Goal: Task Accomplishment & Management: Complete application form

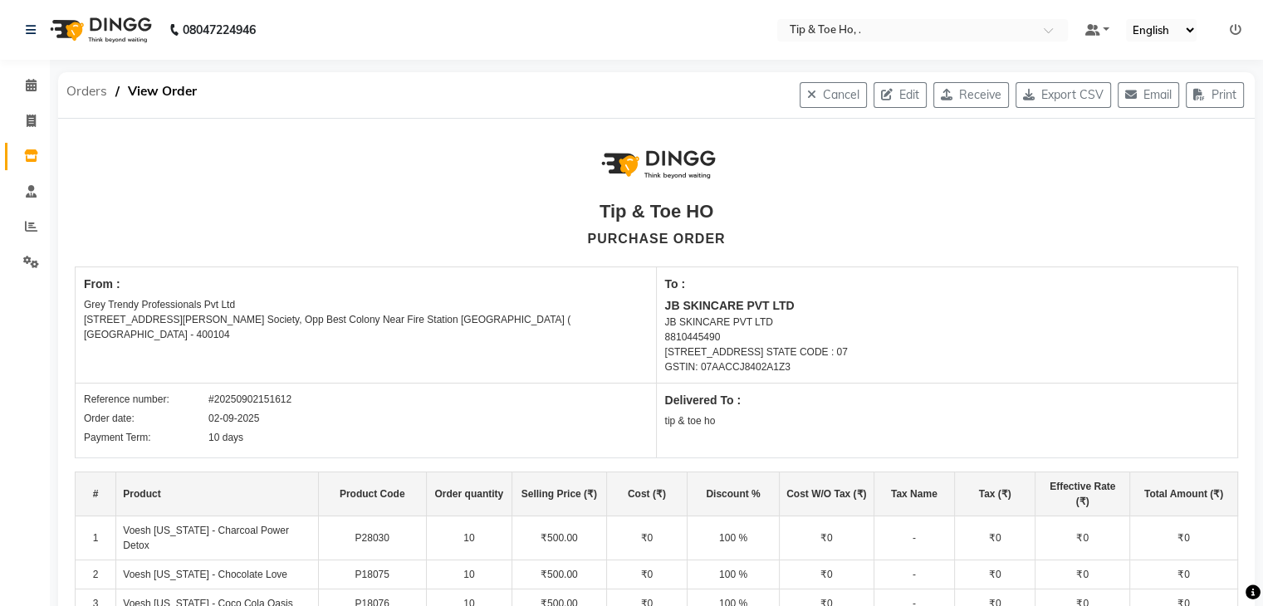
click at [86, 87] on span "Orders" at bounding box center [86, 91] width 57 height 30
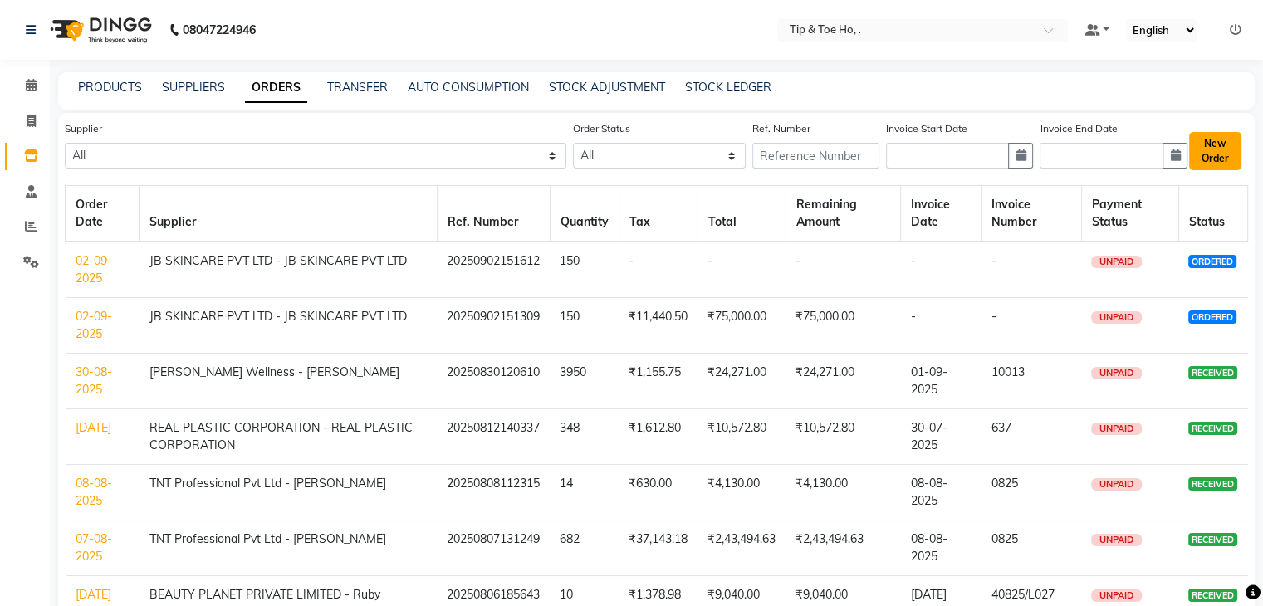
click at [1213, 167] on button "New Order" at bounding box center [1216, 151] width 52 height 38
select select "true"
select select "2230"
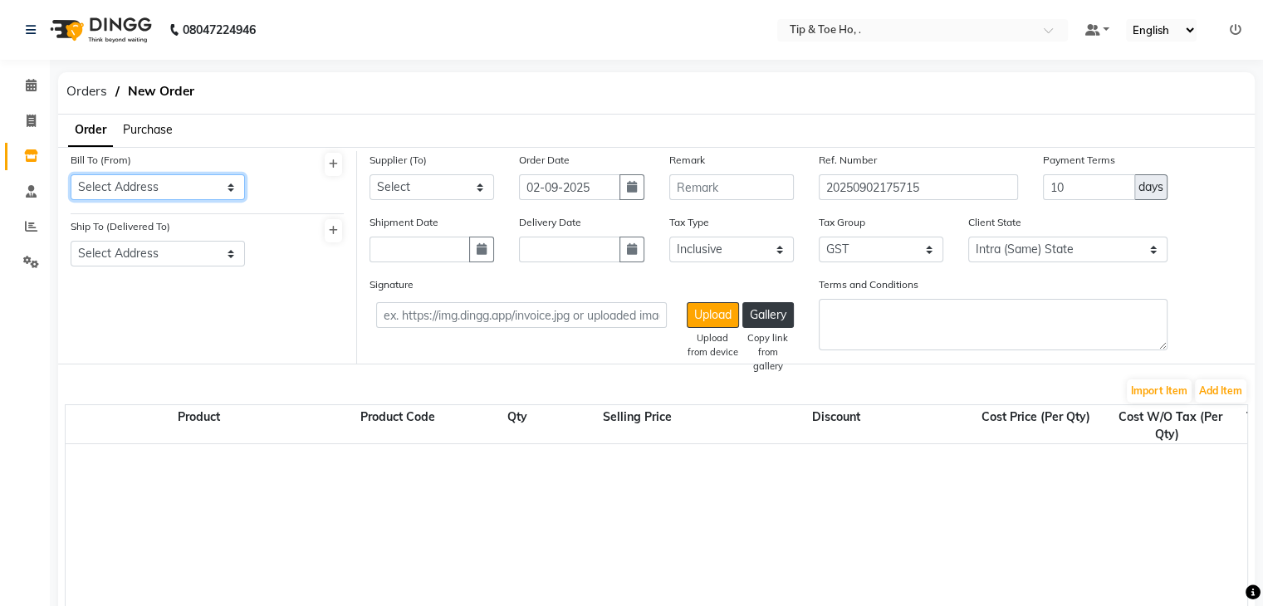
click at [125, 190] on select "Select Address tip & toe ho Grey Trendy Professionals Pvt Ltd [STREET_ADDRESS][…" at bounding box center [158, 187] width 174 height 26
select select "1429"
click at [71, 174] on select "Select Address tip & toe ho Grey Trendy Professionals Pvt Ltd [STREET_ADDRESS][…" at bounding box center [158, 187] width 174 height 26
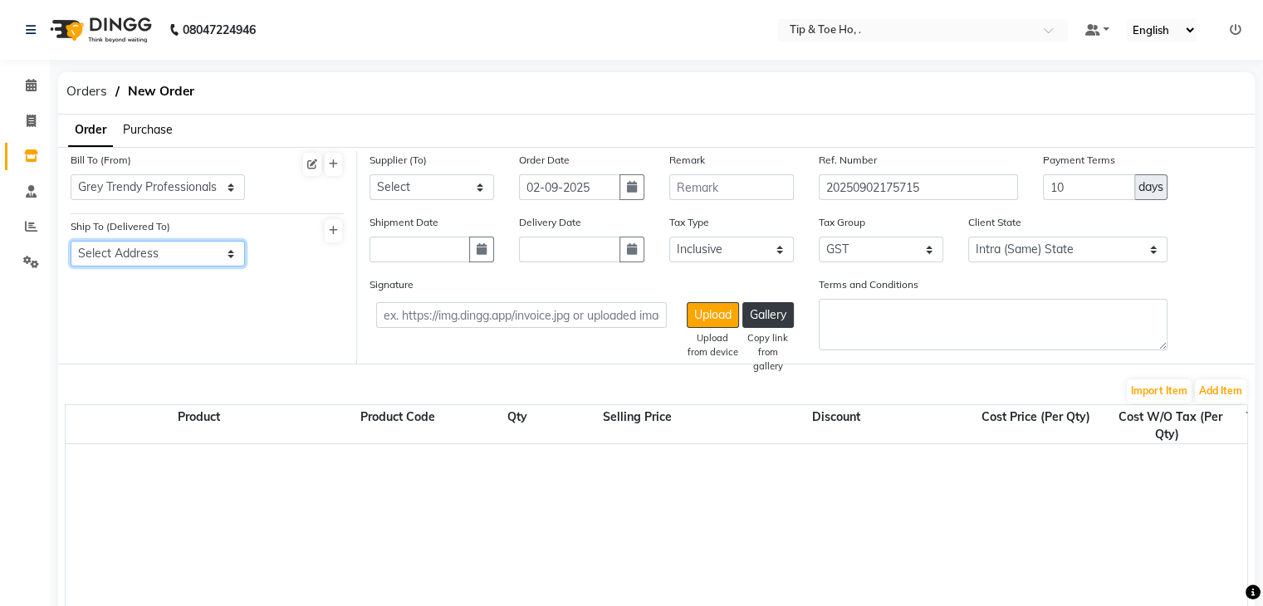
click at [163, 248] on select "Select Address tip & toe ho Grey Trendy Professionals Pvt Ltd [STREET_ADDRESS][…" at bounding box center [158, 254] width 174 height 26
select select "1396"
click at [71, 242] on select "Select Address tip & toe ho Grey Trendy Professionals Pvt Ltd [STREET_ADDRESS][…" at bounding box center [158, 254] width 174 height 26
click at [432, 199] on select "Select Beauty Palace - Tabbasum FASHION INDENTITY PVT LTD. - FASHION INDENTITY …" at bounding box center [432, 187] width 125 height 26
select select "3770"
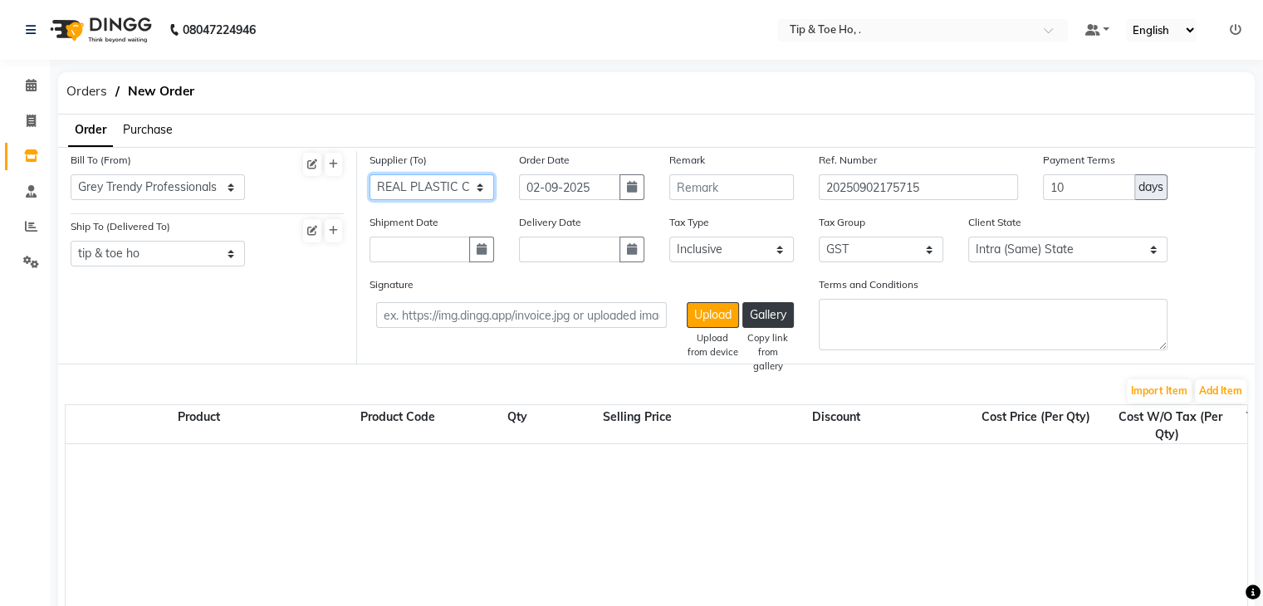
click at [370, 174] on select "Select Beauty Palace - Tabbasum FASHION INDENTITY PVT LTD. - FASHION INDENTITY …" at bounding box center [432, 187] width 125 height 26
click at [1231, 401] on button "Add Item" at bounding box center [1221, 391] width 52 height 23
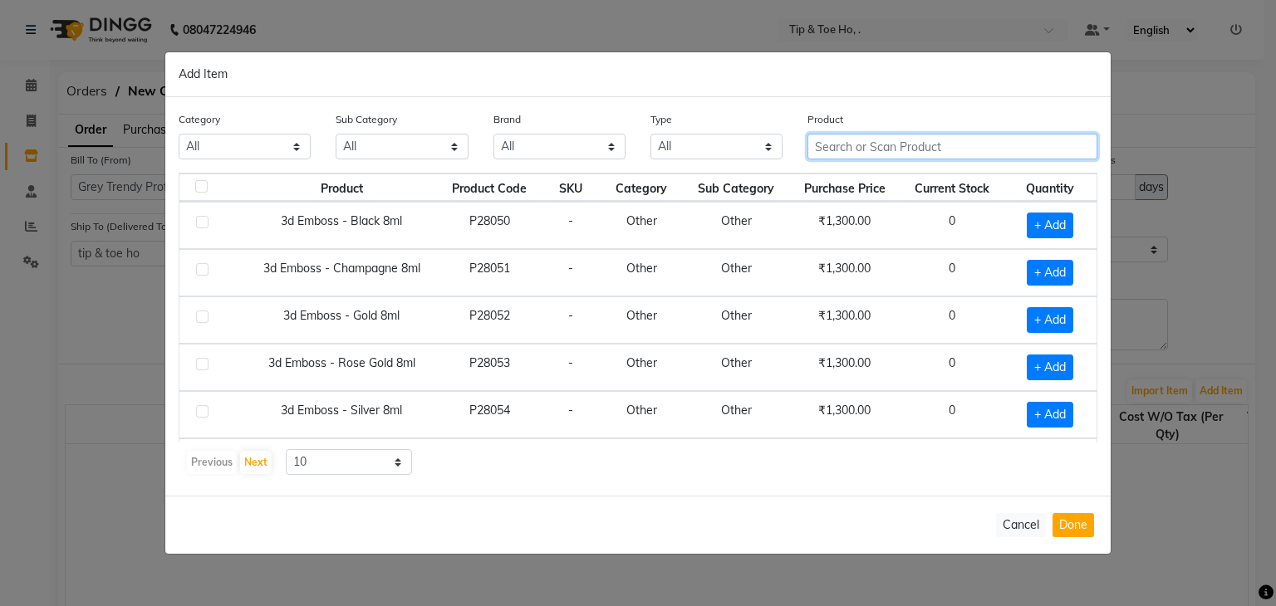
click at [948, 142] on input "text" at bounding box center [952, 147] width 290 height 26
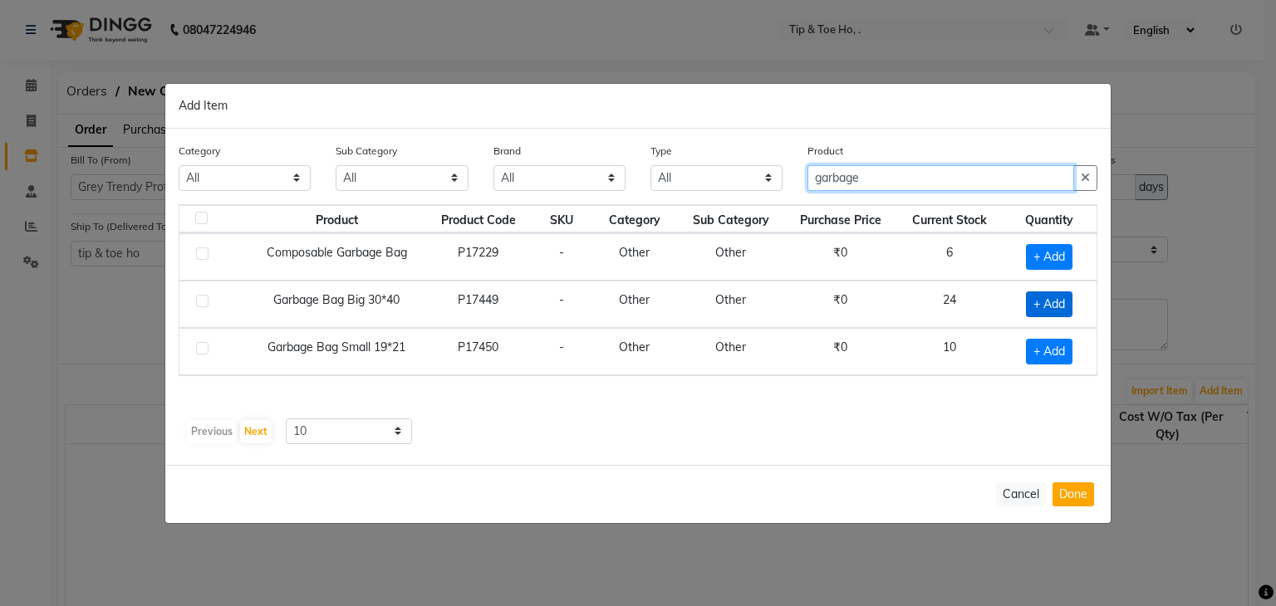
type input "garbage"
click at [1056, 300] on span "+ Add" at bounding box center [1049, 305] width 47 height 26
checkbox input "true"
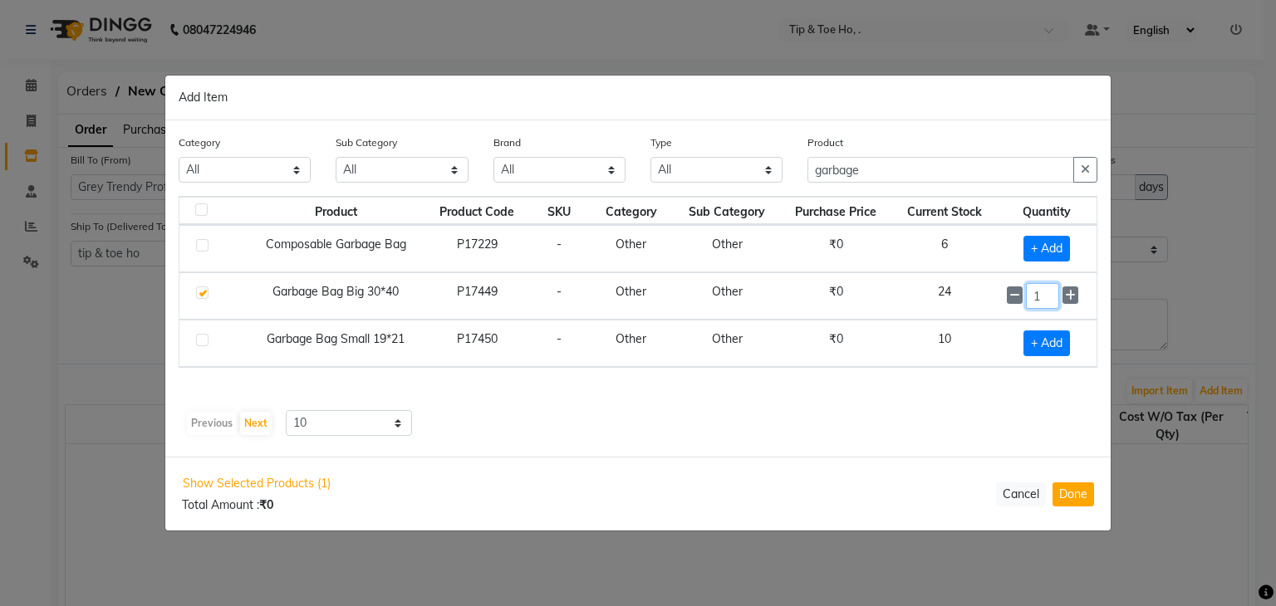
click at [1056, 300] on input "1" at bounding box center [1042, 296] width 33 height 26
type input "45"
click at [1047, 333] on span "+ Add" at bounding box center [1046, 344] width 47 height 26
checkbox input "true"
click at [1047, 333] on input "1" at bounding box center [1042, 344] width 33 height 26
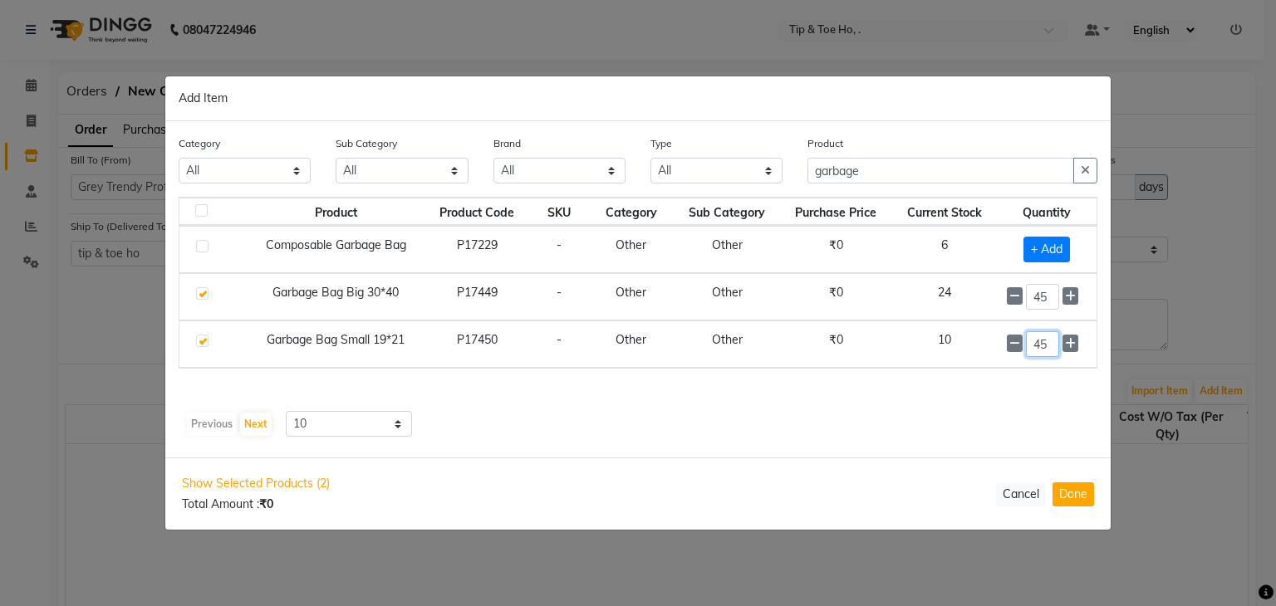
type input "45"
click at [930, 409] on div "Product Product Code SKU Category Sub Category Purchase Price Current Stock Qua…" at bounding box center [638, 317] width 919 height 241
click at [949, 164] on input "garbage" at bounding box center [940, 171] width 267 height 26
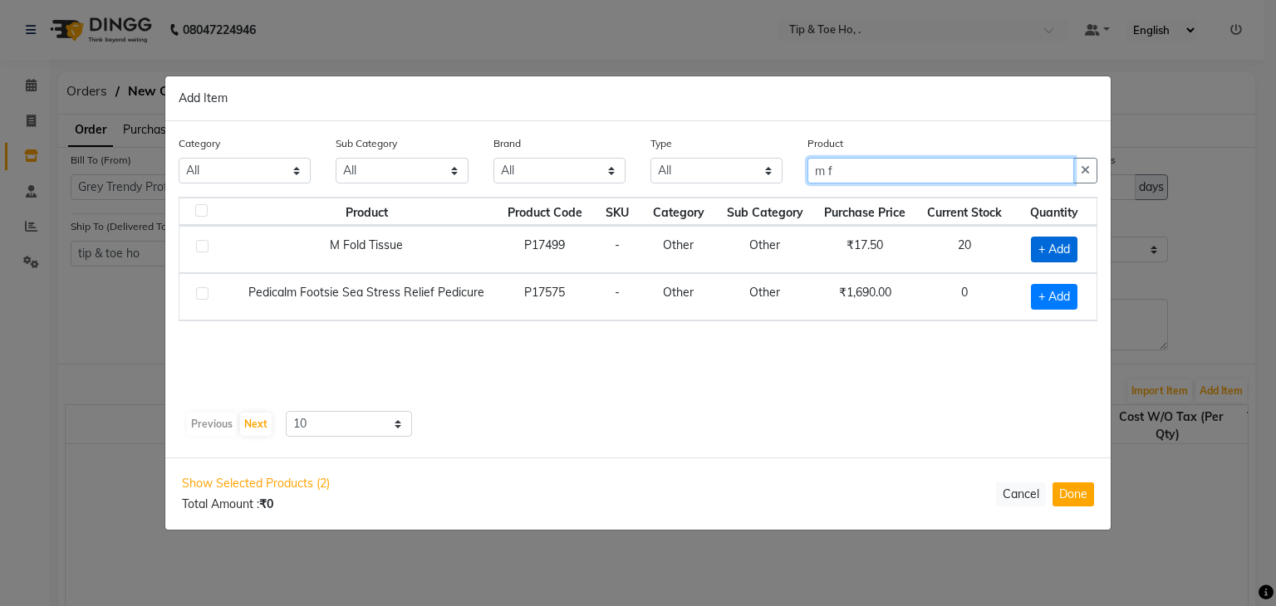
type input "m f"
click at [1064, 242] on span "+ Add" at bounding box center [1054, 250] width 47 height 26
checkbox input "true"
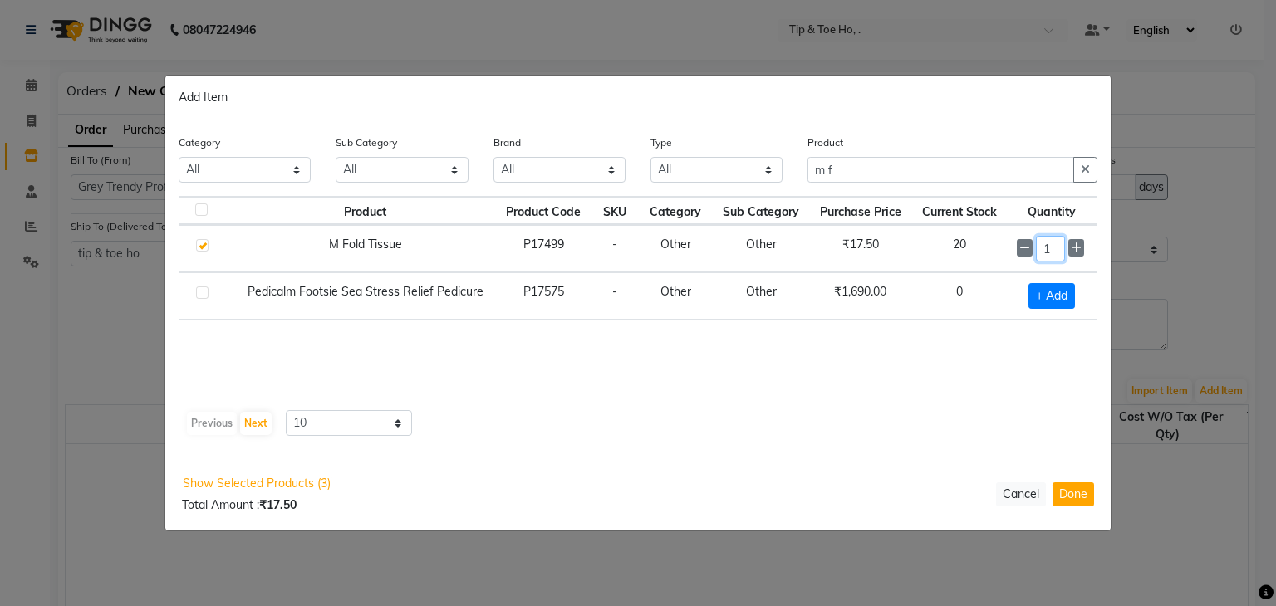
click at [1064, 242] on input "1" at bounding box center [1050, 249] width 29 height 26
type input "60"
click at [1018, 161] on input "m f" at bounding box center [940, 171] width 267 height 26
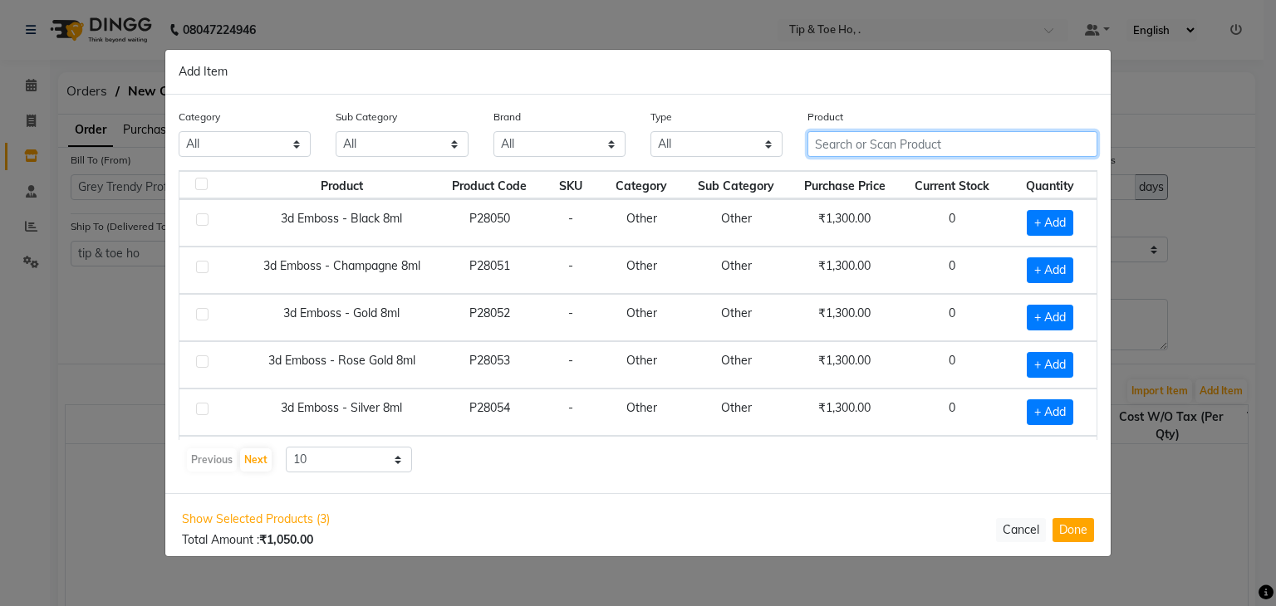
click at [1015, 151] on input "text" at bounding box center [952, 144] width 290 height 26
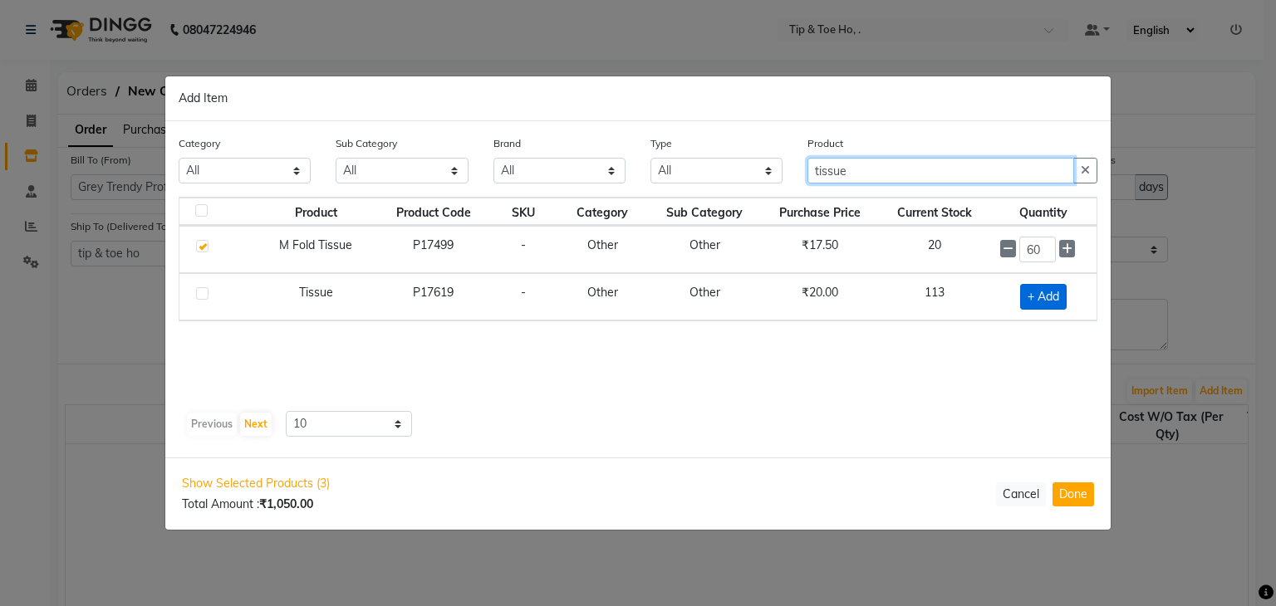
type input "tissue"
click at [1048, 300] on span "+ Add" at bounding box center [1043, 297] width 47 height 26
checkbox input "true"
click at [1048, 300] on input "1" at bounding box center [1037, 296] width 36 height 26
type input "600"
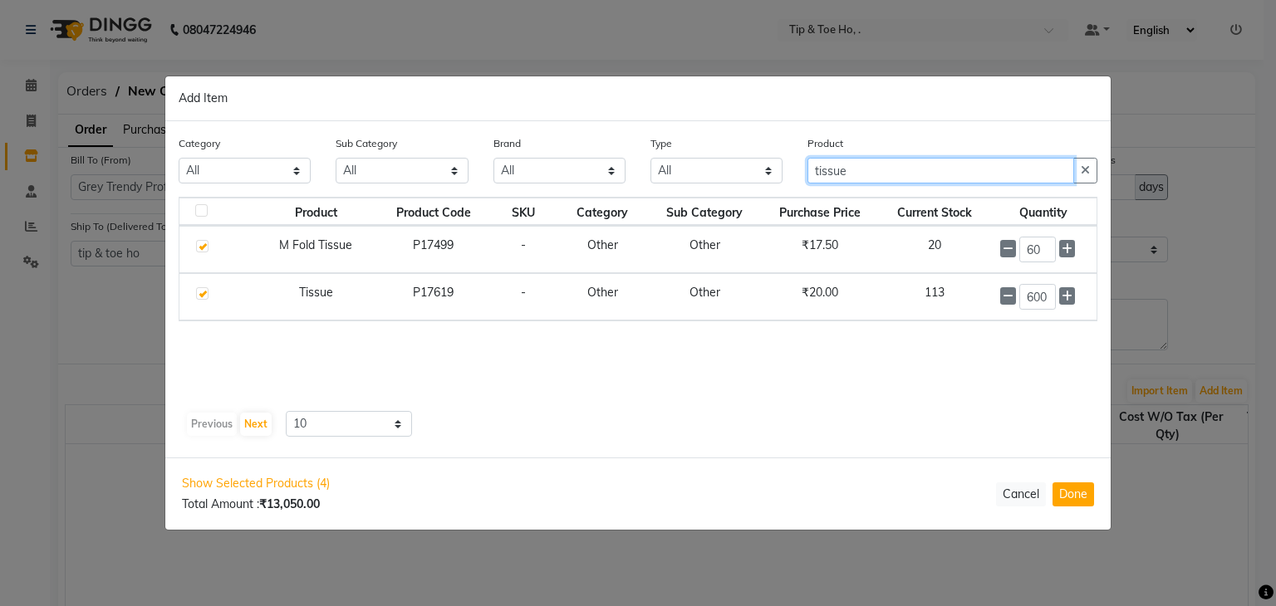
click at [946, 161] on input "tissue" at bounding box center [940, 171] width 267 height 26
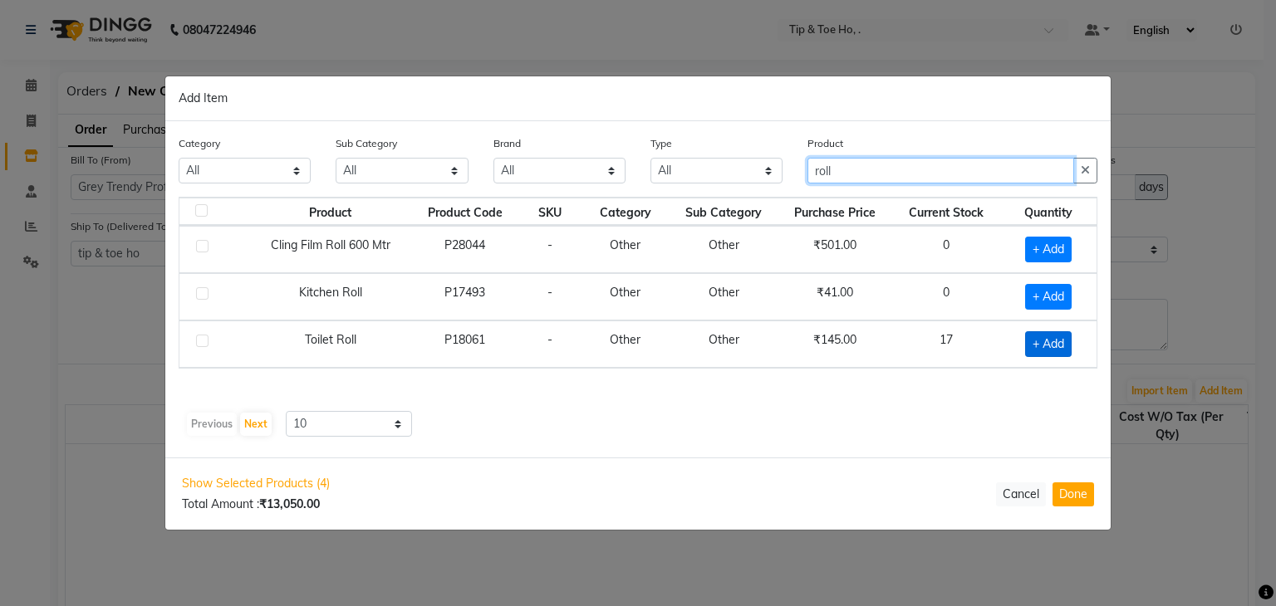
type input "roll"
click at [1060, 338] on span "+ Add" at bounding box center [1048, 344] width 47 height 26
checkbox input "true"
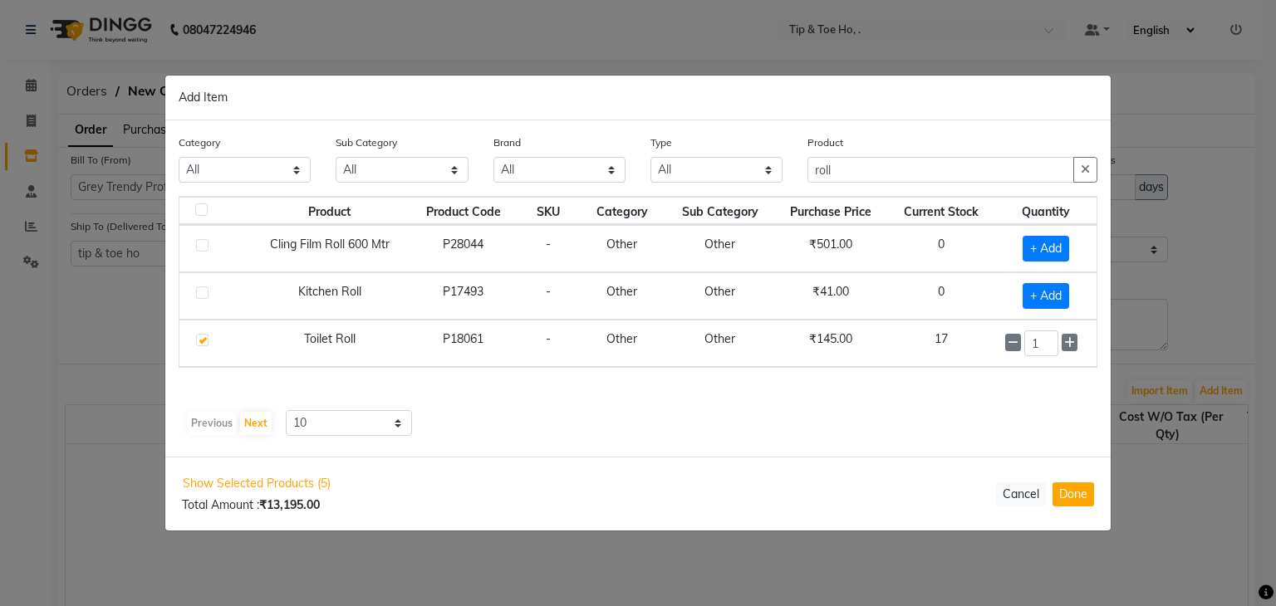
click at [1060, 338] on div "1" at bounding box center [1045, 344] width 81 height 26
click at [1054, 343] on input "1" at bounding box center [1041, 344] width 34 height 26
type input "1"
type input "24"
click at [851, 170] on input "roll" at bounding box center [940, 171] width 267 height 26
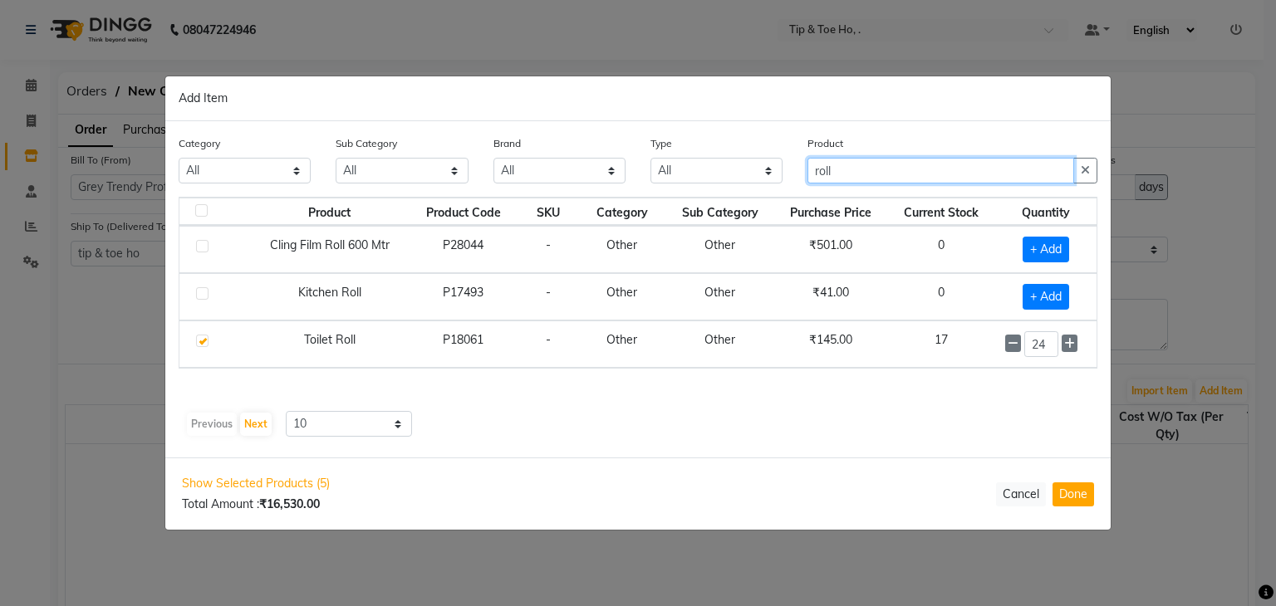
click at [851, 170] on input "roll" at bounding box center [940, 171] width 267 height 26
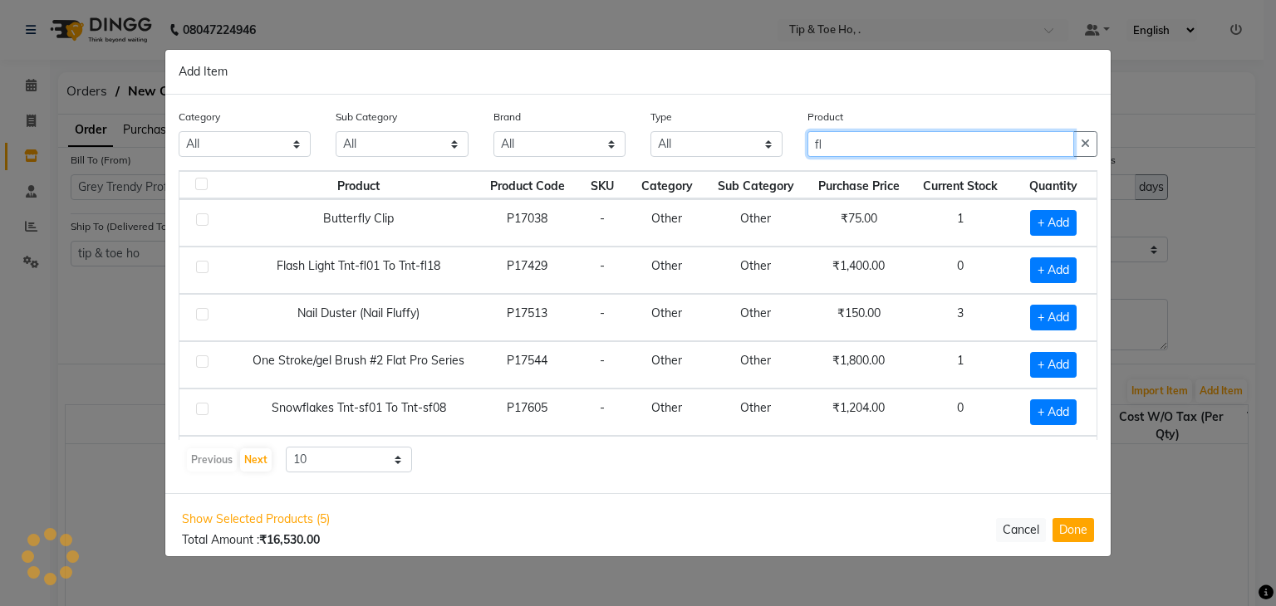
type input "f"
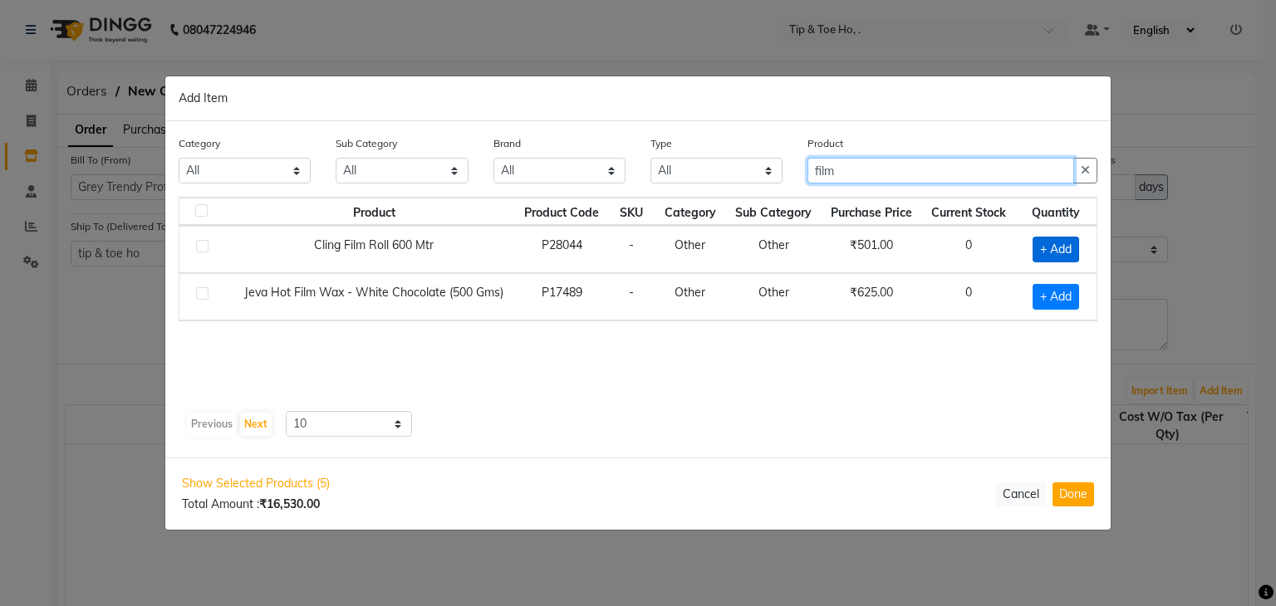
type input "film"
click at [1053, 245] on span "+ Add" at bounding box center [1056, 250] width 47 height 26
checkbox input "true"
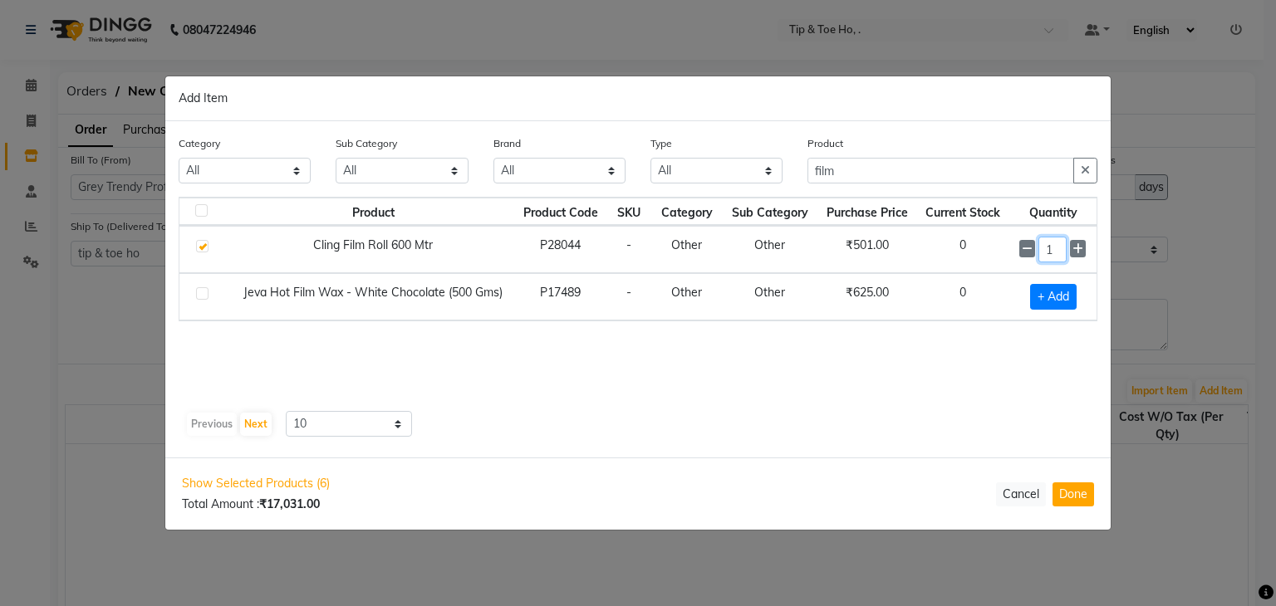
click at [1053, 245] on input "1" at bounding box center [1052, 250] width 28 height 26
click at [944, 180] on input "film" at bounding box center [940, 171] width 267 height 26
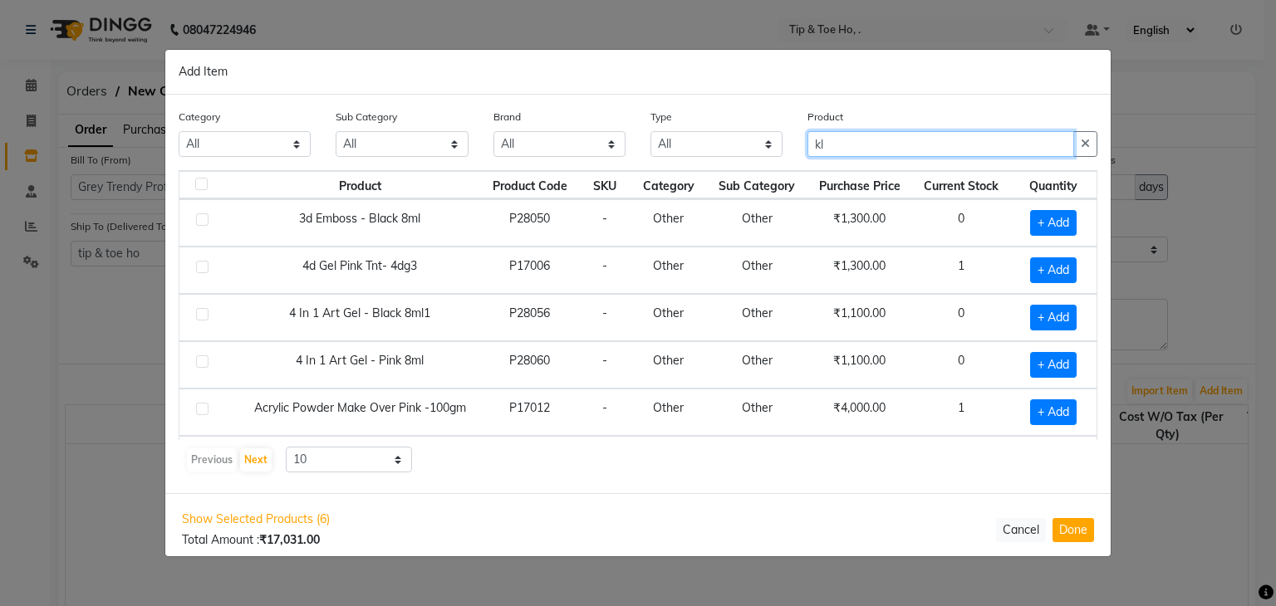
type input "k"
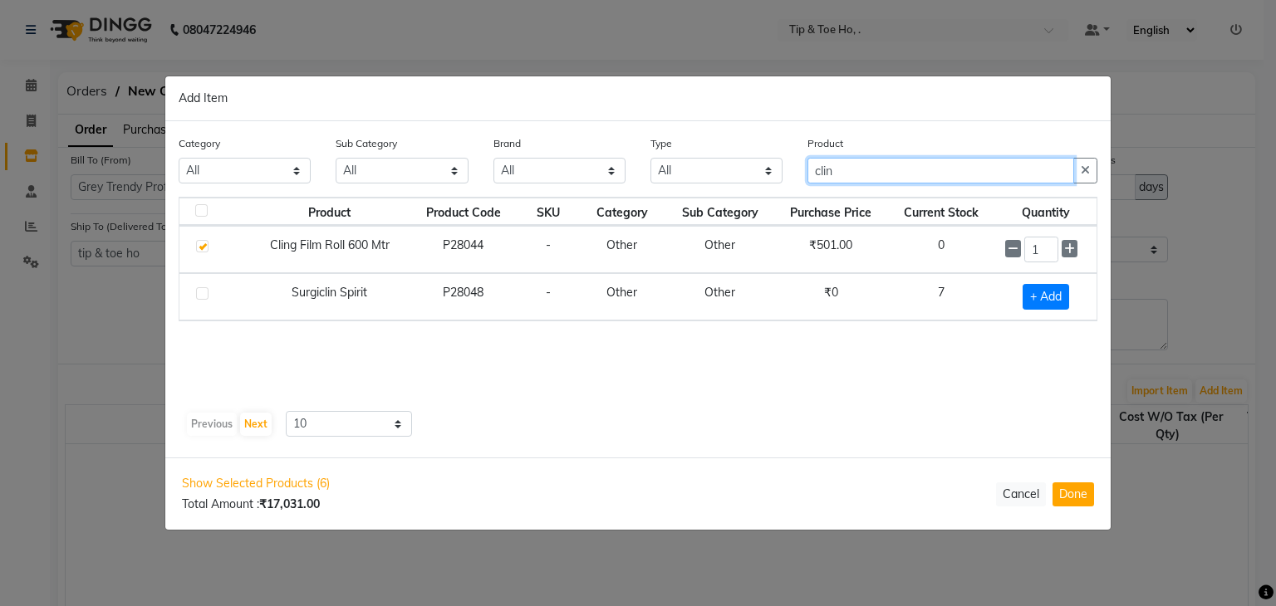
click at [968, 177] on input "clin" at bounding box center [940, 171] width 267 height 26
type input "foil"
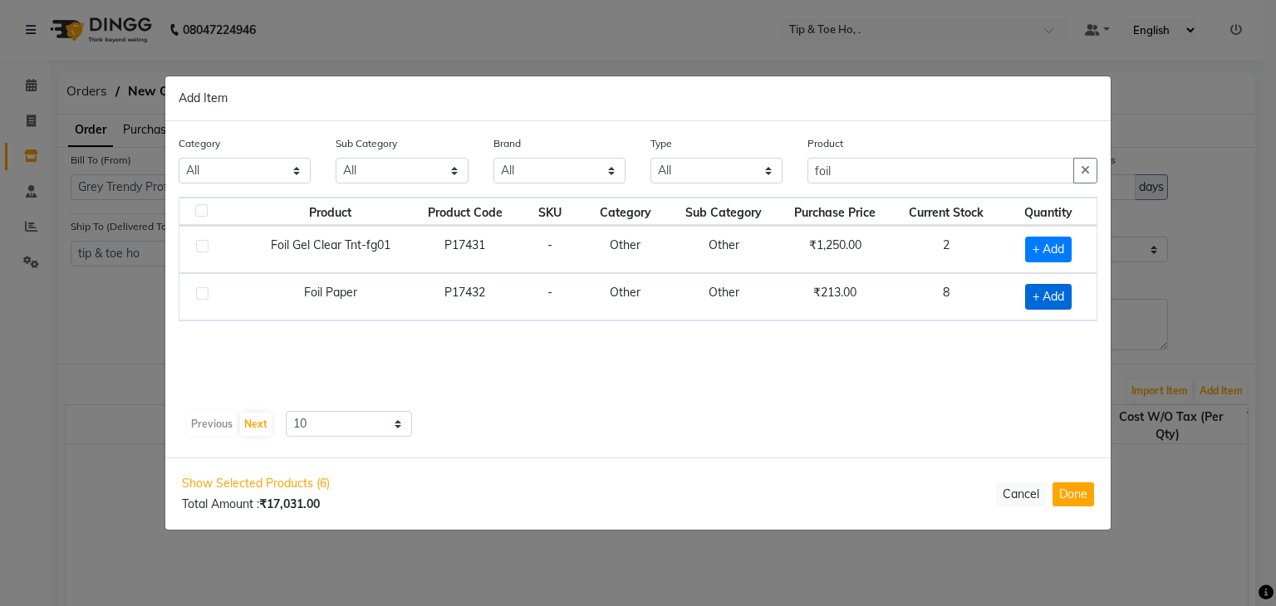
click at [1055, 300] on span "+ Add" at bounding box center [1048, 297] width 47 height 26
checkbox input "true"
click at [1055, 300] on input "1" at bounding box center [1041, 296] width 34 height 26
type input "10"
click at [1074, 503] on button "Done" at bounding box center [1073, 495] width 42 height 24
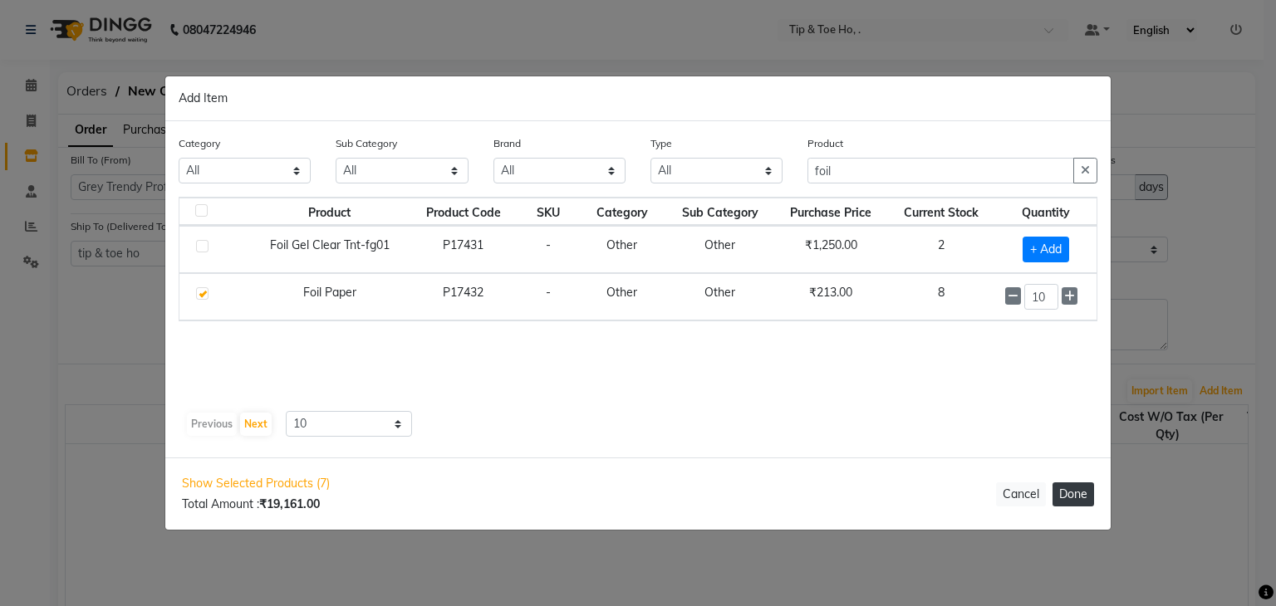
select select "2230"
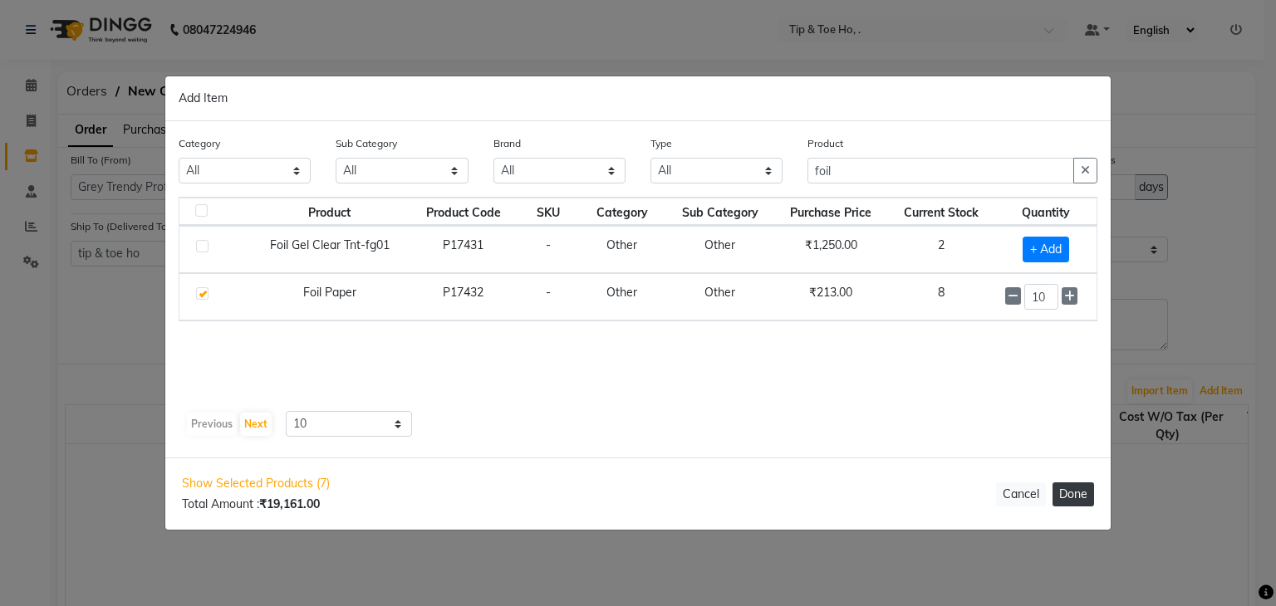
select select "2230"
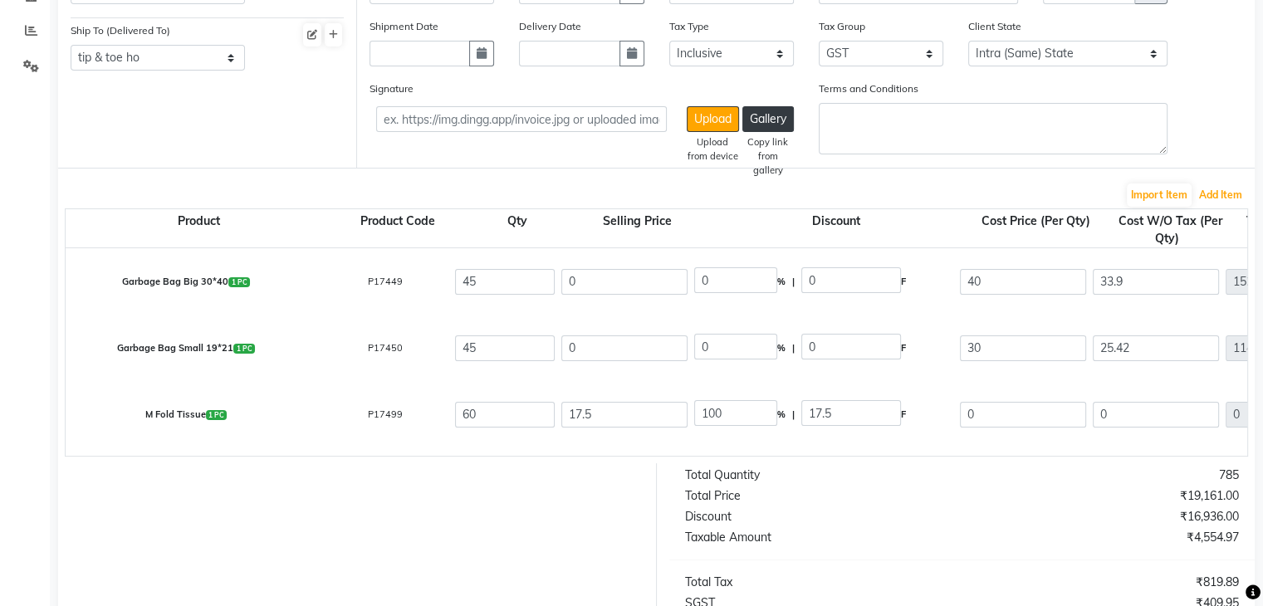
scroll to position [198, 0]
click at [579, 283] on input "0" at bounding box center [625, 280] width 126 height 26
click at [661, 343] on input "0" at bounding box center [625, 347] width 126 height 26
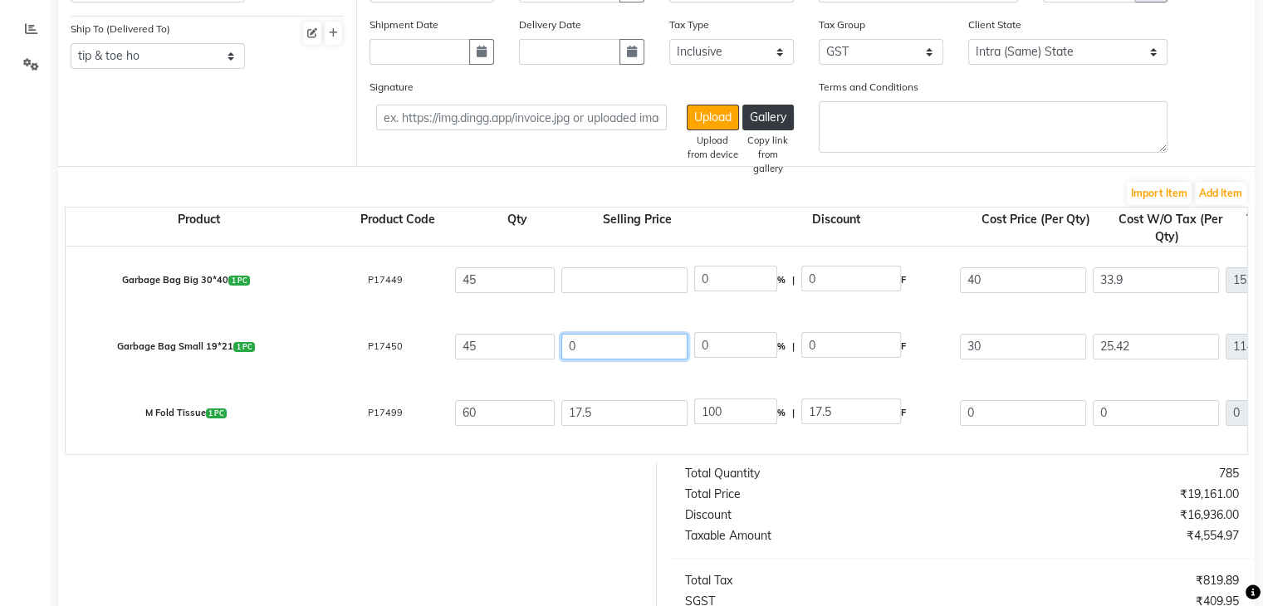
click at [661, 343] on input "0" at bounding box center [625, 347] width 126 height 26
type input "35.4"
type input "15.25"
type input "5.4"
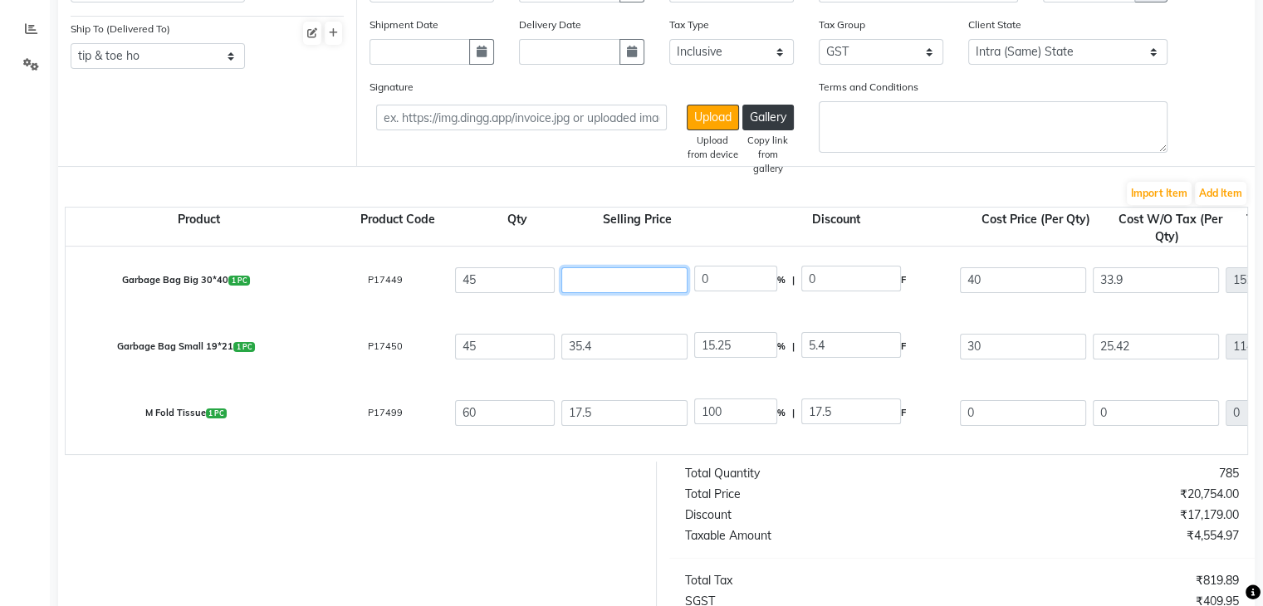
click at [601, 277] on input "number" at bounding box center [625, 280] width 126 height 26
type input "47.2"
type input "15.25"
type input "7.2"
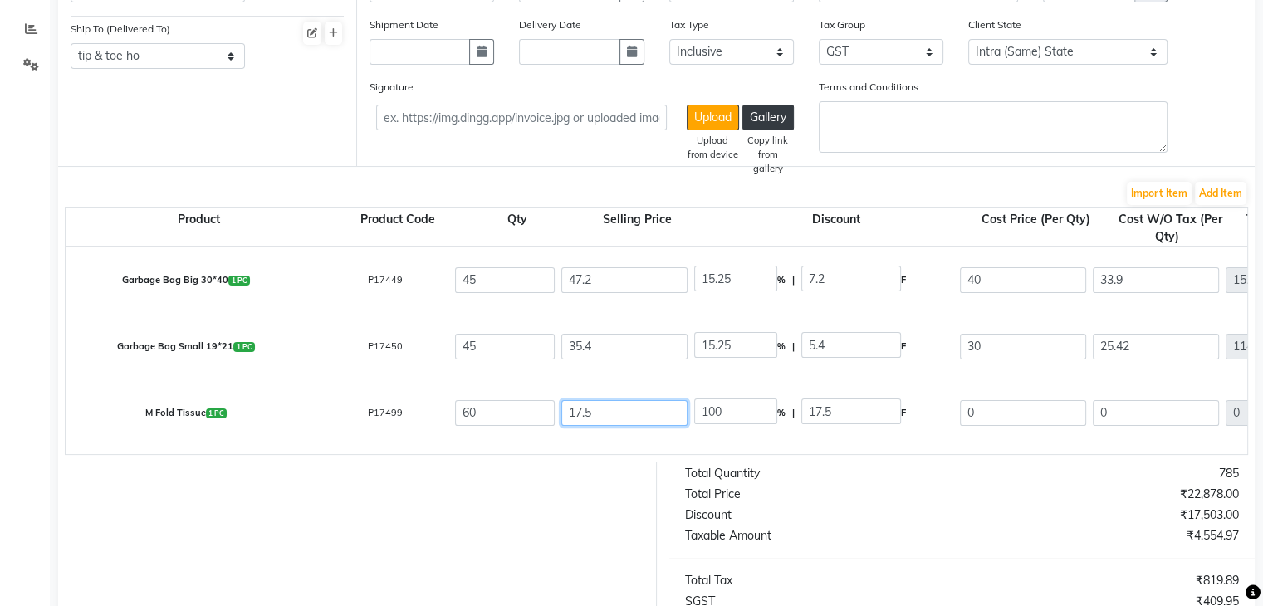
click at [574, 416] on input "17.5" at bounding box center [625, 413] width 126 height 26
type input "5"
type input "350"
type input "2"
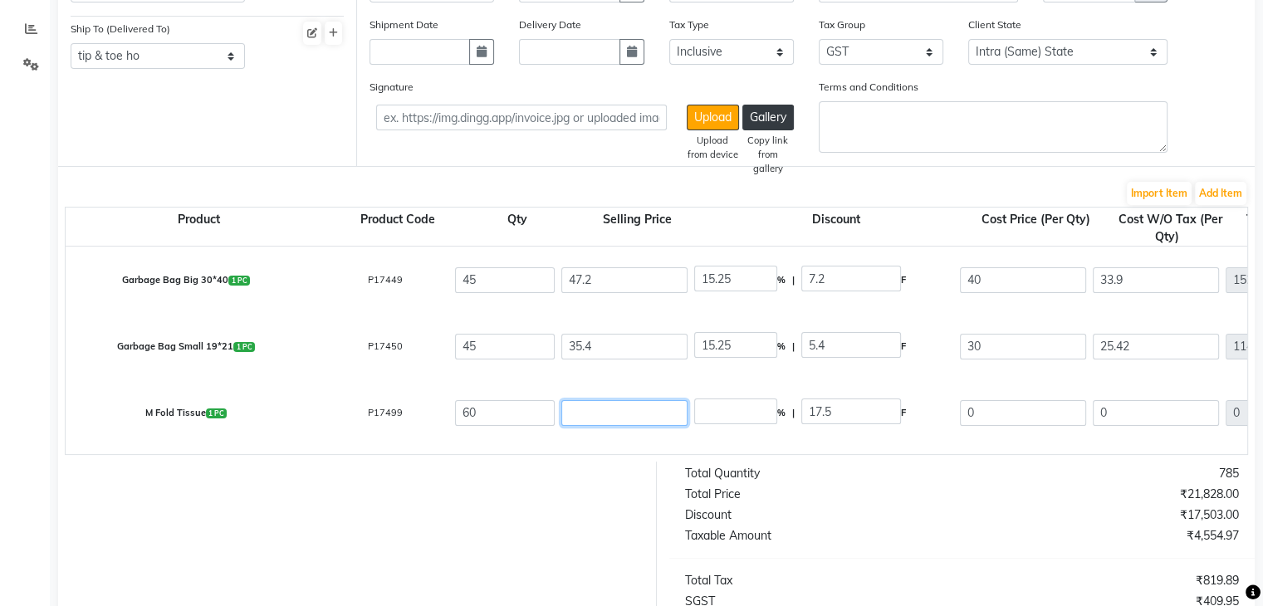
type input "875"
type input "20"
type input "87.5"
type input "20.6"
type input "84.95"
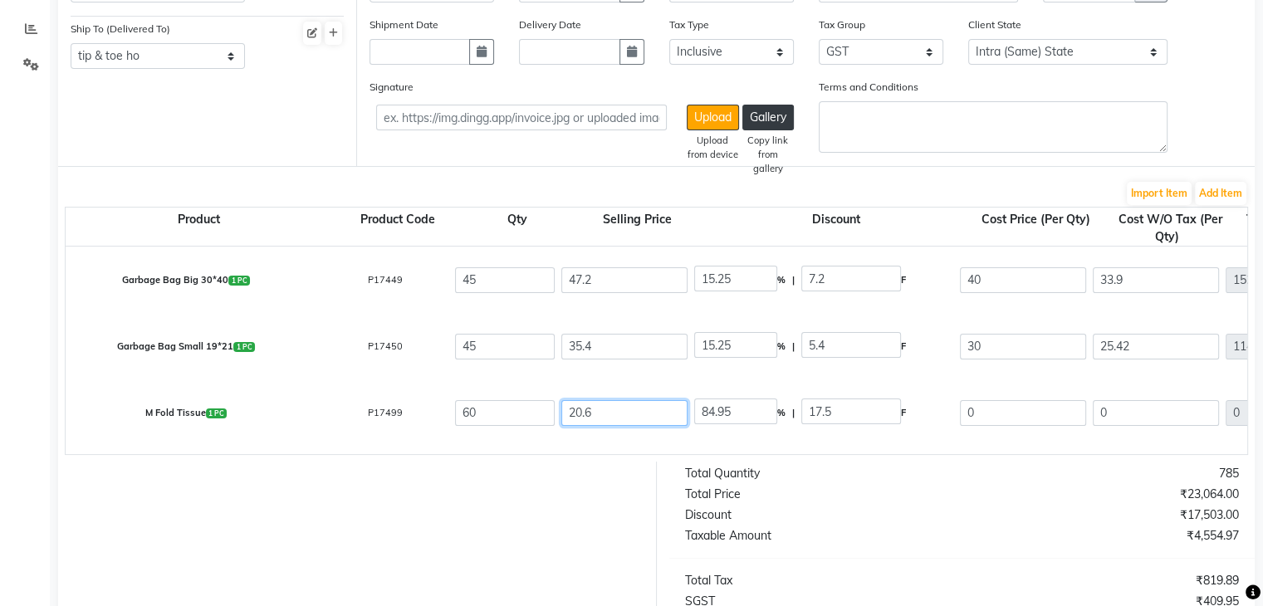
type input "20.65"
type input "84.75"
type input "20.65"
type input "100"
type input "20.65"
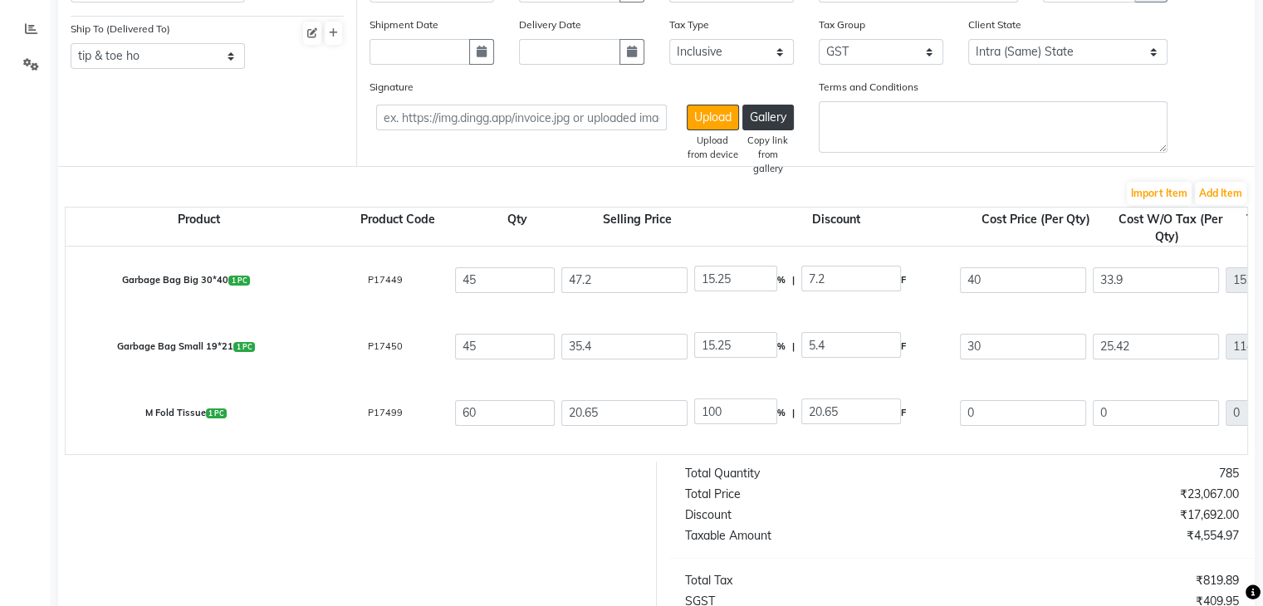
click at [821, 503] on div "Total Price" at bounding box center [818, 494] width 290 height 17
click at [710, 410] on input "100" at bounding box center [735, 412] width 83 height 26
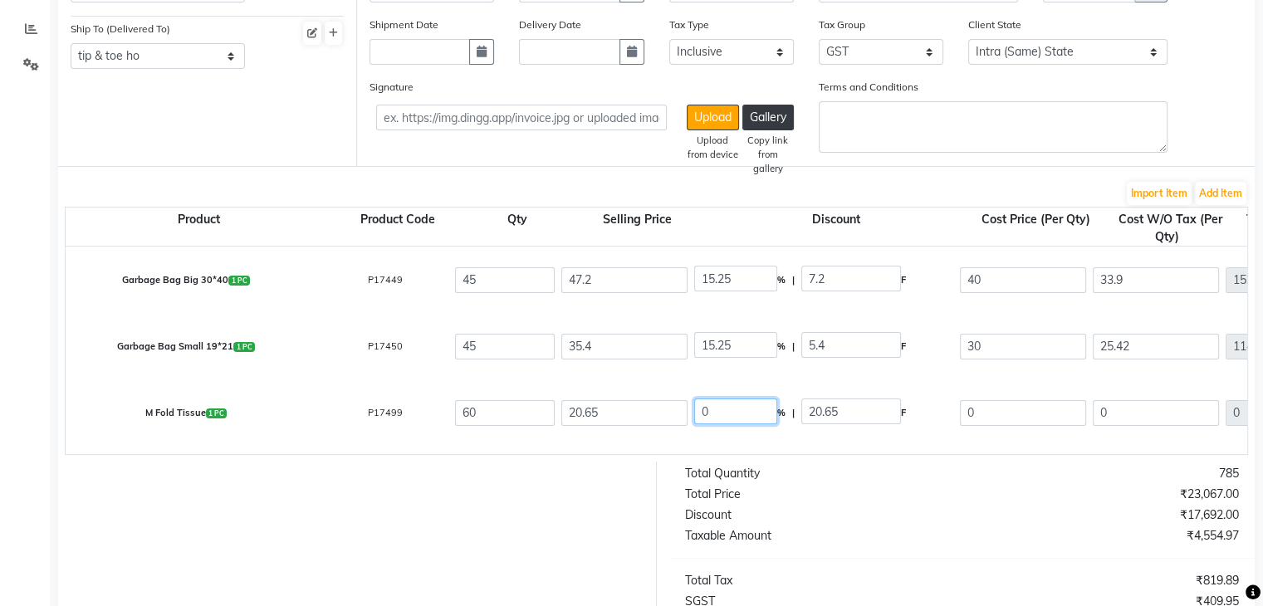
type input "0"
type input "20.65"
type input "17.5"
type input "1050"
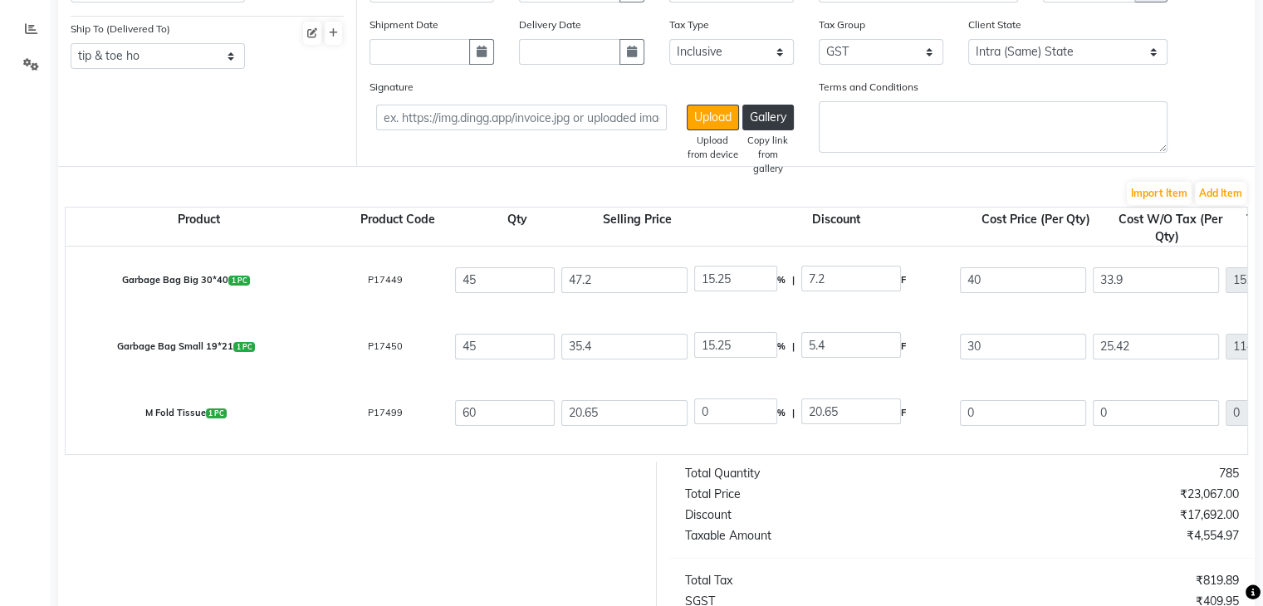
type input "189"
type input "1239"
click at [581, 410] on input "20.65" at bounding box center [625, 413] width 126 height 26
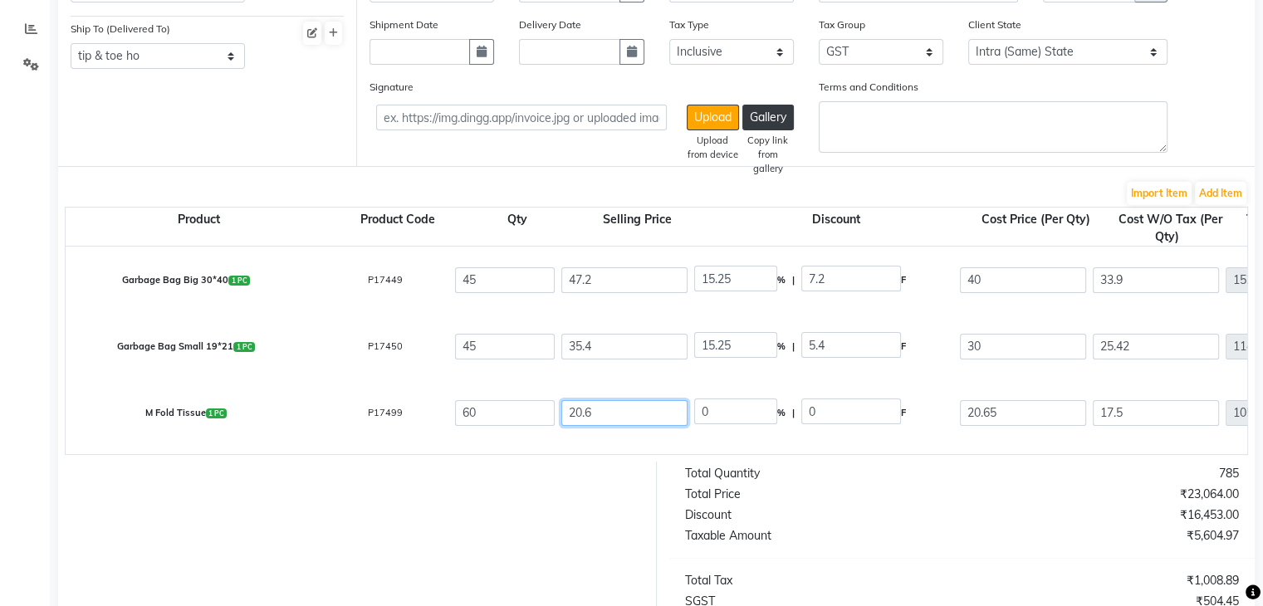
type input "20.65"
click at [999, 503] on div "₹23,067.00" at bounding box center [1107, 494] width 290 height 17
click at [714, 426] on div "0 % | 0 F" at bounding box center [823, 413] width 259 height 28
click at [714, 423] on div "0 % | 0 F" at bounding box center [823, 413] width 259 height 28
type input "3.15"
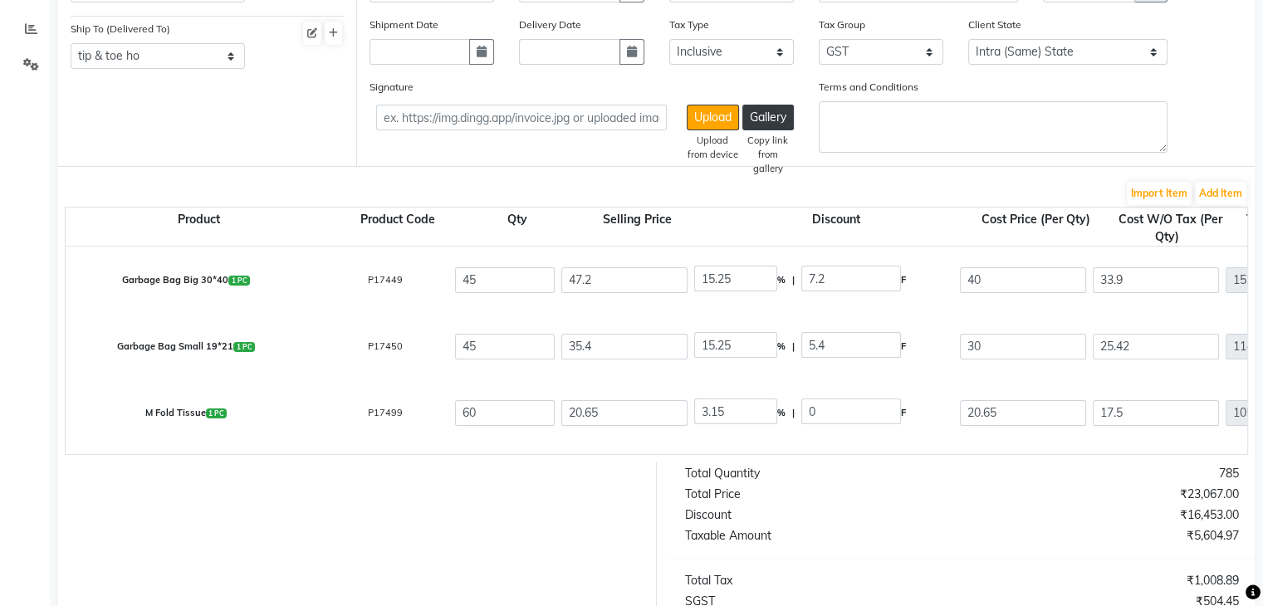
type input "0.65"
type input "20"
type input "16.95"
type input "1017"
type input "183.06"
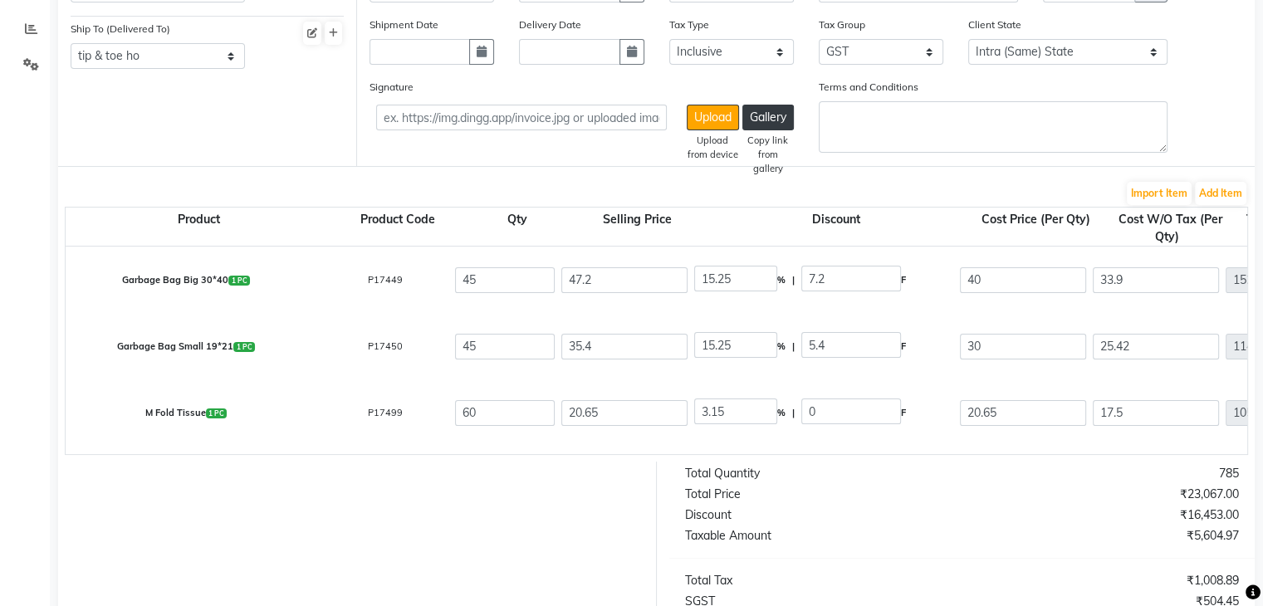
type input "1200.06"
click at [876, 503] on div "Total Price" at bounding box center [818, 494] width 290 height 17
click at [714, 411] on input "3.15" at bounding box center [735, 412] width 83 height 26
type input "13.17"
type input "2.72"
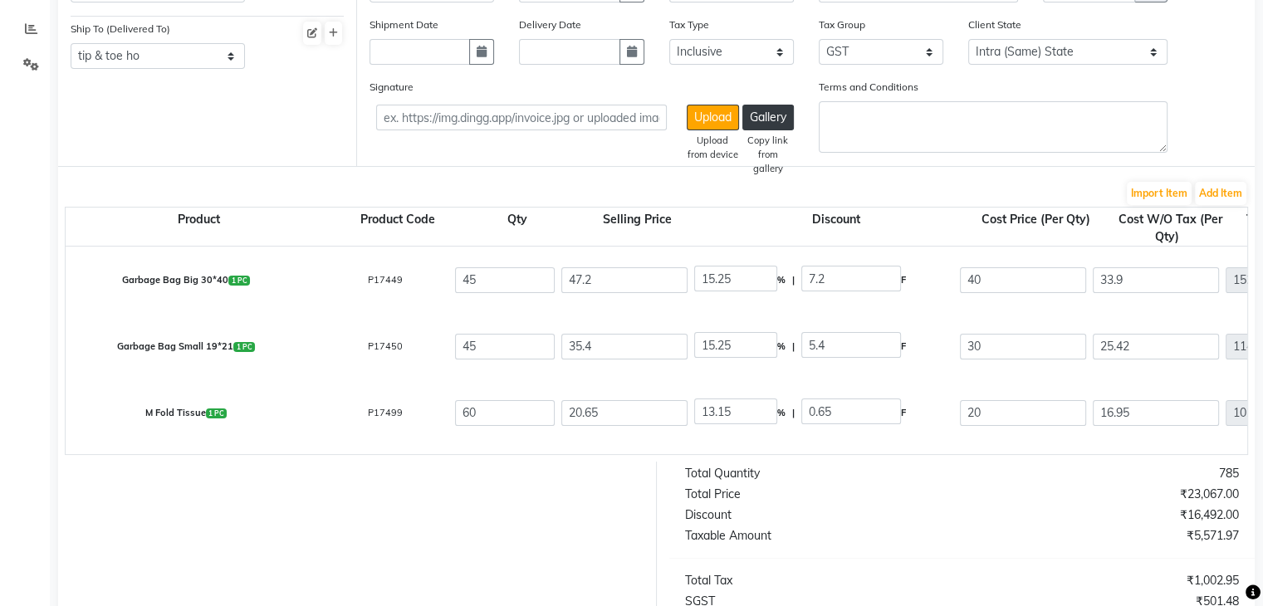
type input "17.93"
type input "15.19"
type input "911.4"
type input "164.05"
type input "1075.45"
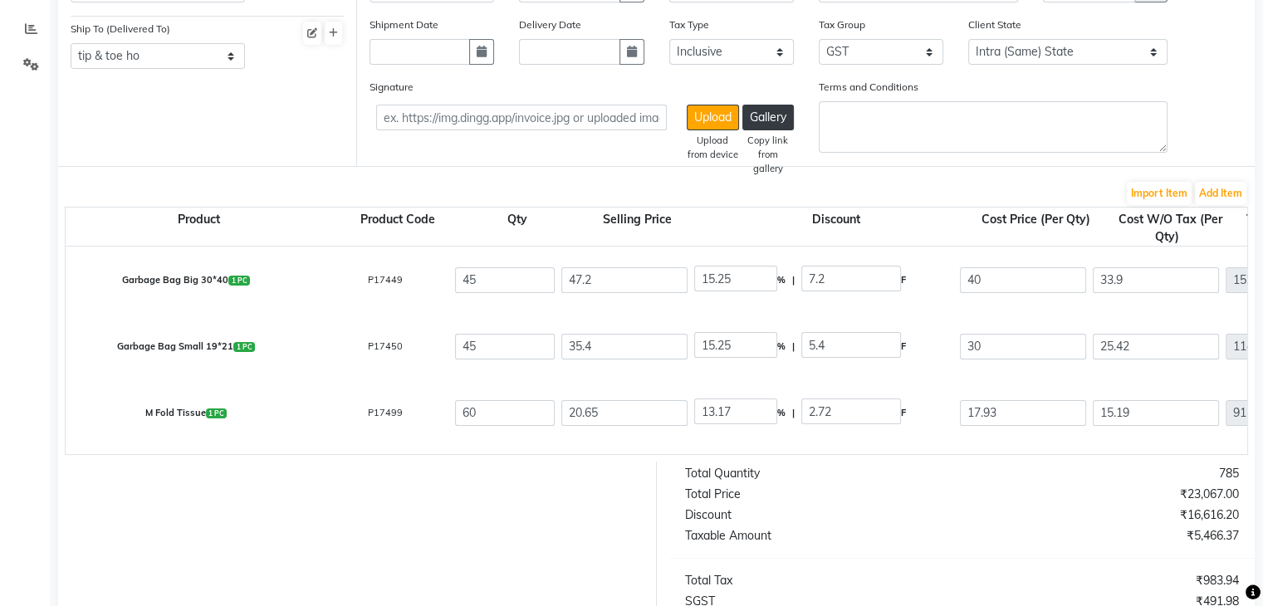
click at [914, 503] on div "Total Price" at bounding box center [818, 494] width 290 height 17
click at [758, 412] on input "13.17" at bounding box center [735, 412] width 83 height 26
type input "13.51"
type input "2.79"
type input "17.86"
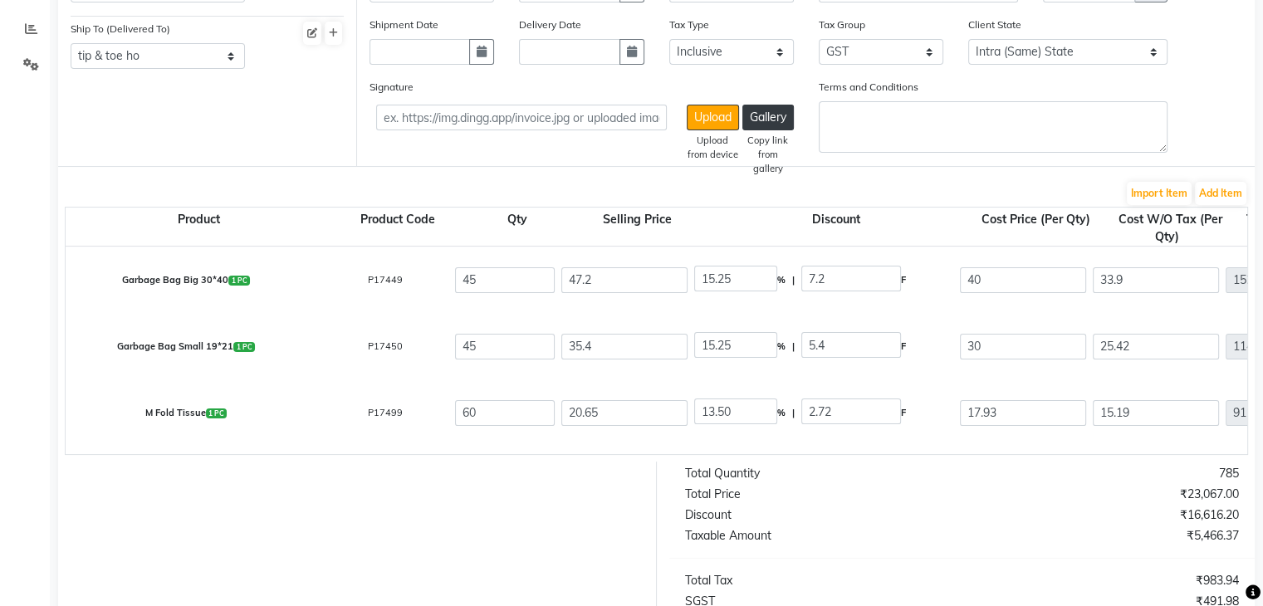
type input "15.14"
type input "908.4"
type input "163.51"
type input "1071.91"
click at [882, 520] on div "Discount" at bounding box center [818, 515] width 290 height 17
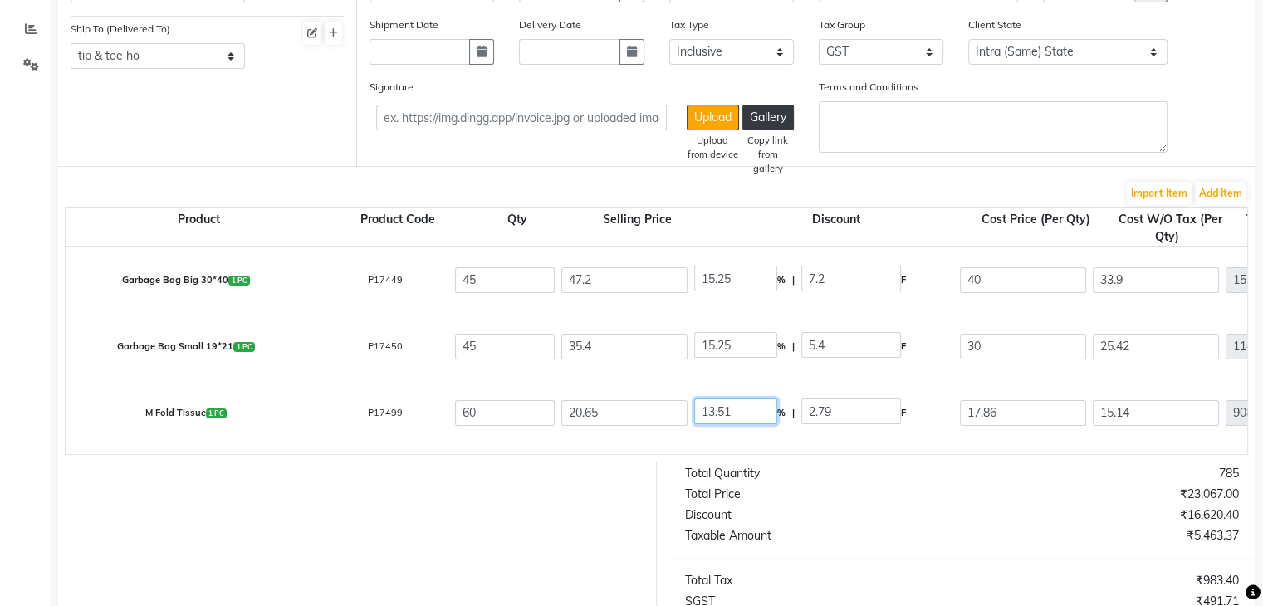
click at [748, 410] on input "13.51" at bounding box center [735, 412] width 83 height 26
click at [893, 524] on div "Discount" at bounding box center [818, 515] width 290 height 17
click at [738, 413] on input "13.49" at bounding box center [735, 412] width 83 height 26
type input "12.49"
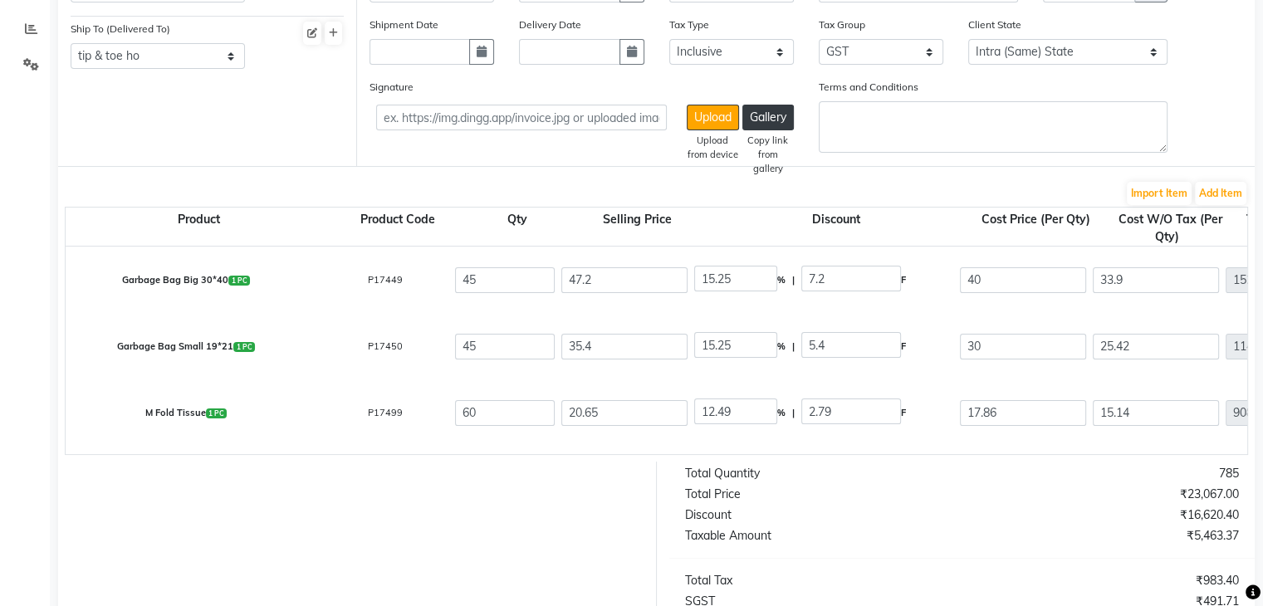
type input "2.58"
type input "18.07"
type input "15.31"
type input "918.6"
type input "165.35"
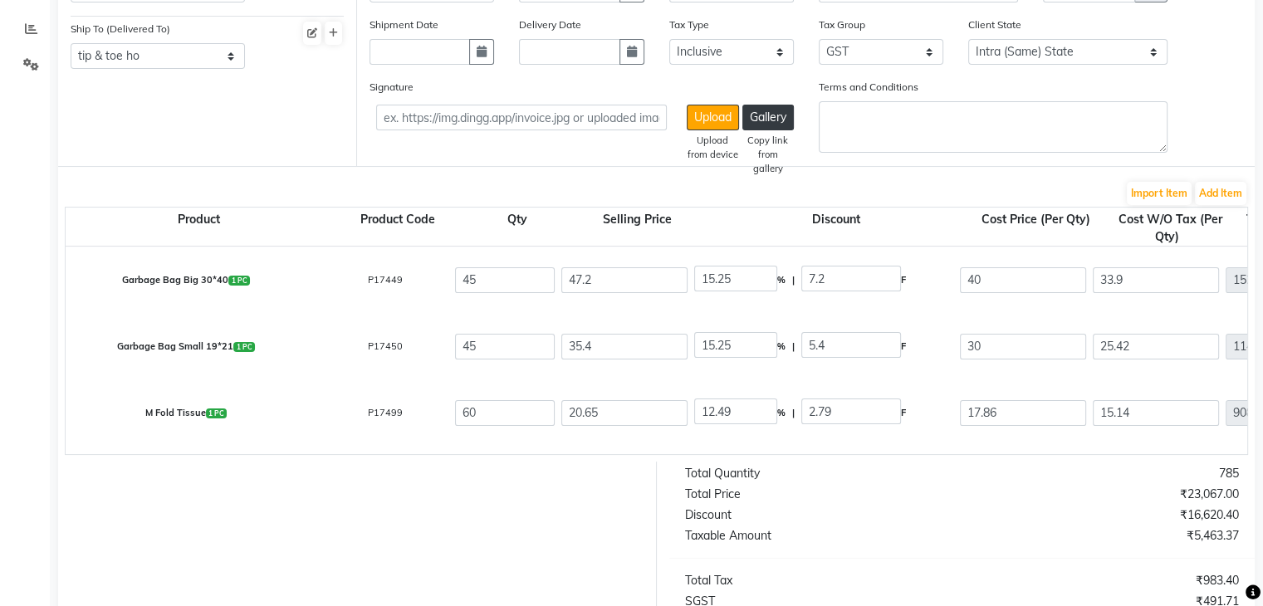
type input "1083.95"
click at [866, 483] on div "Total Quantity" at bounding box center [818, 473] width 290 height 17
click at [744, 410] on input "12.49" at bounding box center [735, 412] width 83 height 26
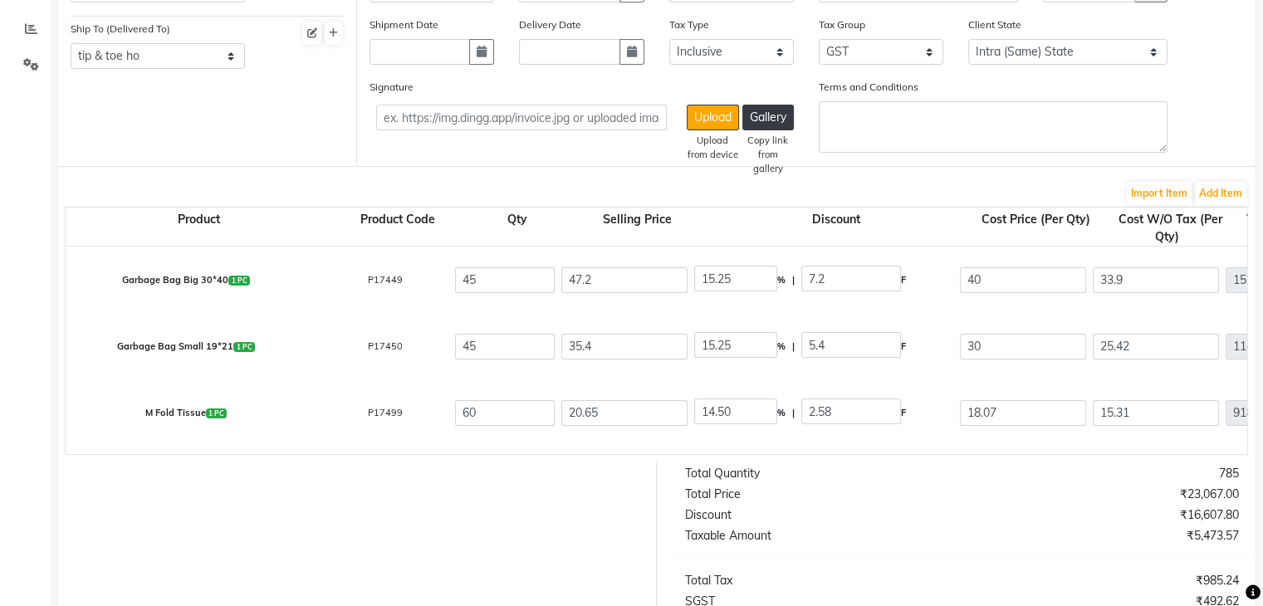
type input "14.48"
type input "2.99"
type input "17.66"
type input "14.97"
type input "898.2"
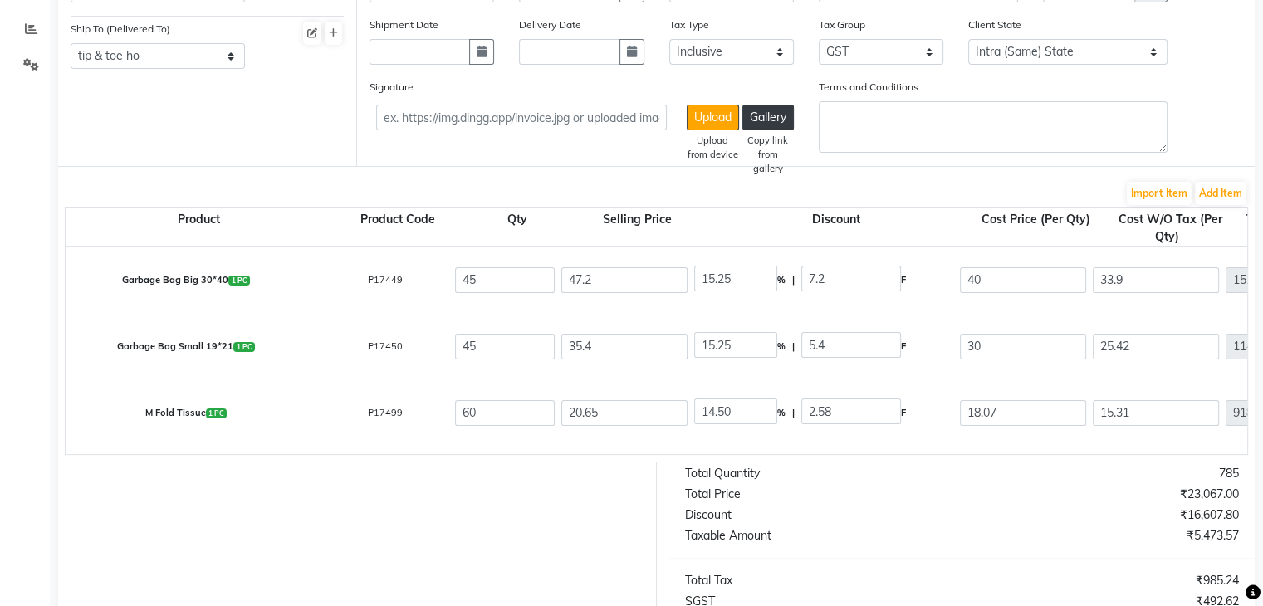
type input "161.68"
type input "1059.88"
click at [762, 413] on input "14.48" at bounding box center [735, 412] width 83 height 26
type input "14.43"
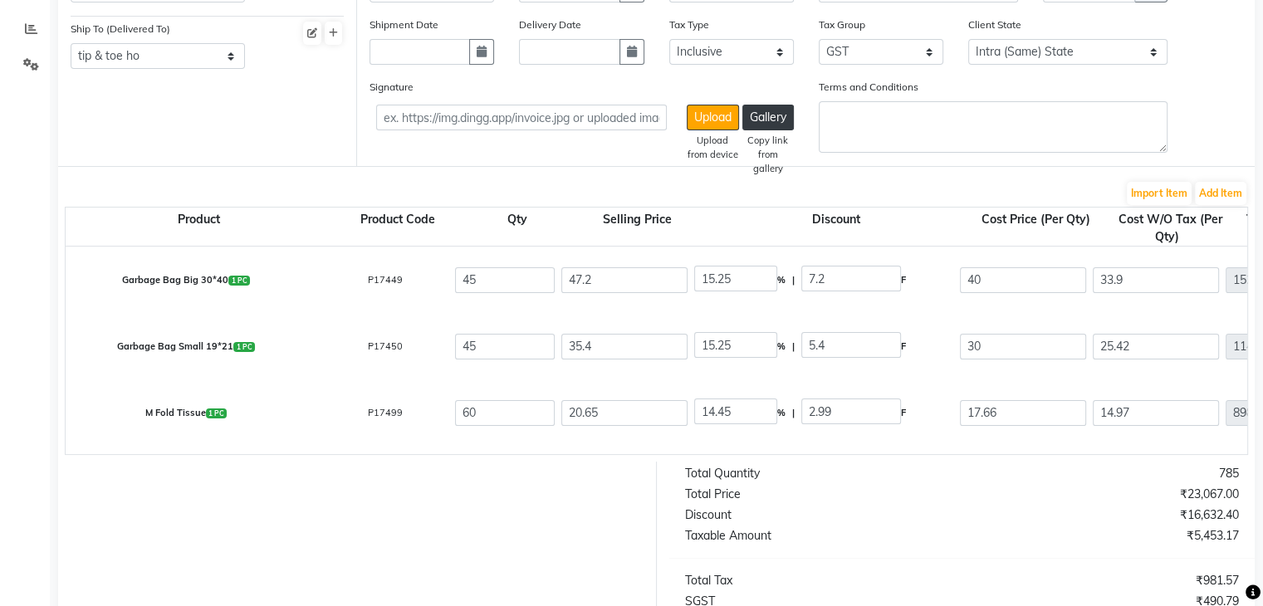
type input "2.98"
type input "17.67"
click at [880, 524] on div "Discount" at bounding box center [818, 515] width 290 height 17
click at [743, 412] on input "14.43" at bounding box center [735, 412] width 83 height 26
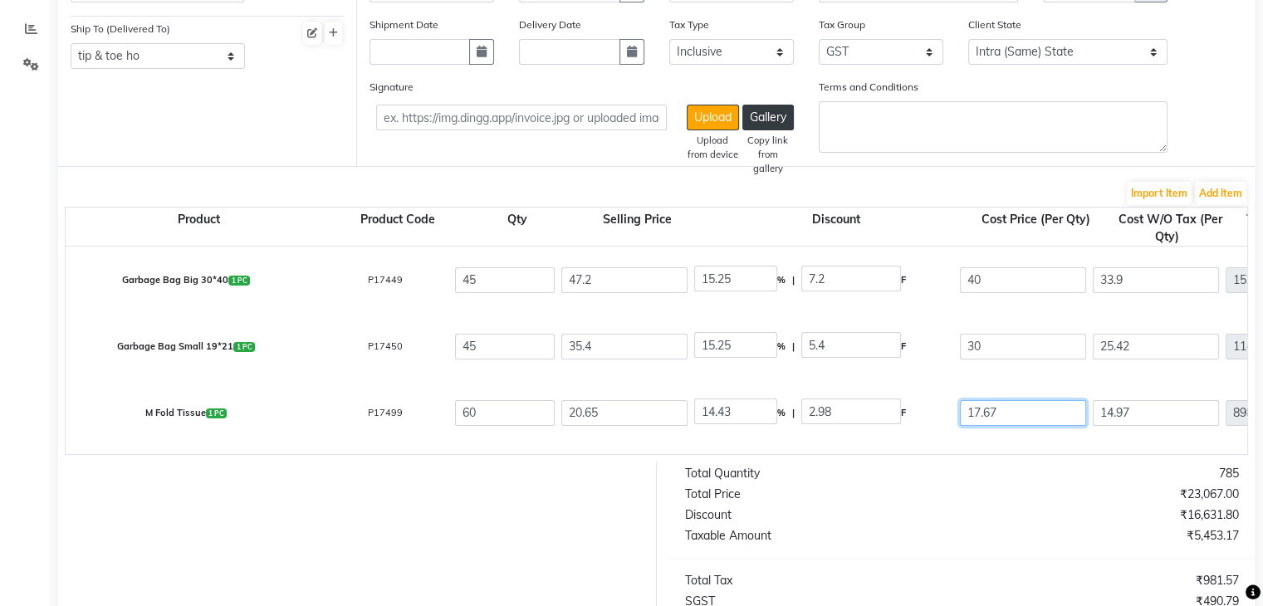
click at [1033, 419] on input "17.67" at bounding box center [1023, 413] width 126 height 26
click at [562, 412] on input "20.65" at bounding box center [625, 413] width 126 height 26
type input "2"
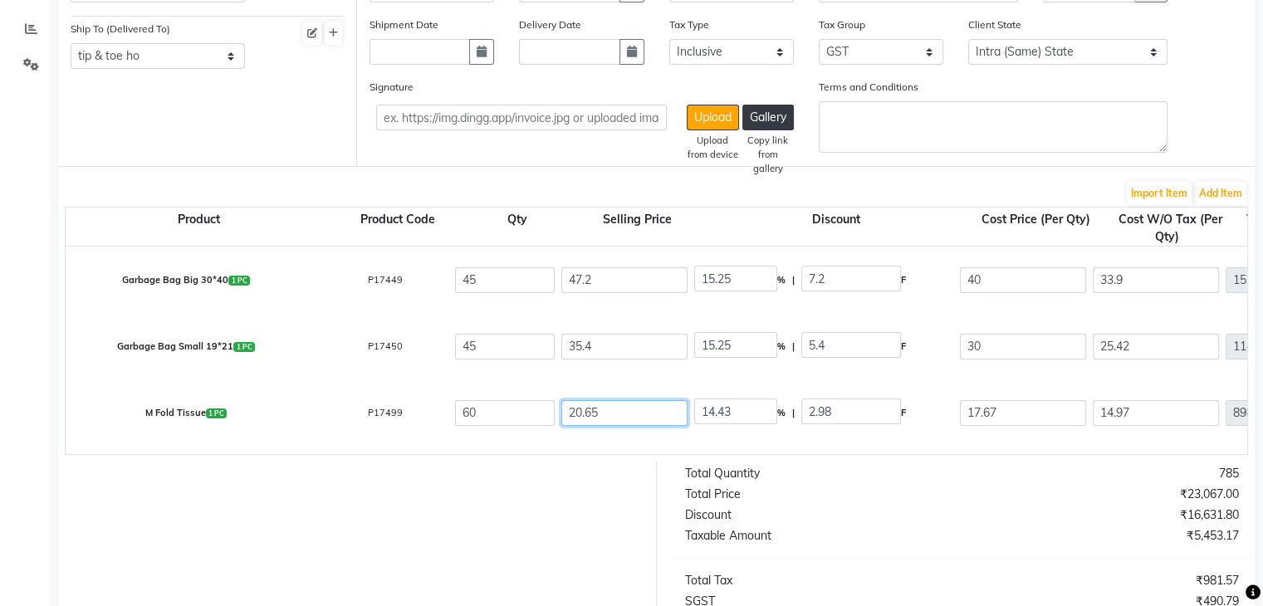
type input "149"
type input "20"
type input "14.9"
type input "20.6"
type input "14.47"
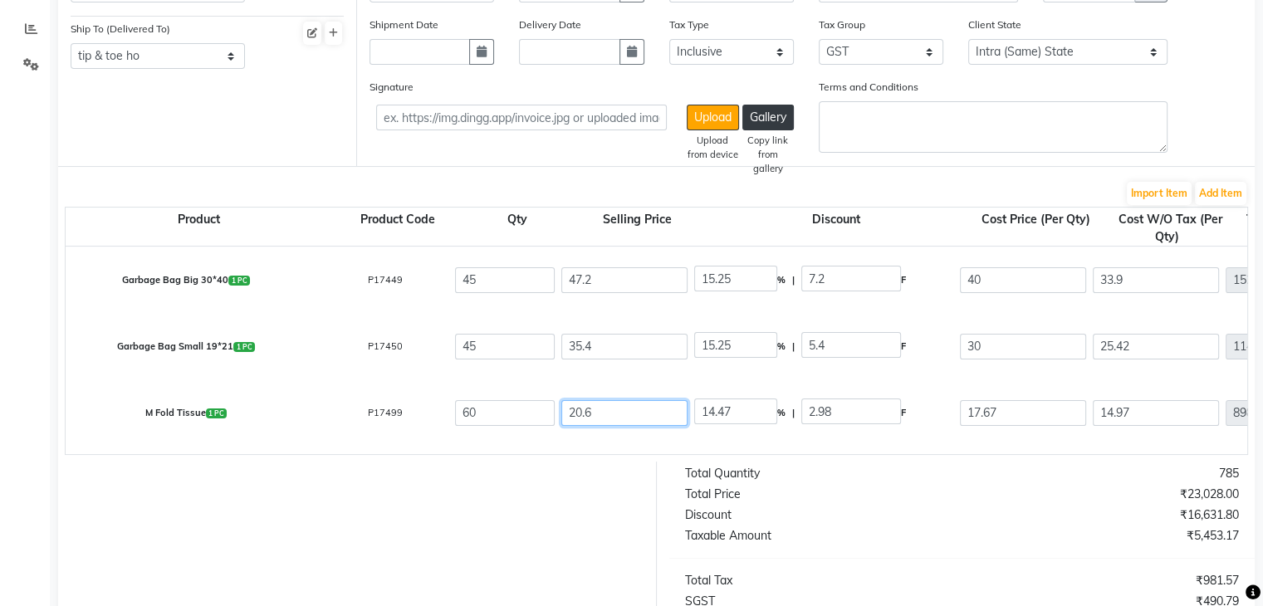
type input "20.65"
type input "14.43"
click at [1031, 524] on div "₹16,631.80" at bounding box center [1107, 515] width 290 height 17
click at [1048, 423] on input "17.67" at bounding box center [1023, 413] width 126 height 26
type input "17.50"
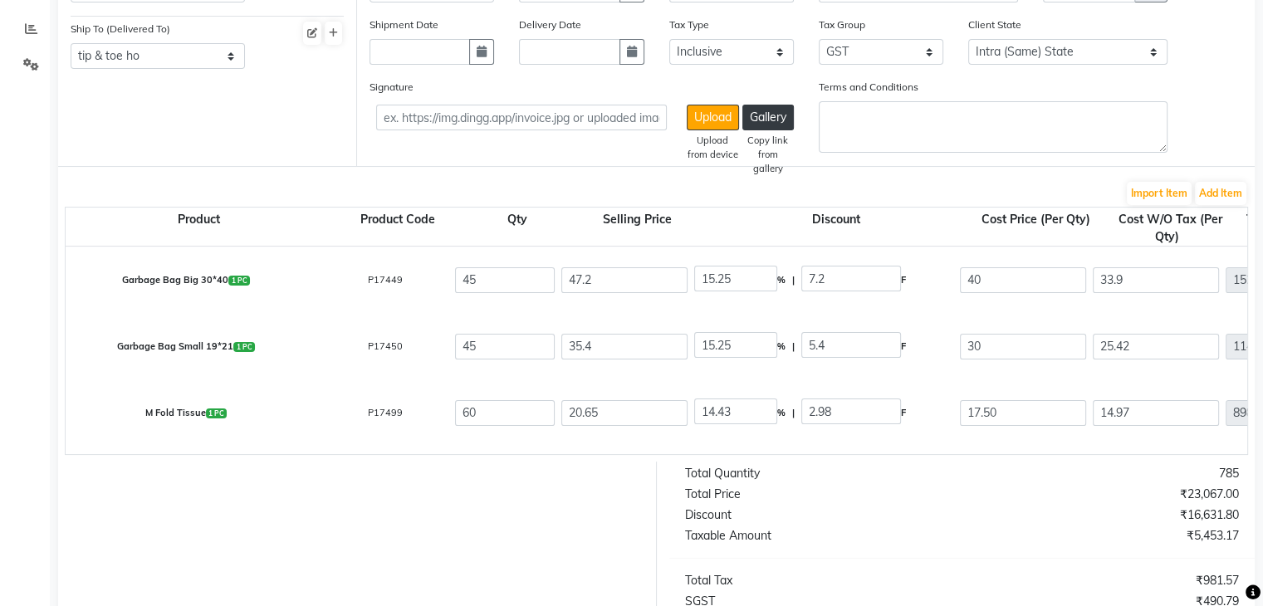
type input "15.25"
type input "3.15"
type input "14.83"
type input "889.8"
type input "160.16"
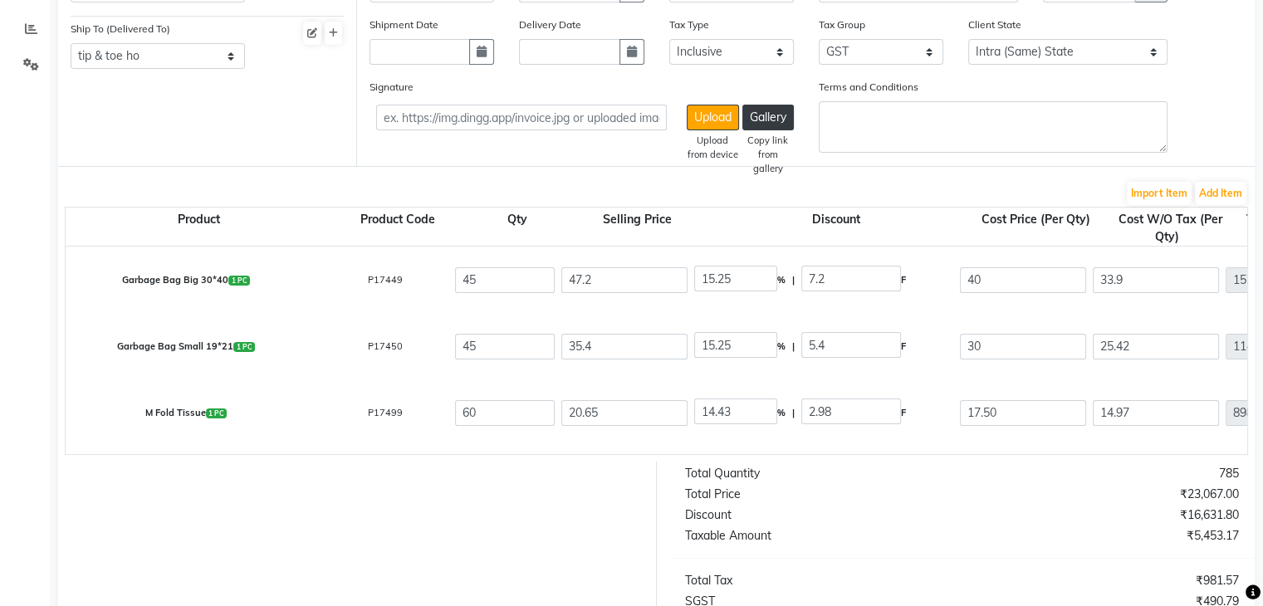
type input "1049.96"
click at [1006, 521] on div "₹16,642.00" at bounding box center [1107, 515] width 290 height 17
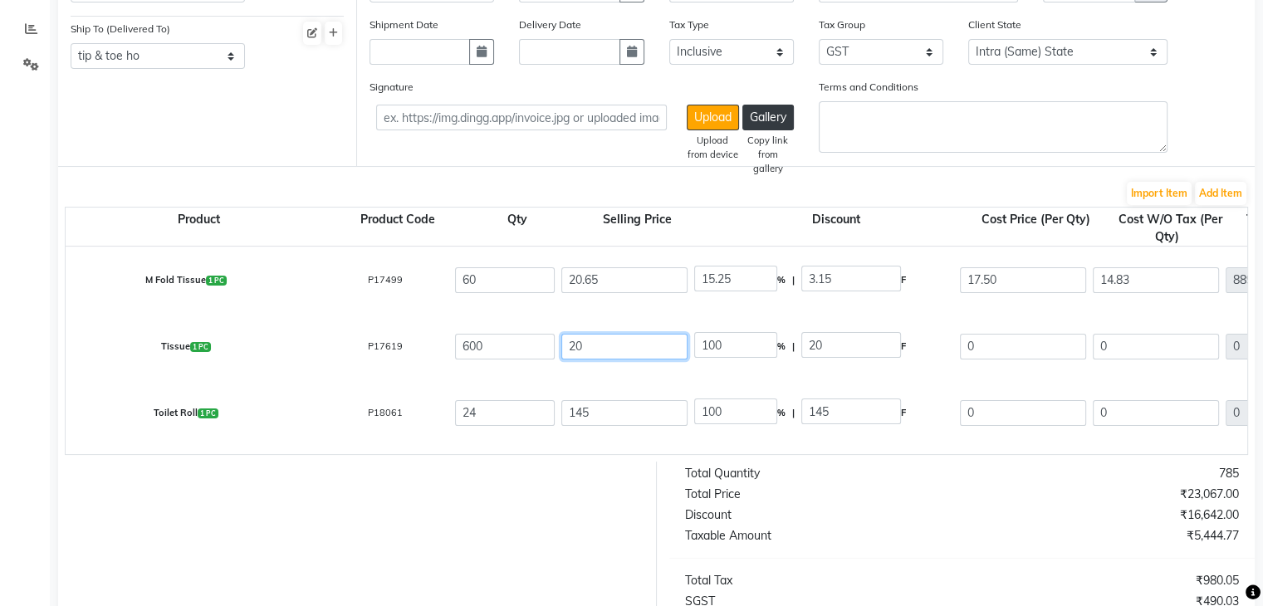
click at [587, 351] on input "20" at bounding box center [625, 347] width 126 height 26
type input "2"
type input "1000"
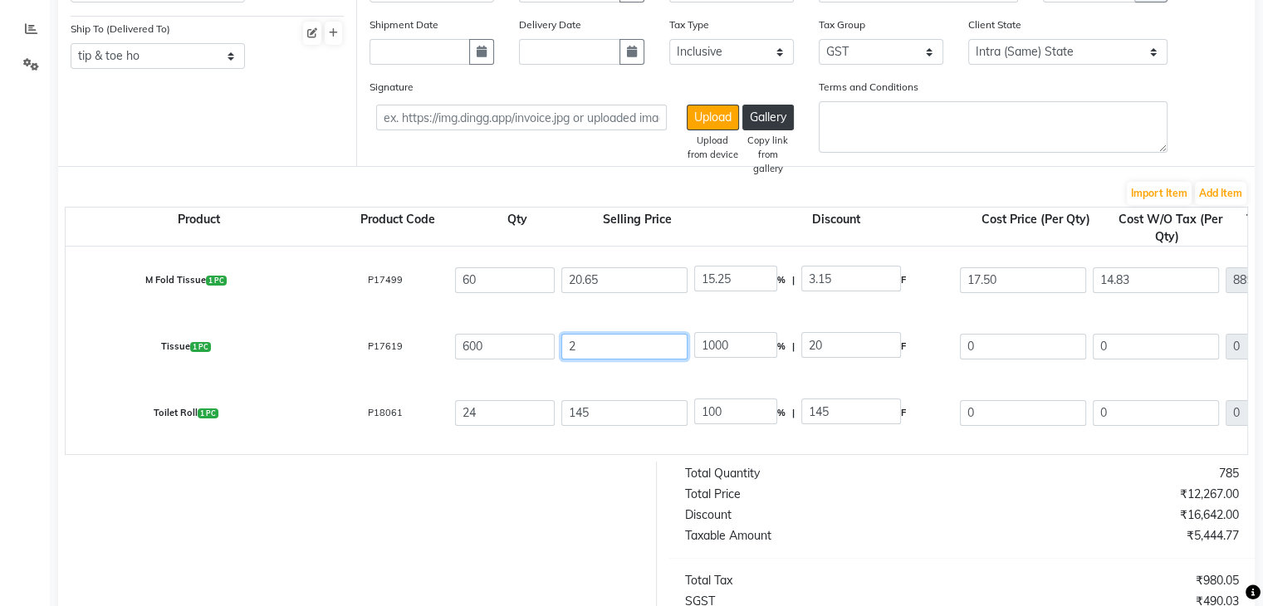
type input "25"
type input "80"
type input "25.9"
type input "77.22"
type input "25.96"
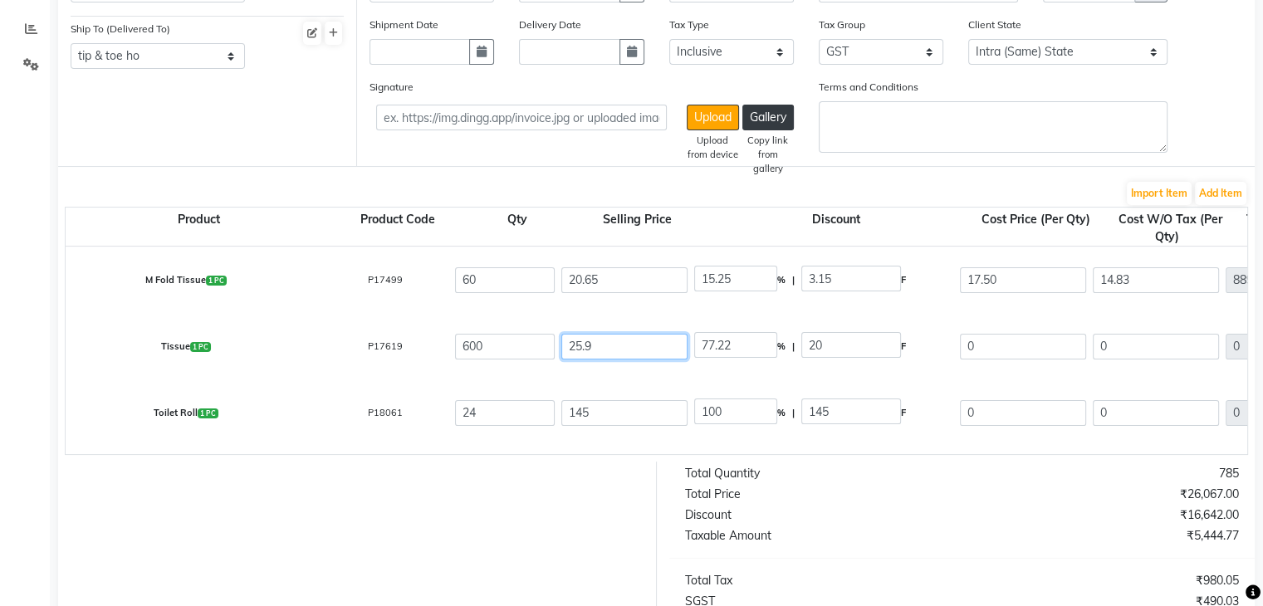
type input "77.04"
type input "25.96"
type input "100"
type input "25.96"
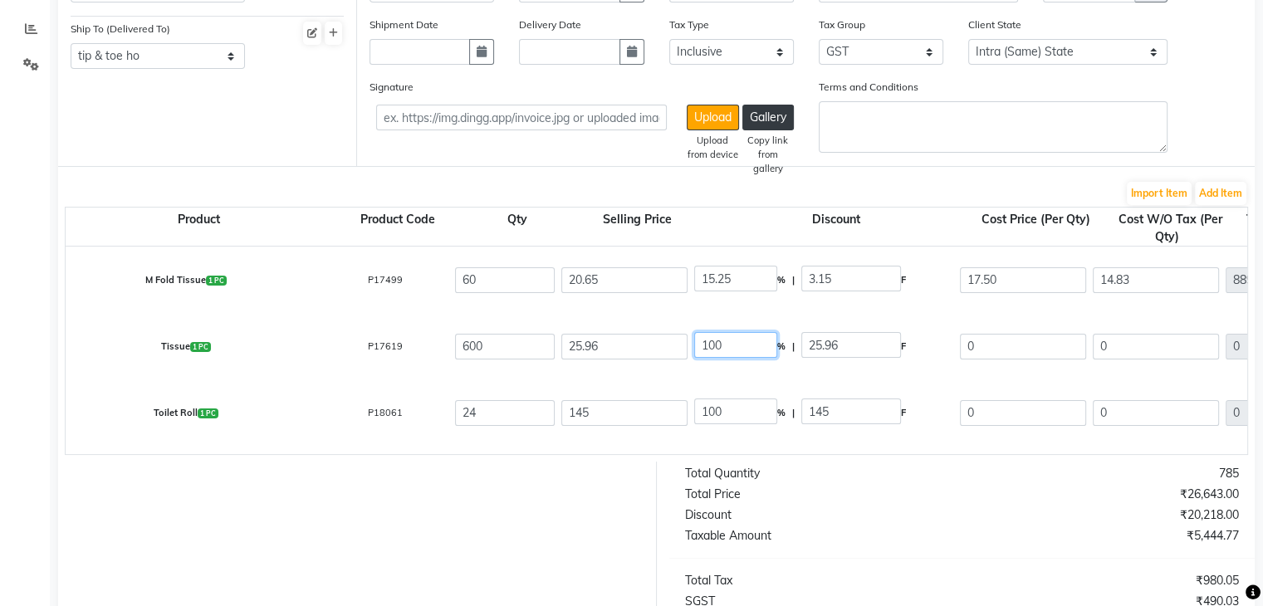
click at [708, 351] on input "100" at bounding box center [735, 345] width 83 height 26
click at [733, 419] on input "100" at bounding box center [735, 412] width 83 height 26
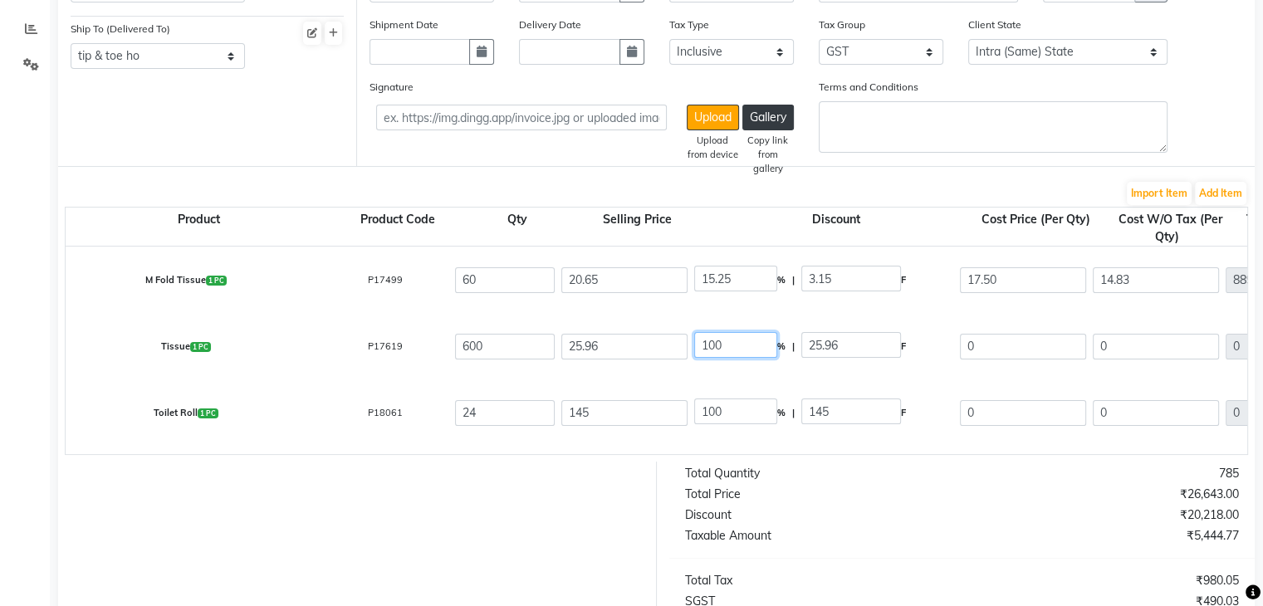
click at [717, 352] on input "100" at bounding box center [735, 345] width 83 height 26
type input "3.97"
type input "1.03"
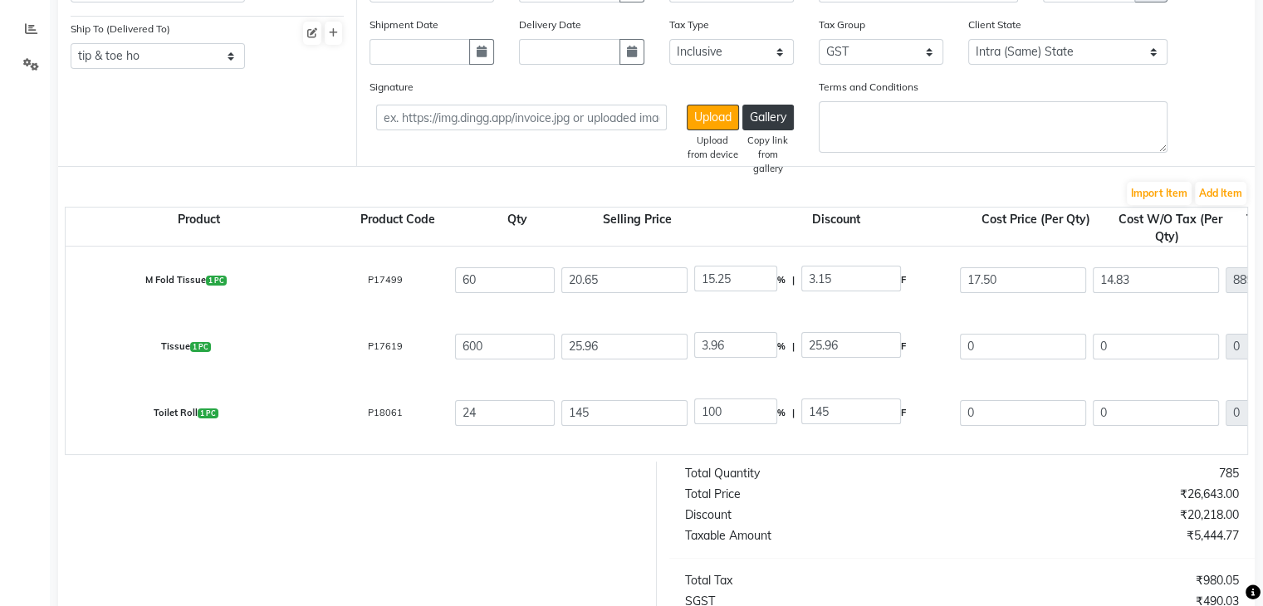
type input "24.93"
type input "21.13"
type input "12678"
type input "2282.04"
type input "14960.04"
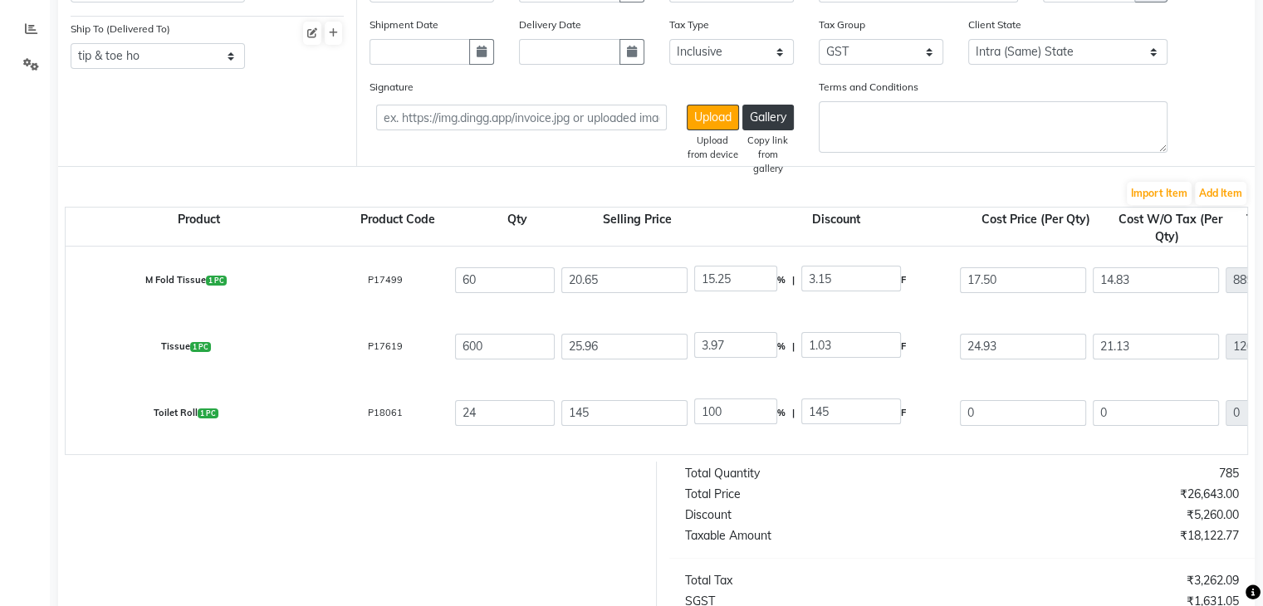
click at [886, 503] on div "Total Price" at bounding box center [818, 494] width 290 height 17
click at [733, 338] on input "3.97" at bounding box center [735, 345] width 83 height 26
type input "4.01"
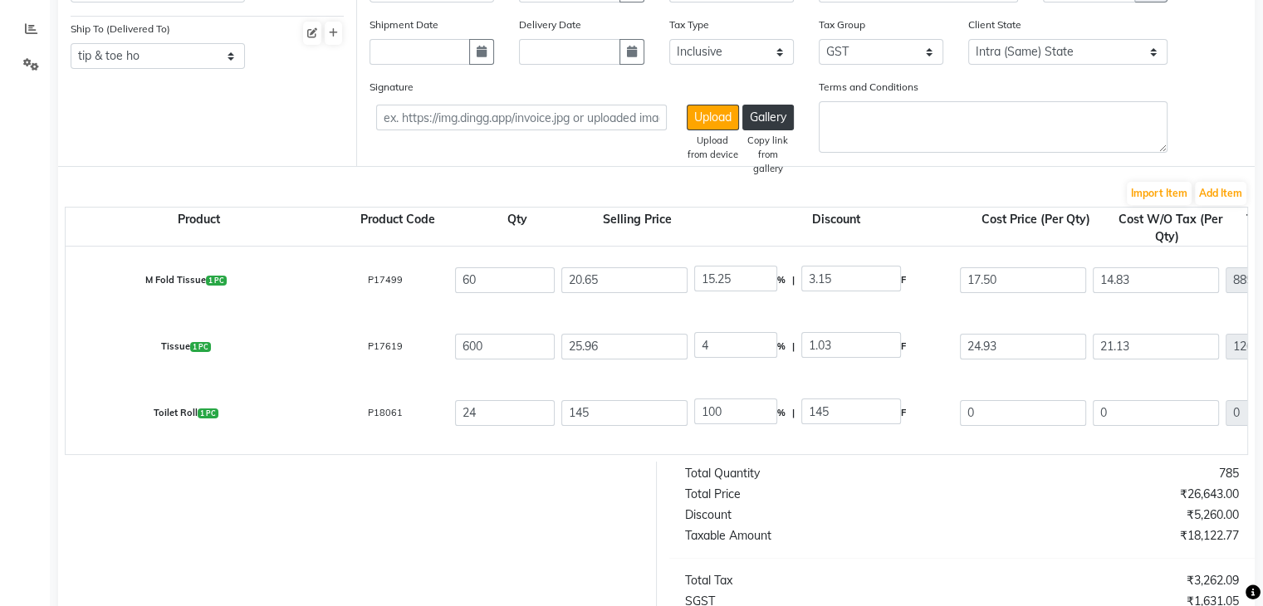
type input "1.04"
type input "24.92"
type input "21.12"
type input "12672"
type input "2280.96"
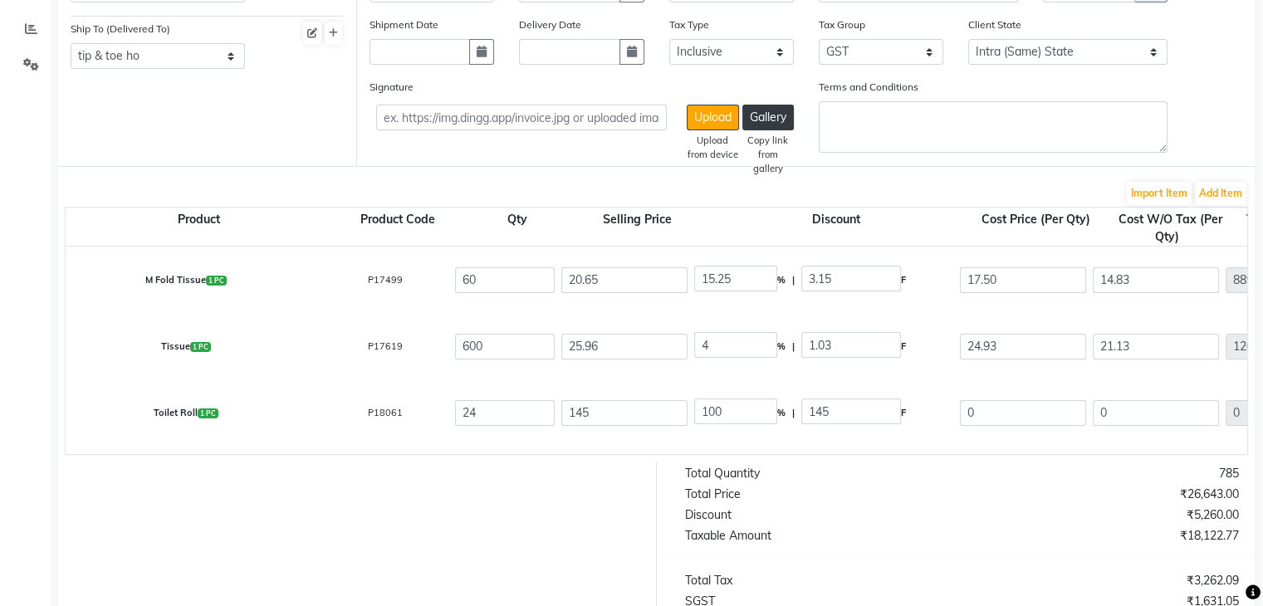
type input "14952.96"
click at [903, 503] on div "Total Price" at bounding box center [818, 494] width 290 height 17
click at [989, 347] on input "24.92" at bounding box center [1023, 347] width 126 height 26
type input "22"
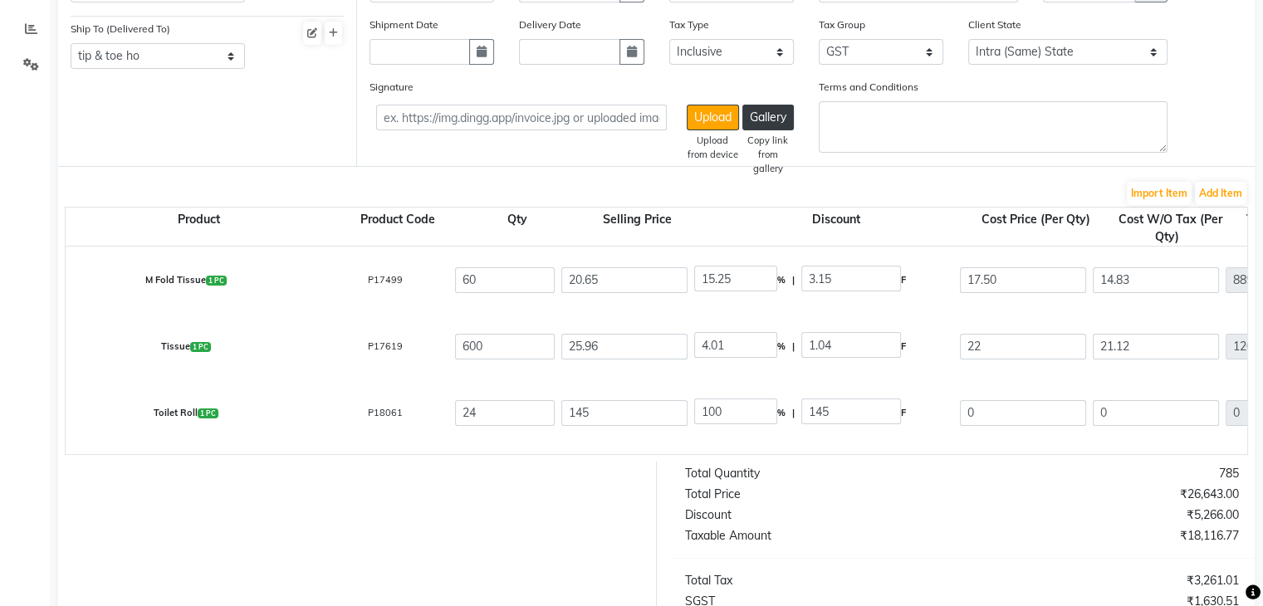
type input "15.25"
type input "3.96"
type input "18.64"
type input "11184"
type input "2013.12"
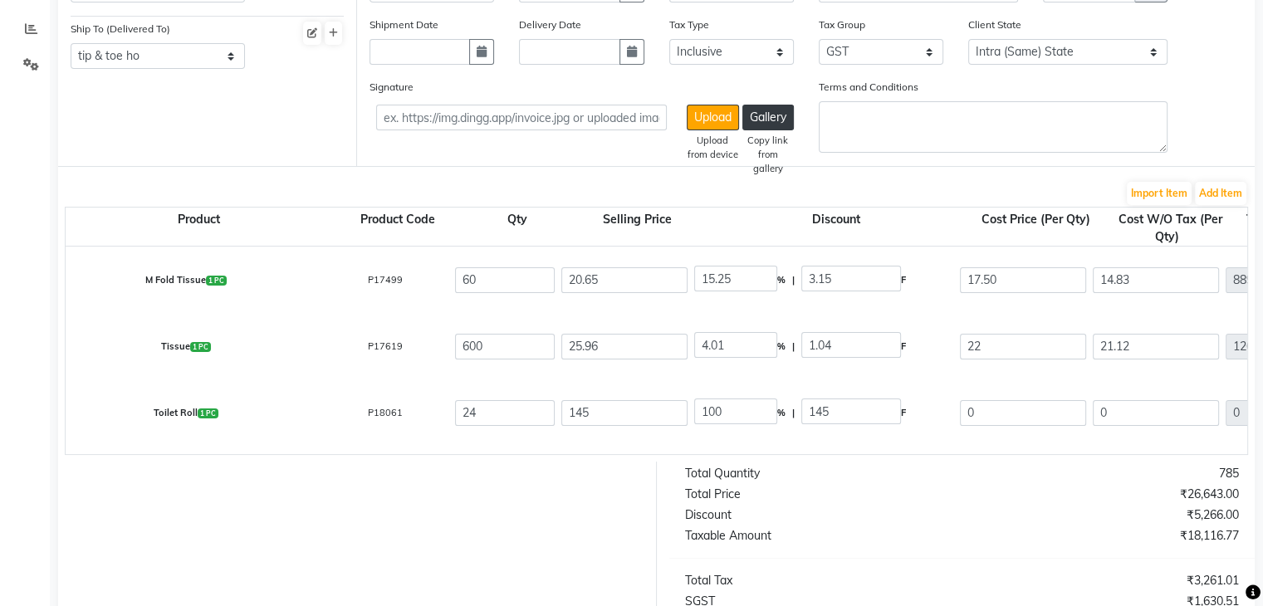
type input "13197.12"
click at [1027, 545] on div "₹16,628.77" at bounding box center [1107, 535] width 290 height 17
click at [897, 503] on div "Total Price" at bounding box center [818, 494] width 290 height 17
click at [583, 412] on input "145" at bounding box center [625, 413] width 126 height 26
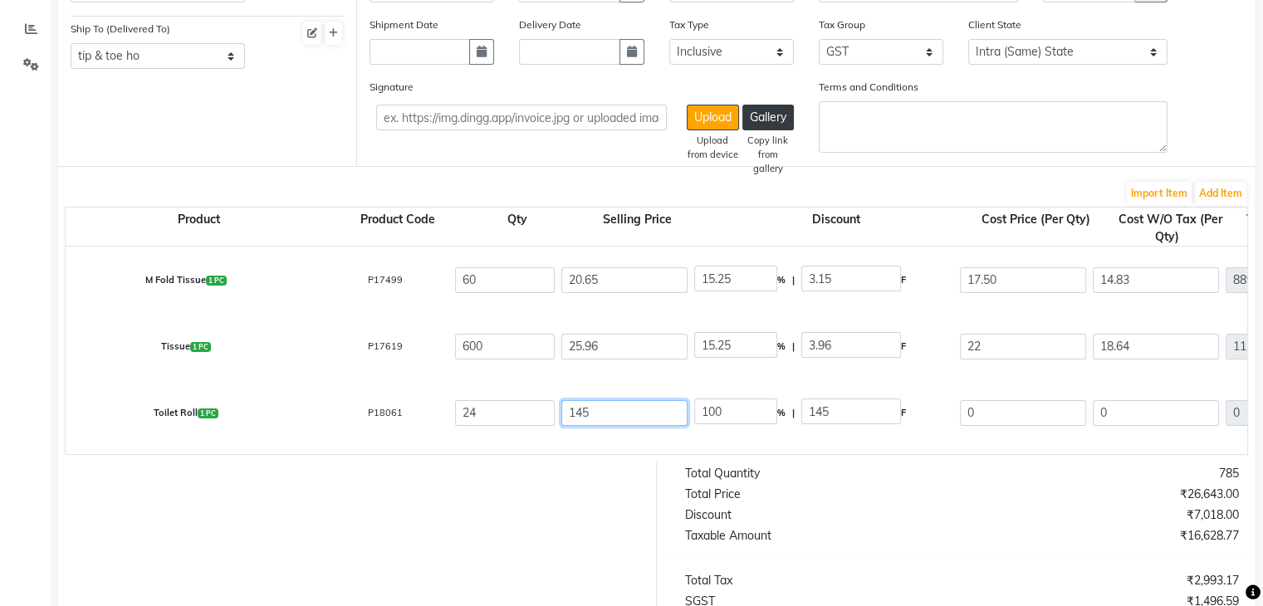
type input "1"
type input "14500"
type input "17"
type input "852.94"
type input "171"
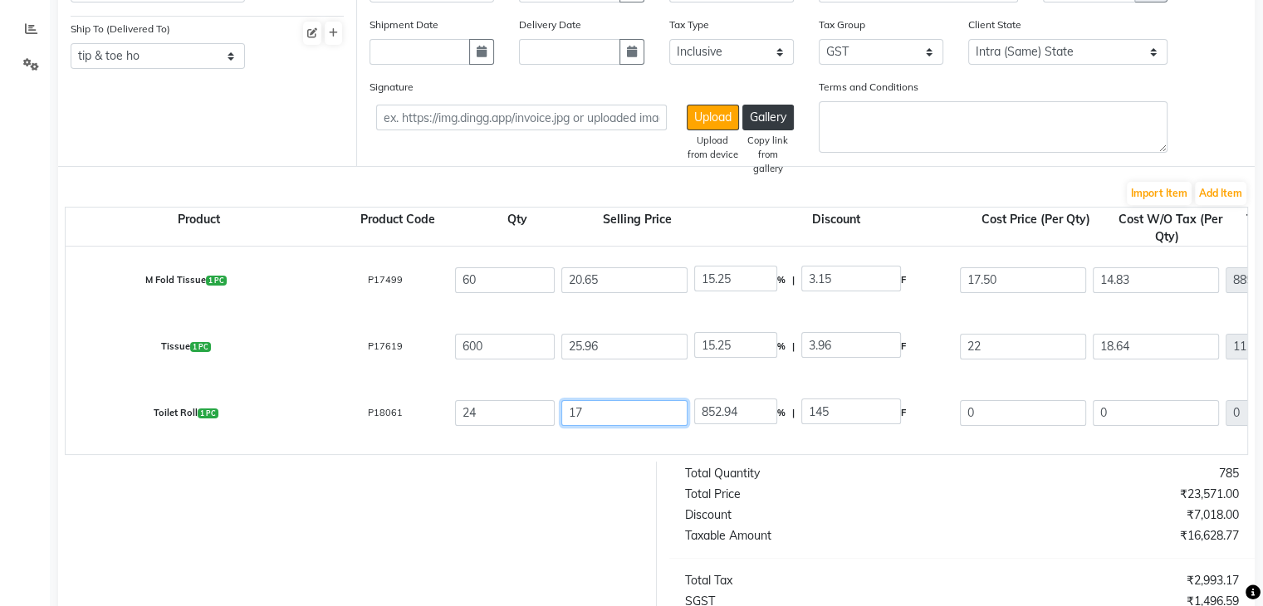
type input "84.8"
type input "171.1"
type input "84.75"
type input "171.1"
type input "100"
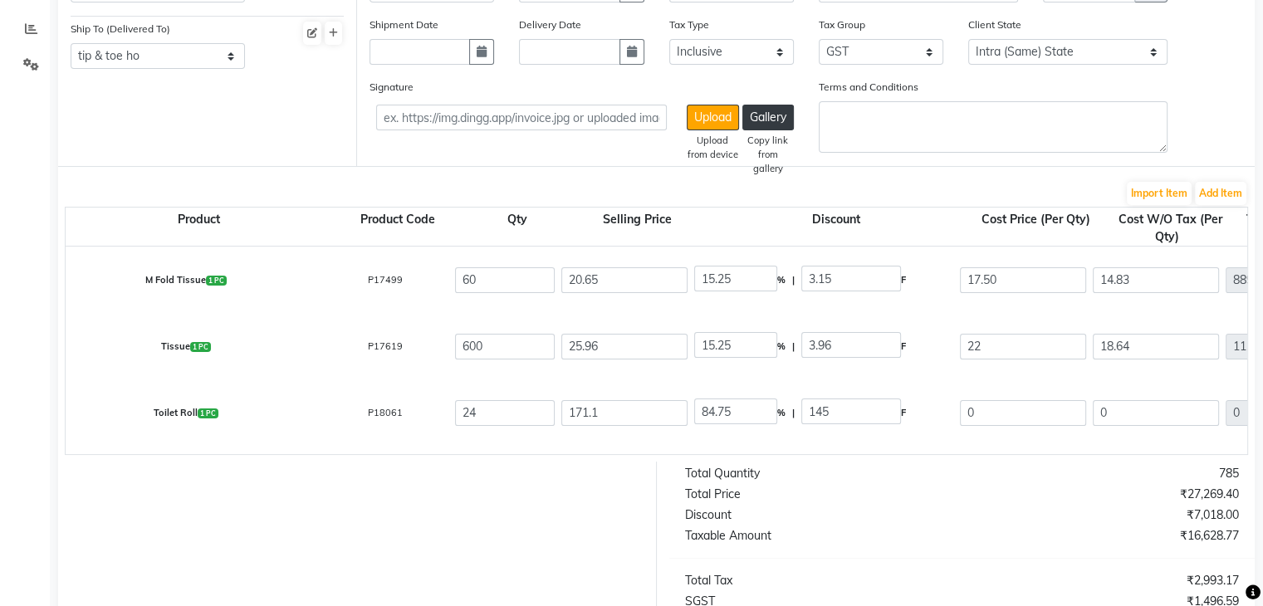
type input "171.1"
click at [1008, 545] on div "₹16,628.77" at bounding box center [1107, 535] width 290 height 17
click at [987, 410] on input "0" at bounding box center [1023, 413] width 126 height 26
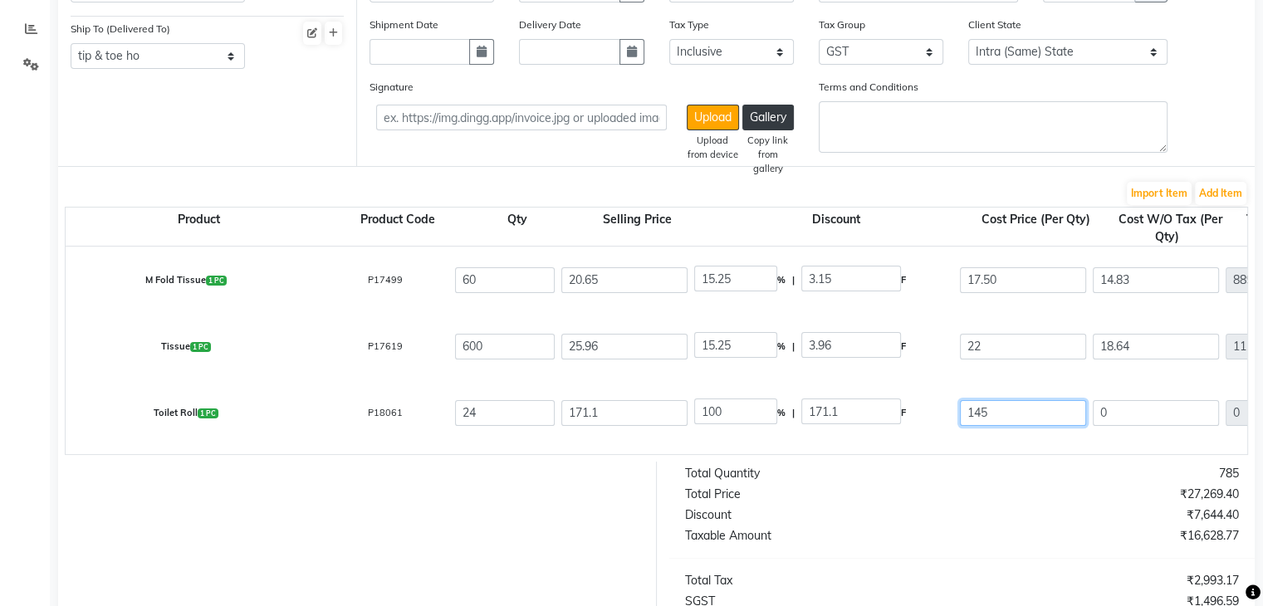
type input "145"
type input "15.25"
type input "26.1"
type input "122.88"
type input "2949.12"
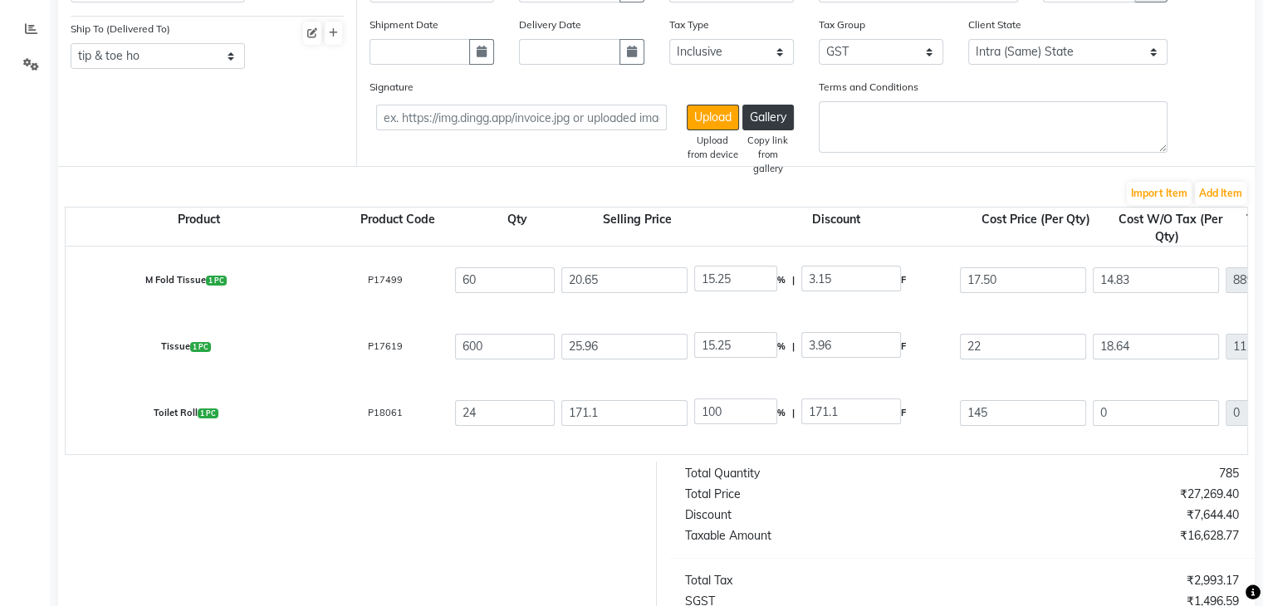
type input "530.84"
type input "3479.96"
click at [969, 503] on div "₹27,269.40" at bounding box center [1107, 494] width 290 height 17
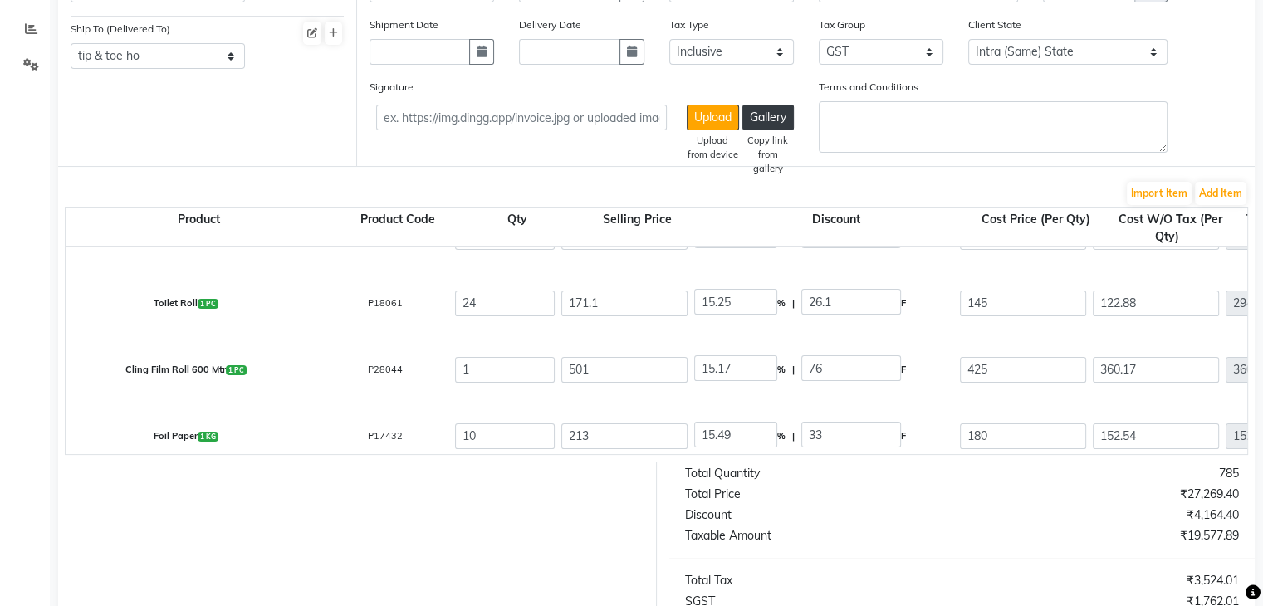
scroll to position [243, 0]
click at [714, 61] on select "Select Inclusive Exclusive" at bounding box center [732, 52] width 125 height 26
select select "false"
click at [670, 40] on select "Select Inclusive Exclusive" at bounding box center [732, 52] width 125 height 26
type input "40"
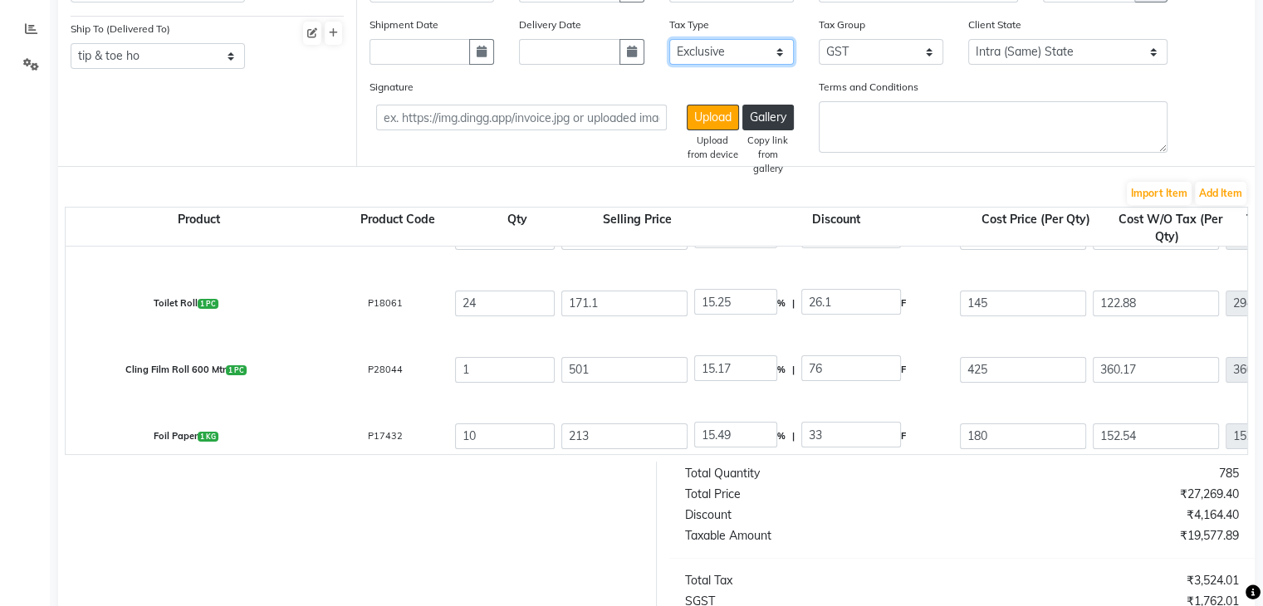
type input "1800"
type input "324"
type input "2124"
type input "30"
type input "1350"
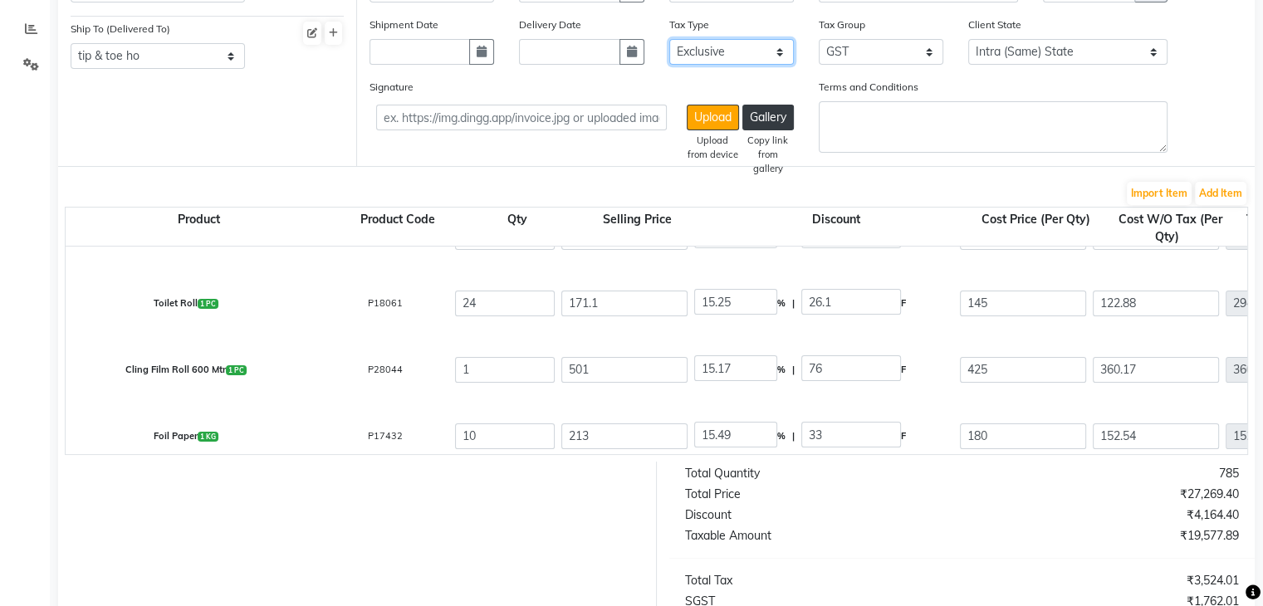
type input "243"
type input "1593"
type input "17.5"
type input "1050"
type input "189"
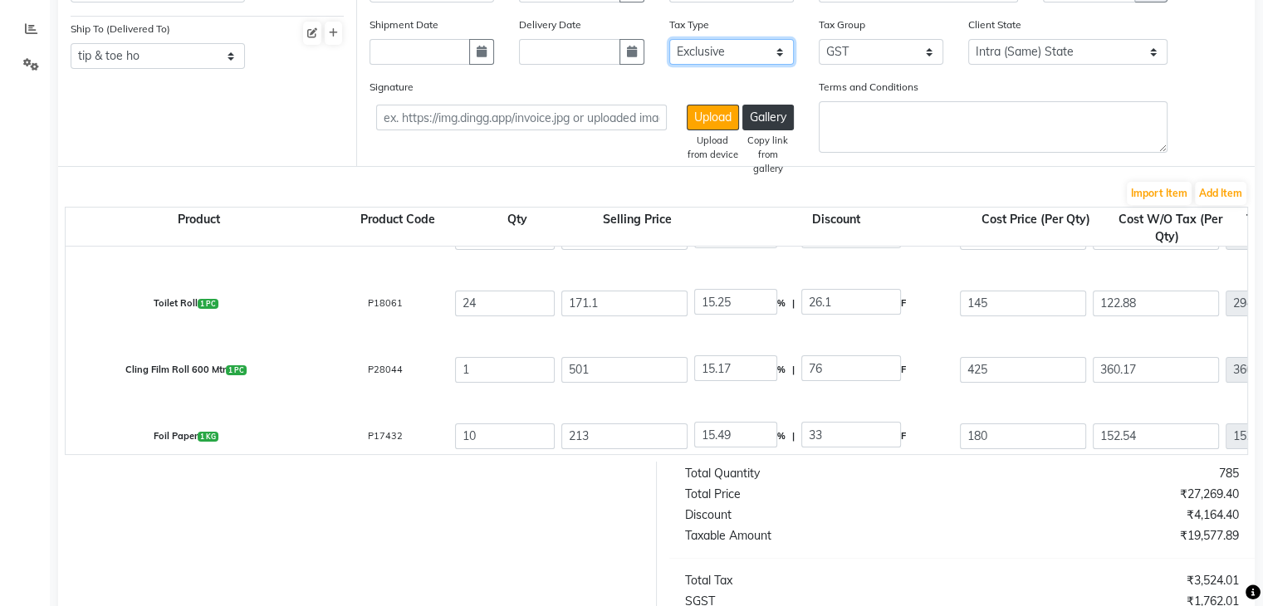
type input "1239"
type input "22"
type input "13200"
type input "2376"
type input "15576"
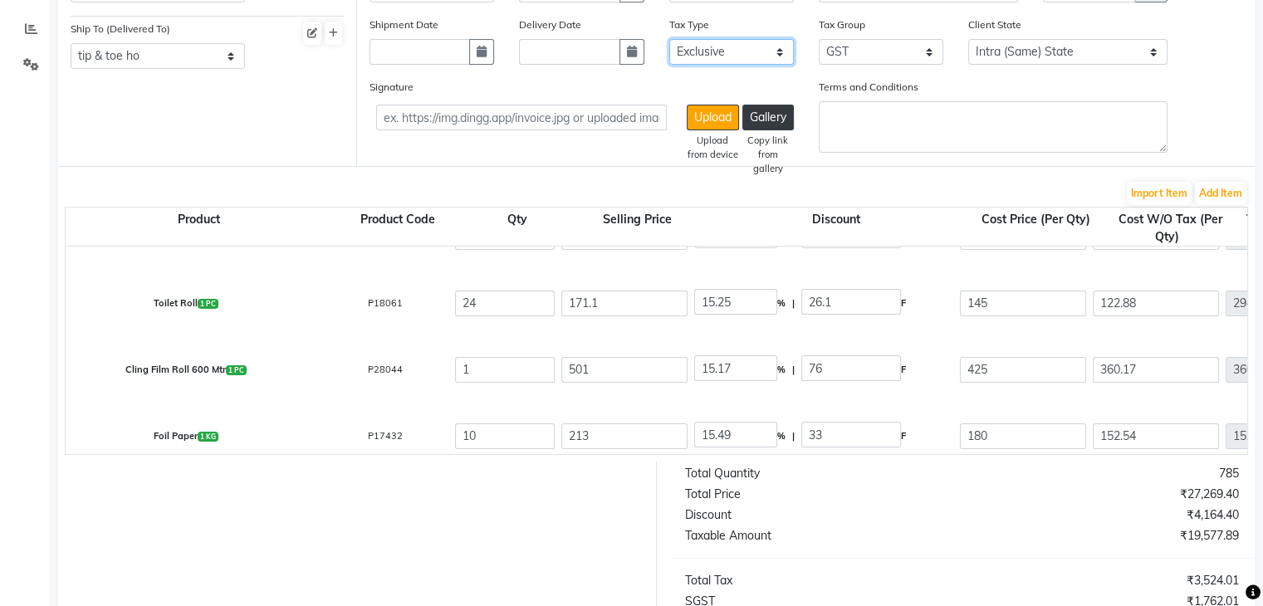
type input "145"
type input "3480"
type input "626.4"
type input "4106.4"
type input "425"
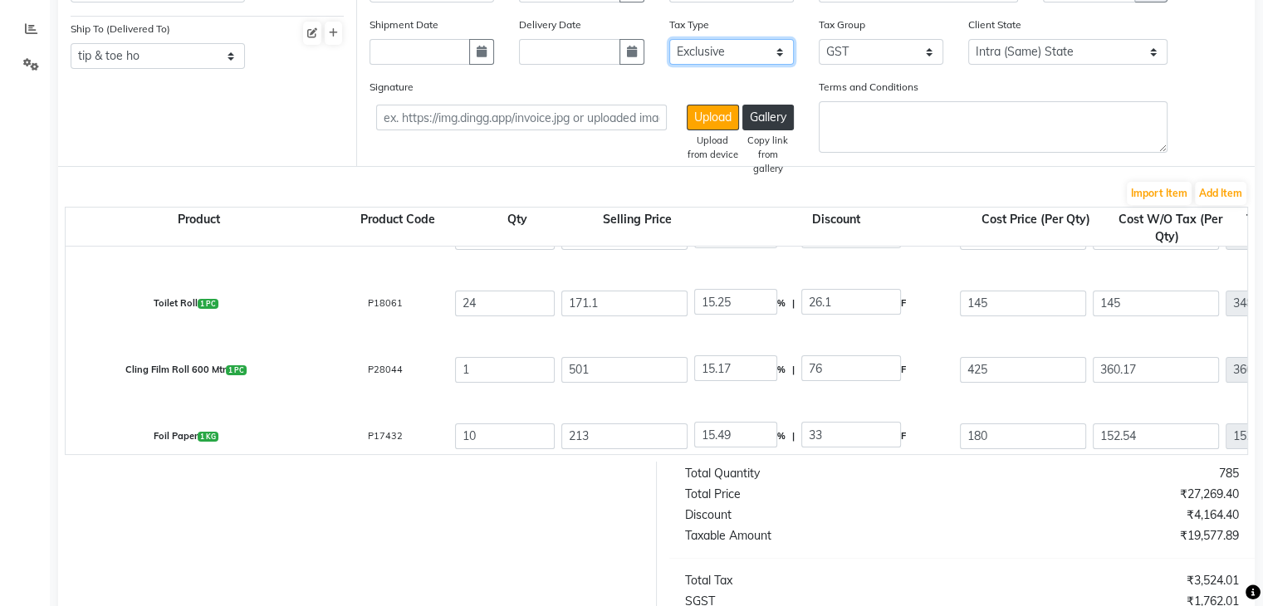
type input "425"
type input "76.5"
type input "501.5"
type input "180"
type input "1800"
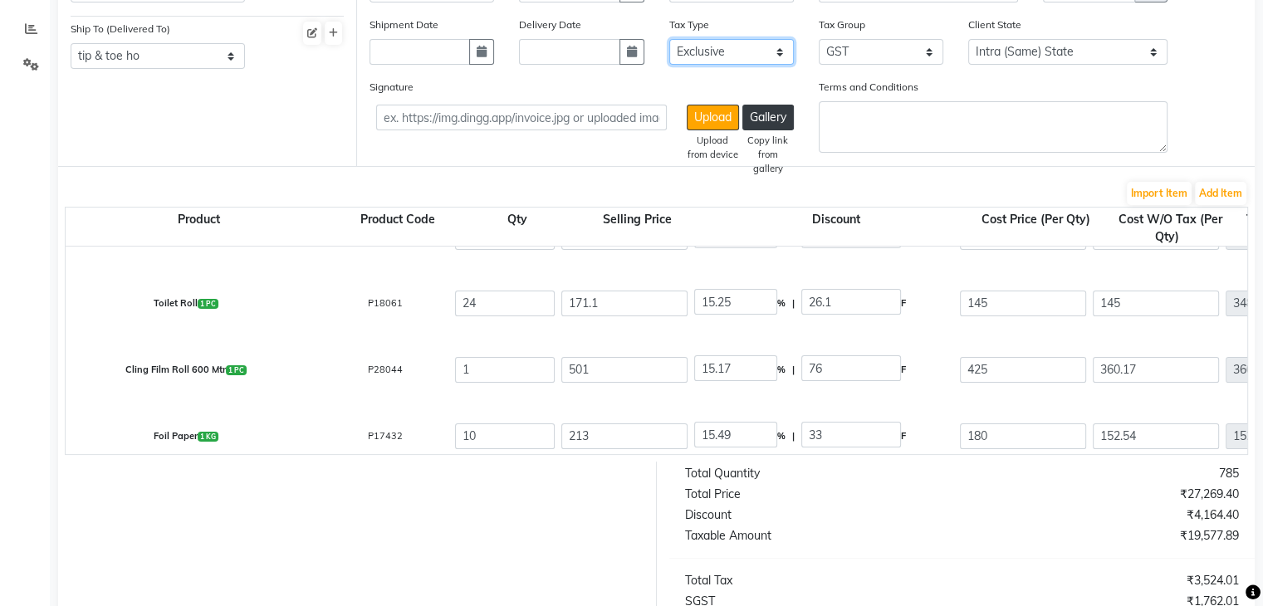
type input "324"
type input "2124"
click at [909, 382] on div "15.17 % | 76 F" at bounding box center [823, 370] width 259 height 28
click at [649, 363] on input "501" at bounding box center [625, 370] width 126 height 26
type input "501.5"
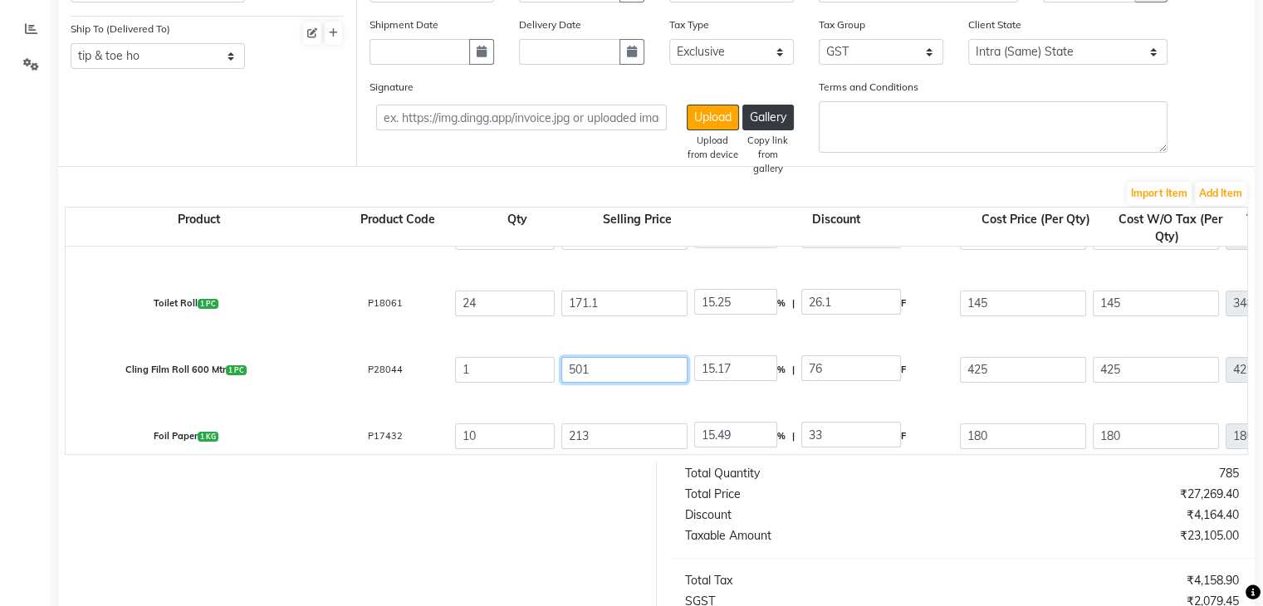
type input "15.15"
type input "501.5"
type input "15.25"
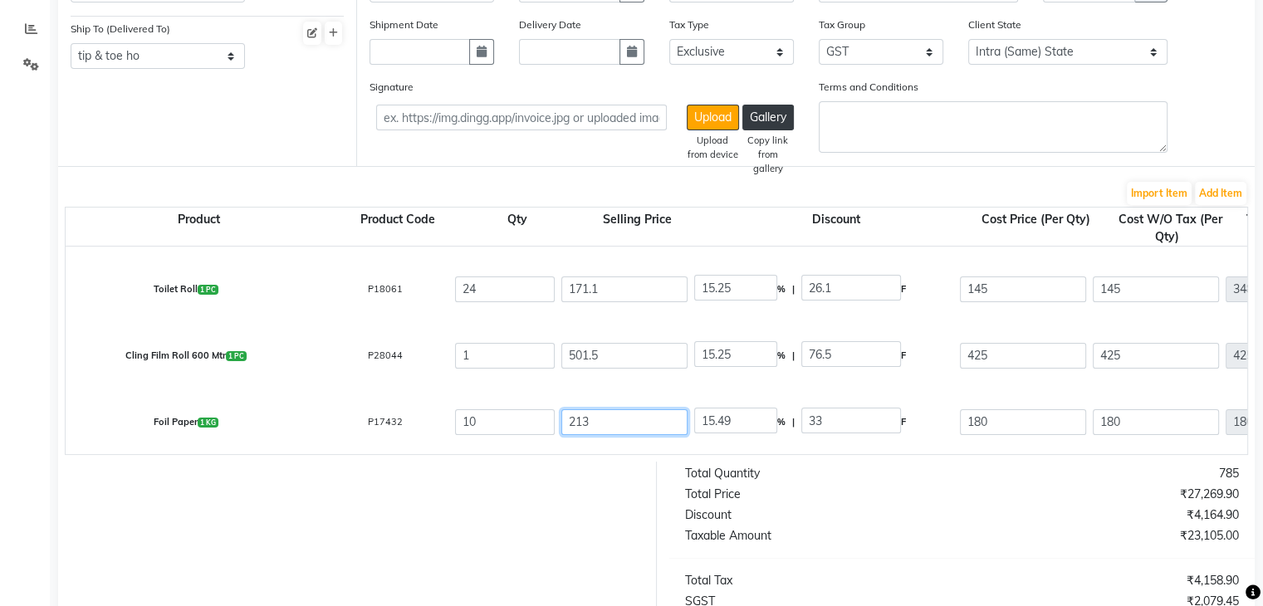
click at [602, 419] on input "213" at bounding box center [625, 423] width 126 height 26
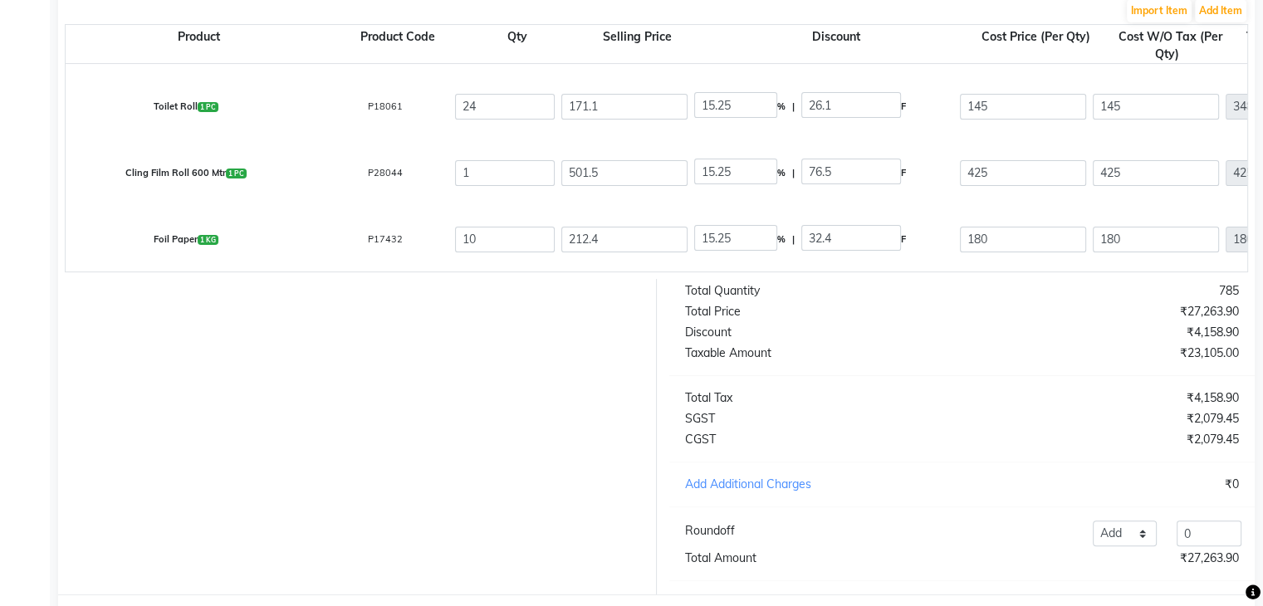
scroll to position [468, 0]
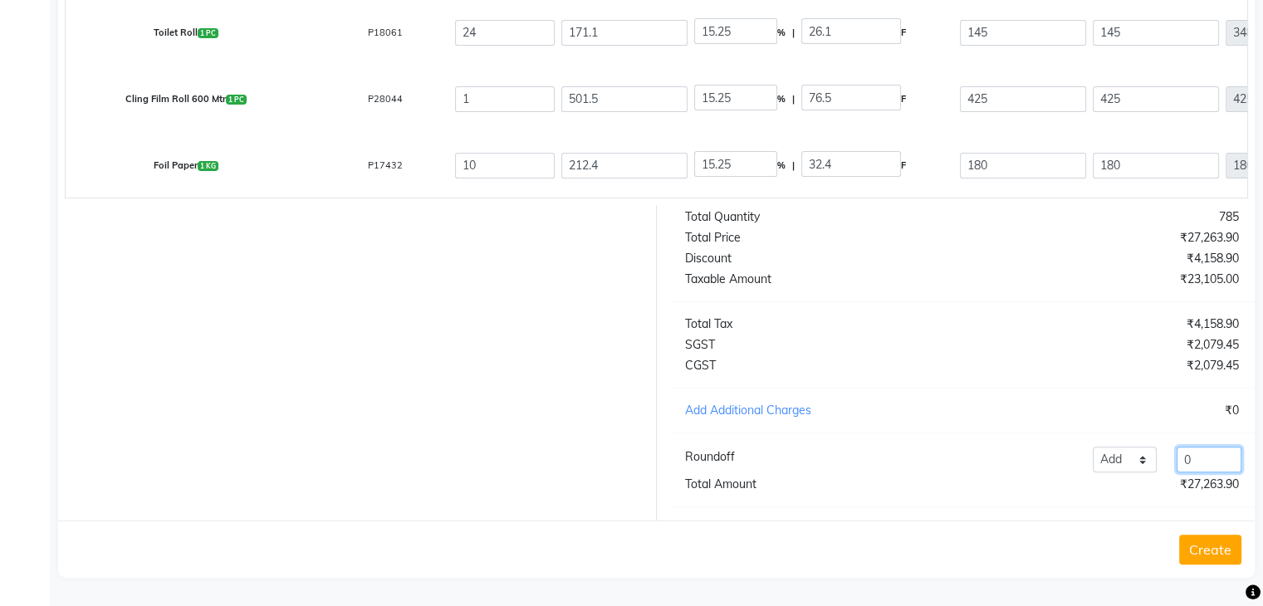
click at [1226, 453] on input "0" at bounding box center [1209, 460] width 65 height 26
click at [1215, 555] on button "Create" at bounding box center [1211, 550] width 62 height 30
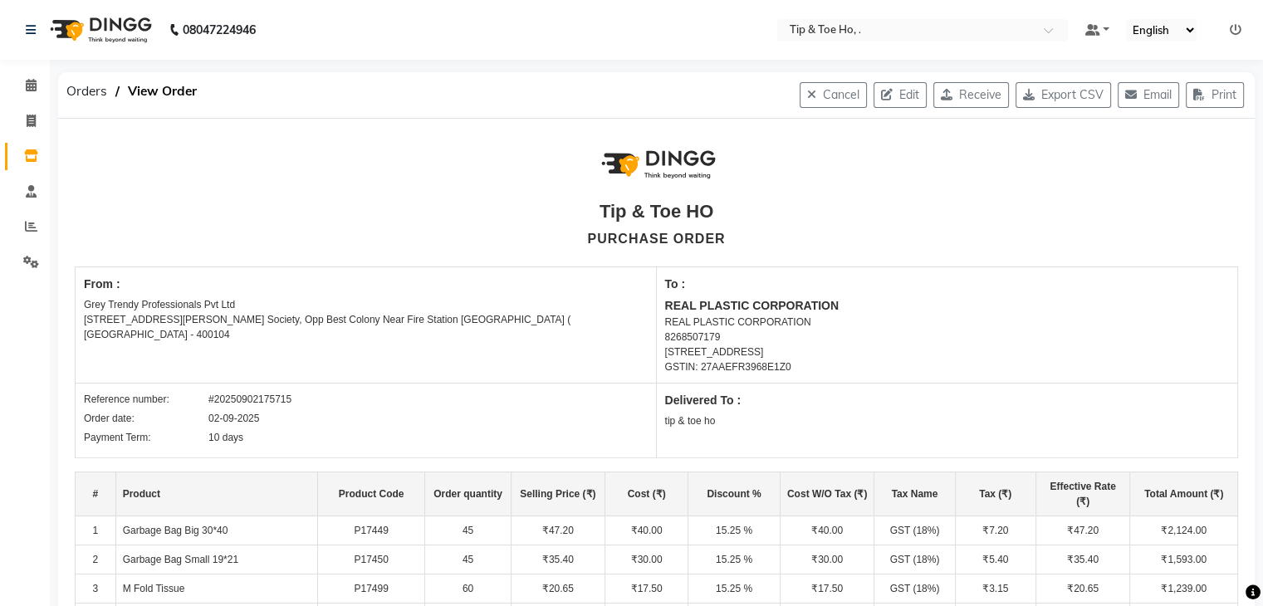
click at [954, 107] on div "Cancel Edit Receive Export CSV Email Print" at bounding box center [854, 95] width 802 height 46
click at [950, 98] on button "Receive" at bounding box center [972, 95] width 76 height 26
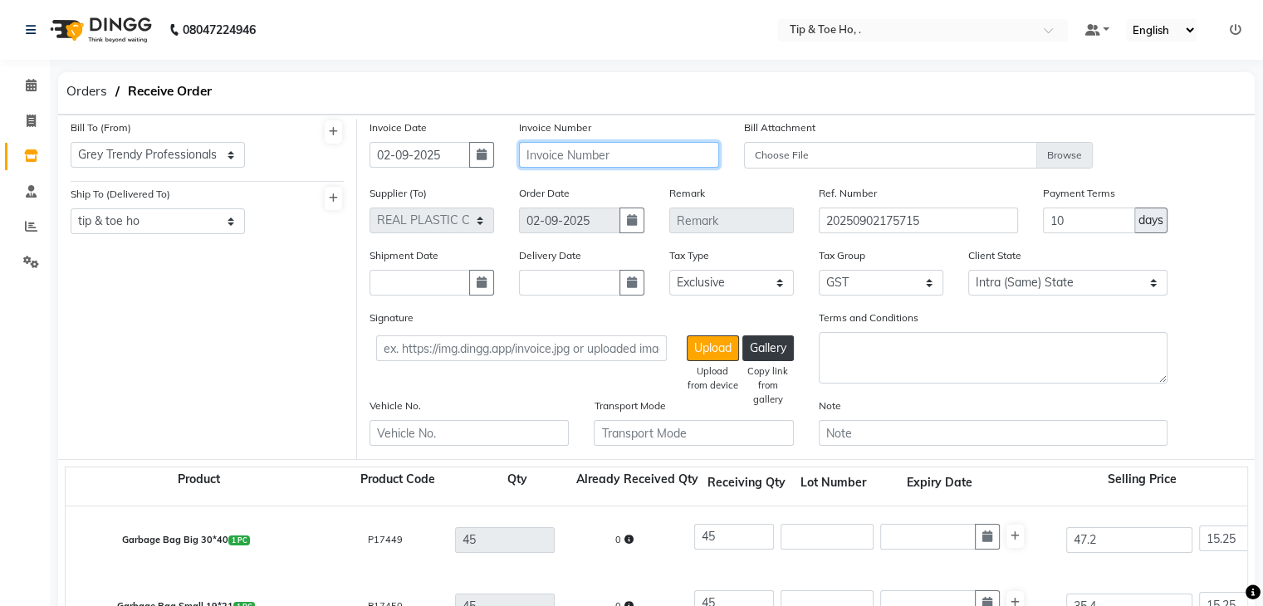
click at [645, 161] on input "text" at bounding box center [618, 155] width 199 height 26
click at [1180, 326] on div "Terms and Conditions" at bounding box center [994, 353] width 374 height 88
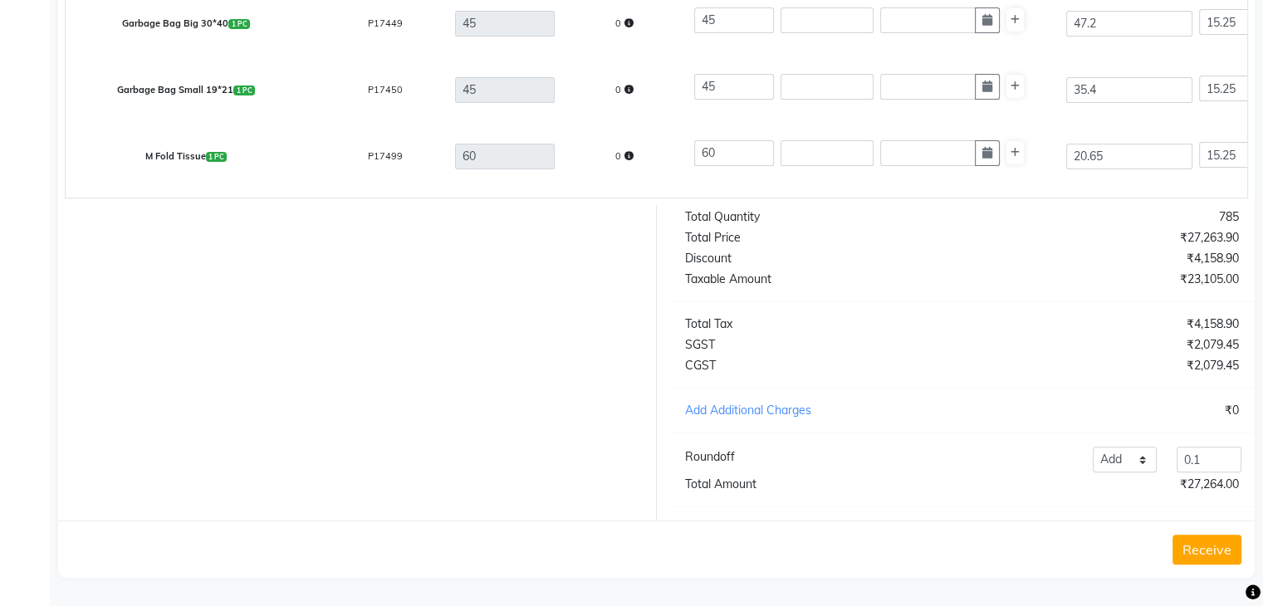
click at [1216, 543] on button "Receive" at bounding box center [1207, 550] width 69 height 30
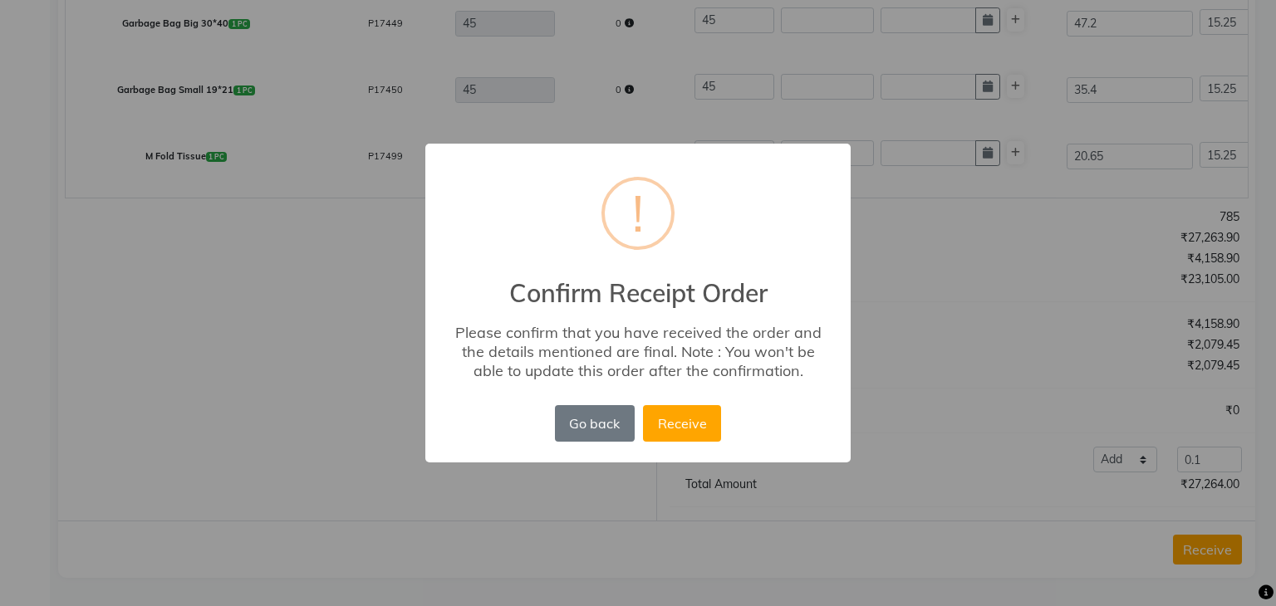
click at [643, 405] on button "Receive" at bounding box center [682, 423] width 78 height 37
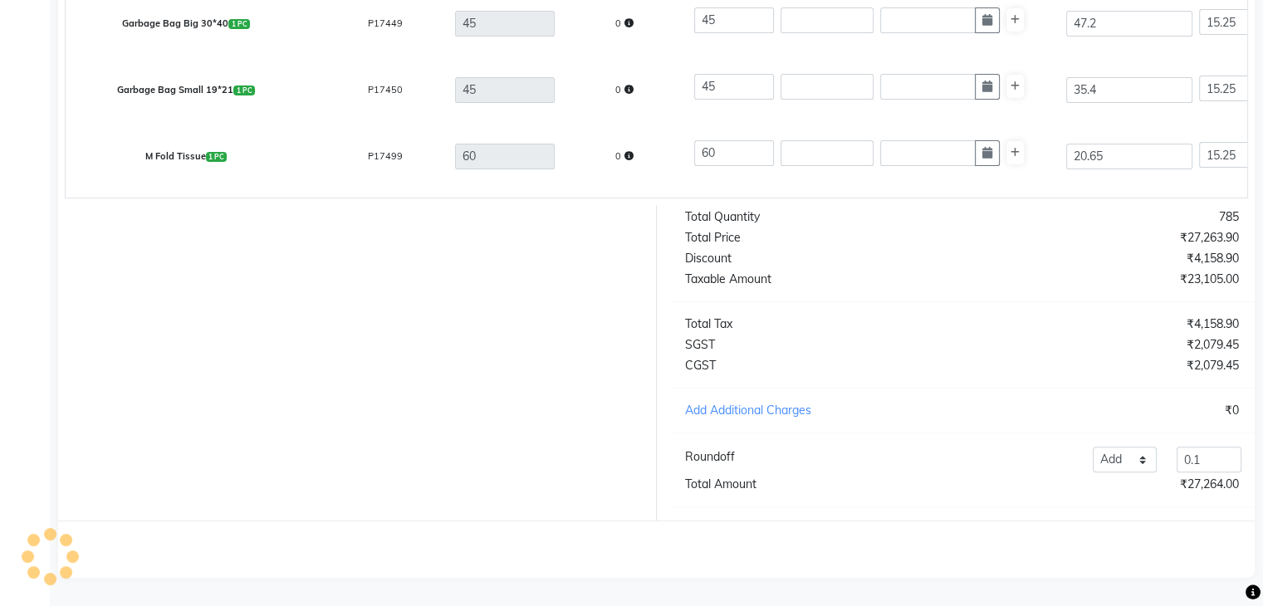
scroll to position [0, 0]
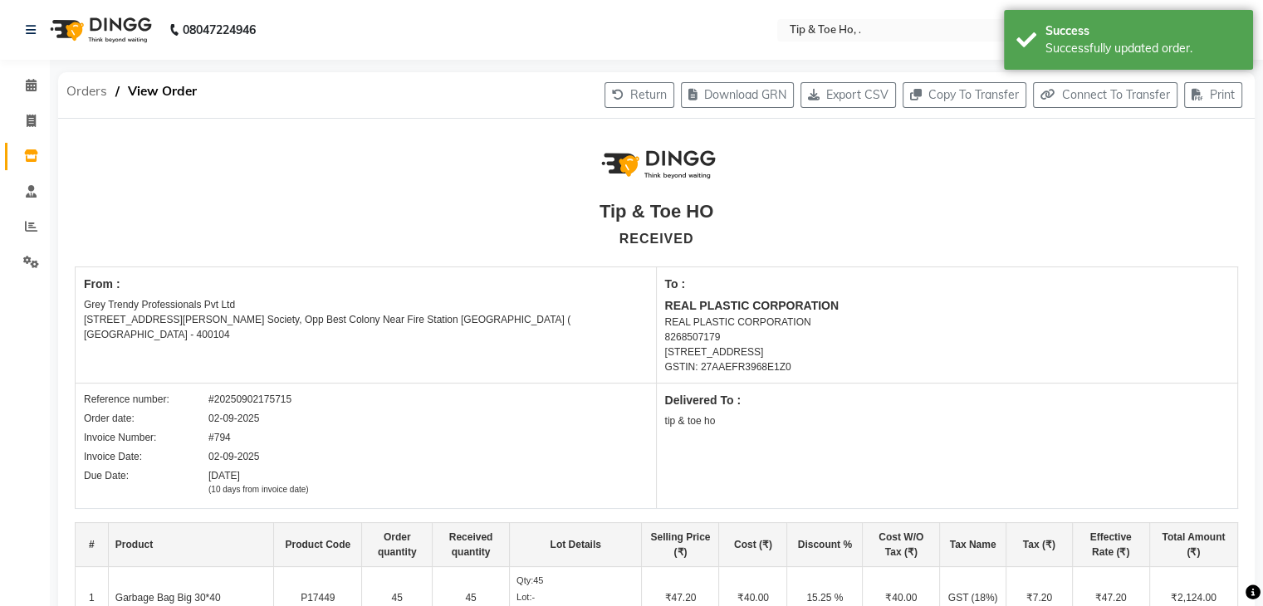
click at [97, 91] on span "Orders" at bounding box center [86, 91] width 57 height 30
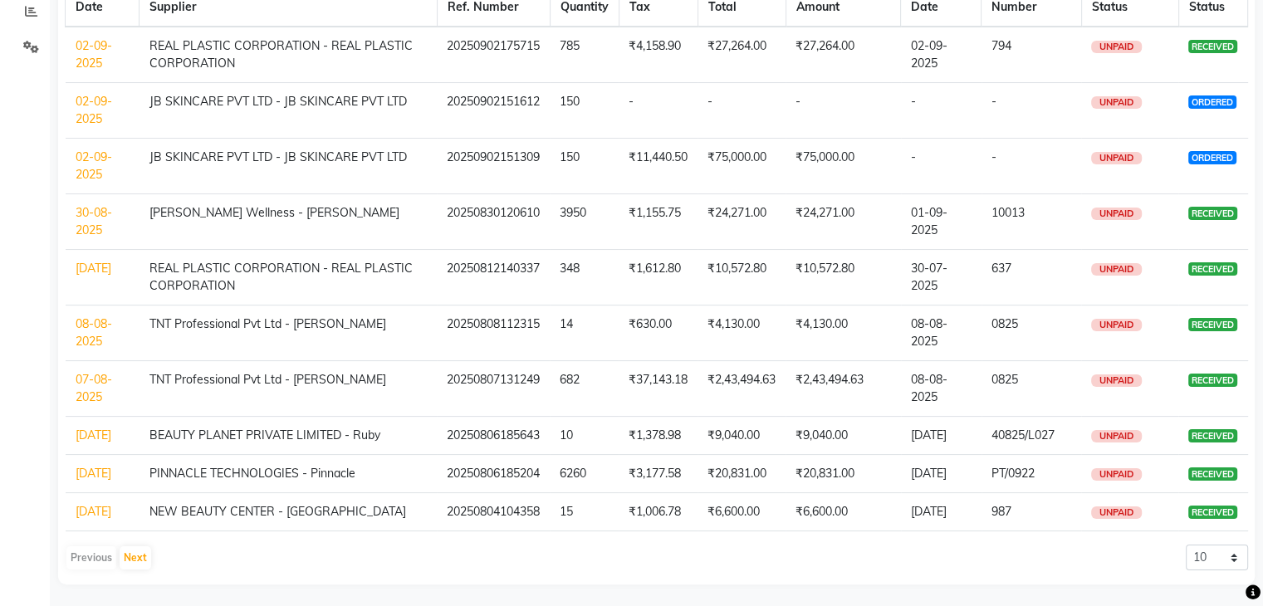
scroll to position [218, 0]
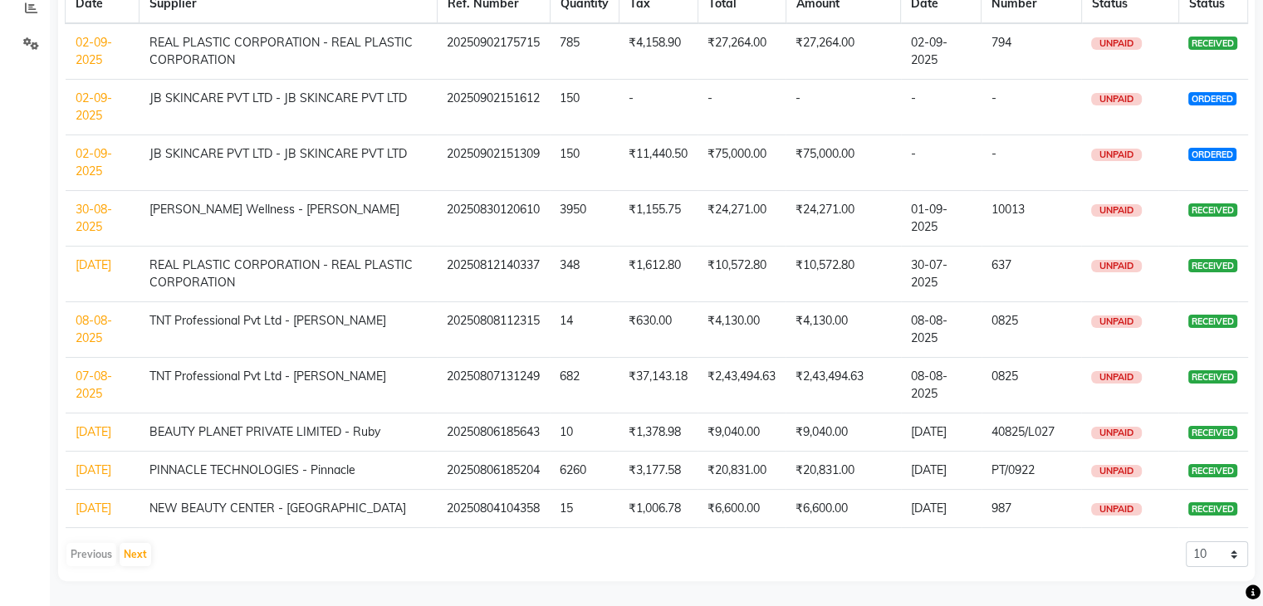
click at [90, 272] on link "[DATE]" at bounding box center [94, 265] width 36 height 15
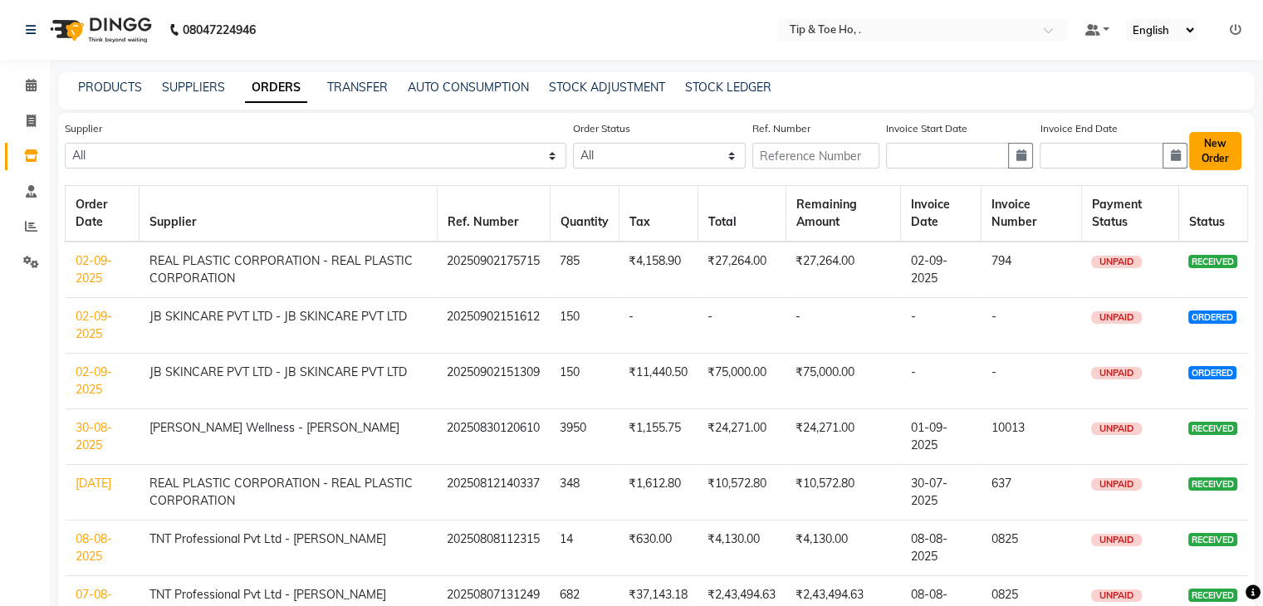
click at [1215, 145] on button "New Order" at bounding box center [1216, 151] width 52 height 38
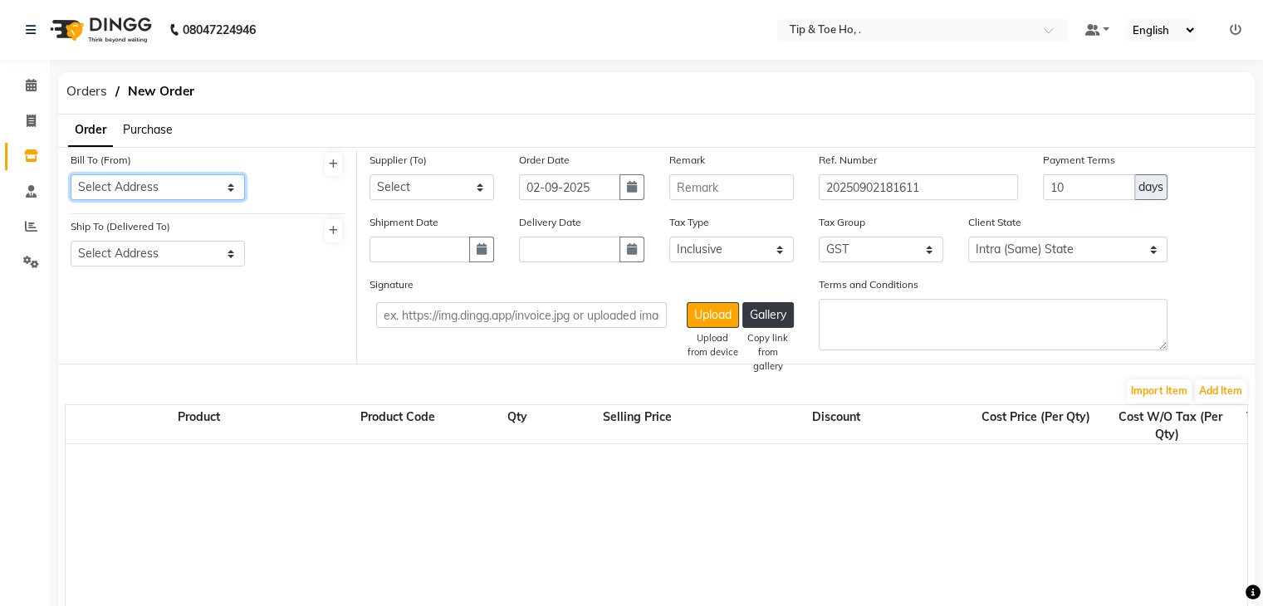
click at [115, 184] on select "Select Address tip & toe ho Grey Trendy Professionals Pvt Ltd [STREET_ADDRESS][…" at bounding box center [158, 187] width 174 height 26
click at [71, 174] on select "Select Address tip & toe ho Grey Trendy Professionals Pvt Ltd [STREET_ADDRESS][…" at bounding box center [158, 187] width 174 height 26
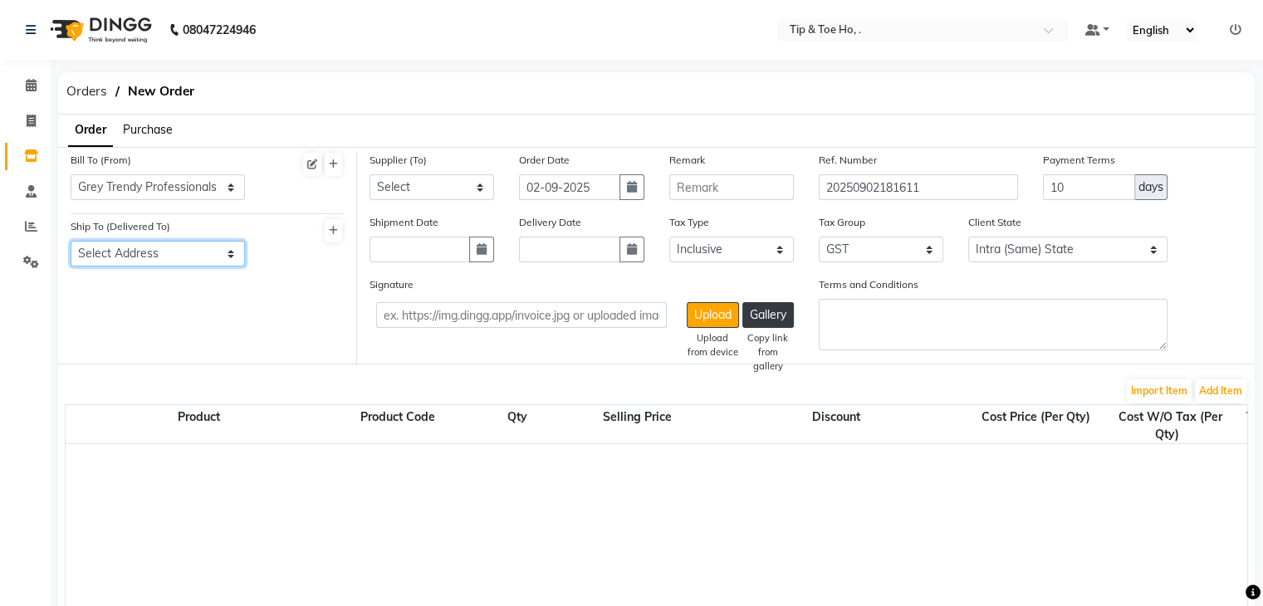
click at [135, 260] on select "Select Address tip & toe ho Grey Trendy Professionals Pvt Ltd [STREET_ADDRESS][…" at bounding box center [158, 254] width 174 height 26
click at [71, 242] on select "Select Address tip & toe ho Grey Trendy Professionals Pvt Ltd [STREET_ADDRESS][…" at bounding box center [158, 254] width 174 height 26
click at [400, 190] on select "Select Beauty Palace - Tabbasum FASHION INDENTITY PVT LTD. - FASHION INDENTITY …" at bounding box center [432, 187] width 125 height 26
click at [370, 174] on select "Select Beauty Palace - Tabbasum FASHION INDENTITY PVT LTD. - FASHION INDENTITY …" at bounding box center [432, 187] width 125 height 26
click at [1232, 390] on button "Add Item" at bounding box center [1221, 391] width 52 height 23
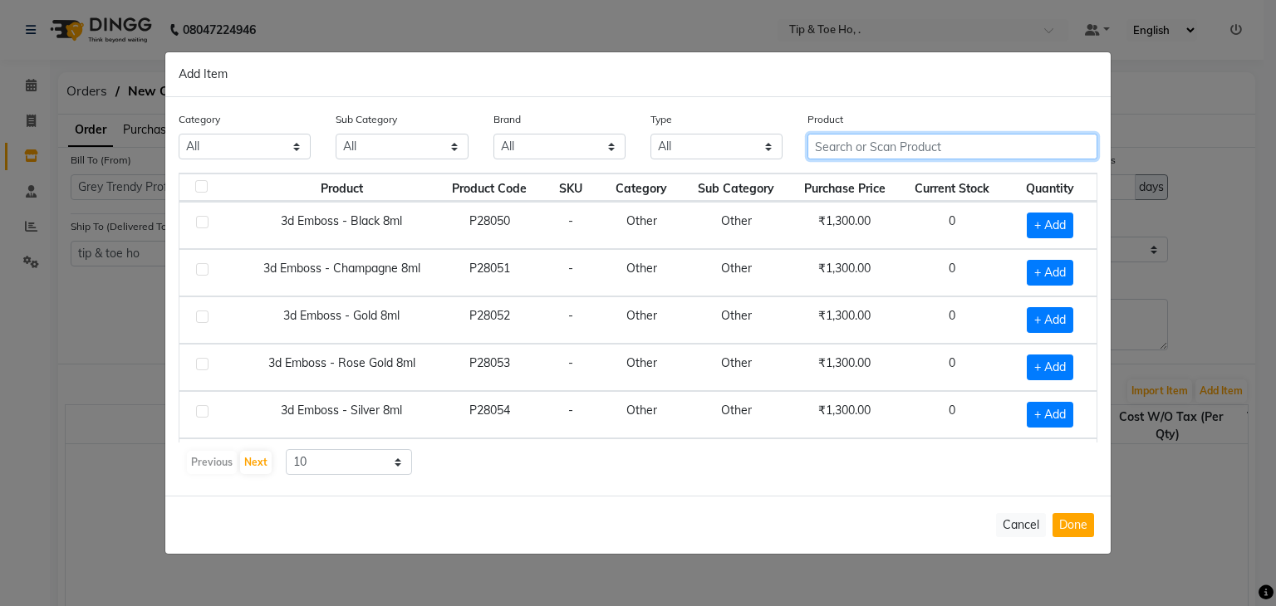
click at [837, 144] on input "text" at bounding box center [952, 147] width 290 height 26
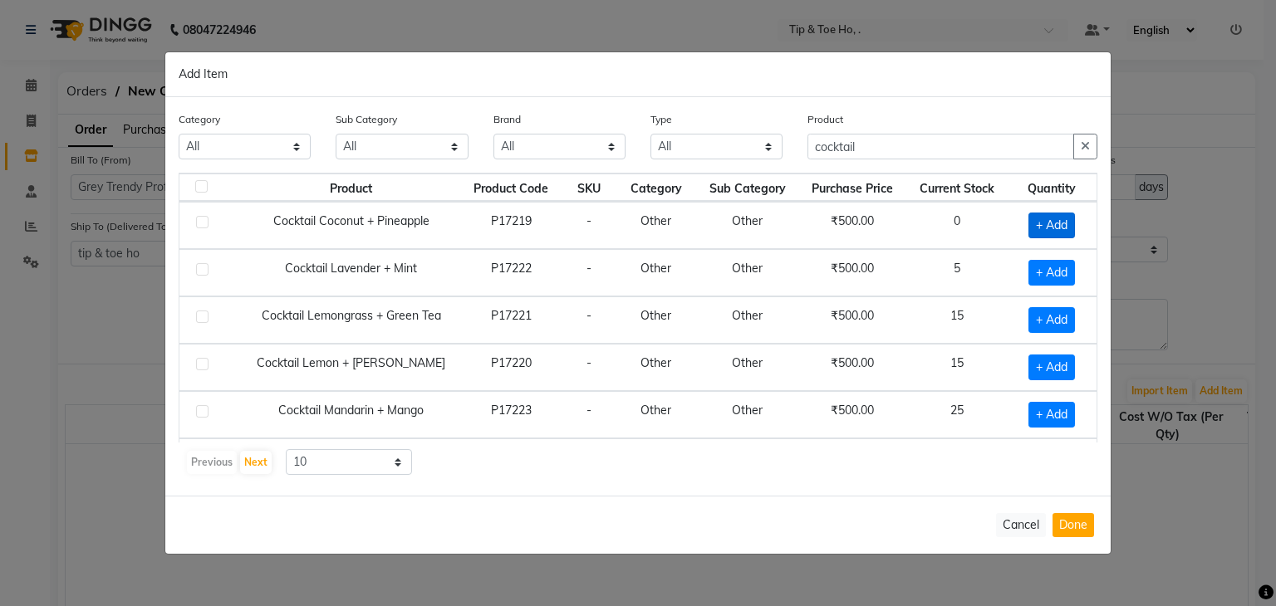
click at [1043, 222] on span "+ Add" at bounding box center [1051, 226] width 47 height 26
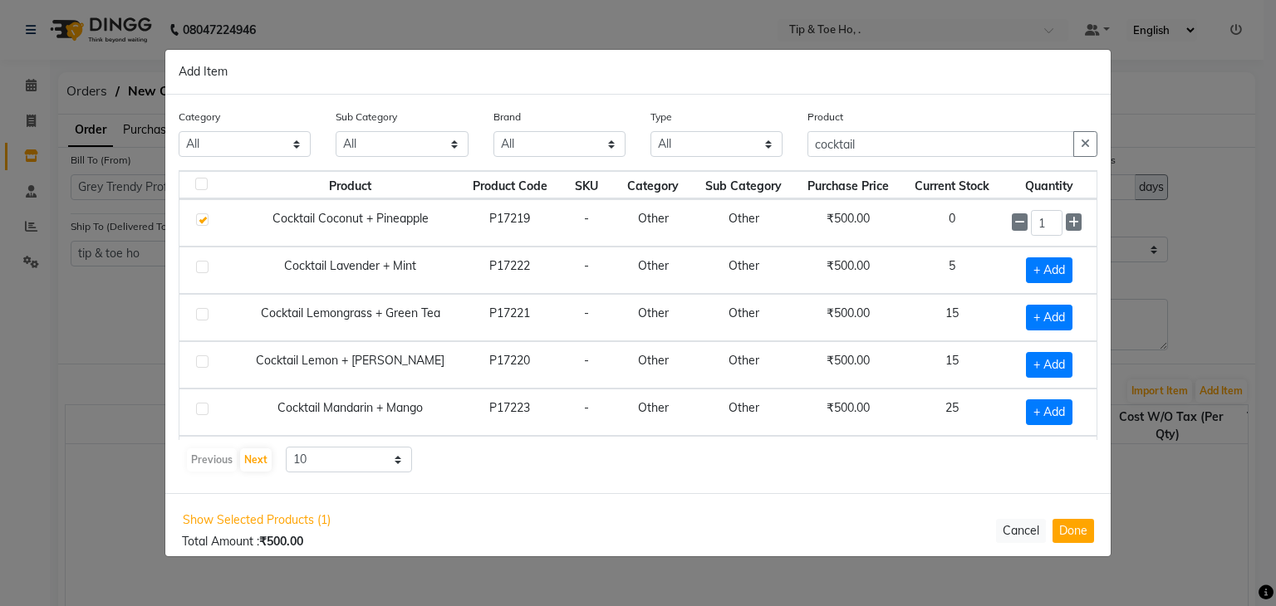
click at [1043, 222] on input "1" at bounding box center [1046, 223] width 31 height 26
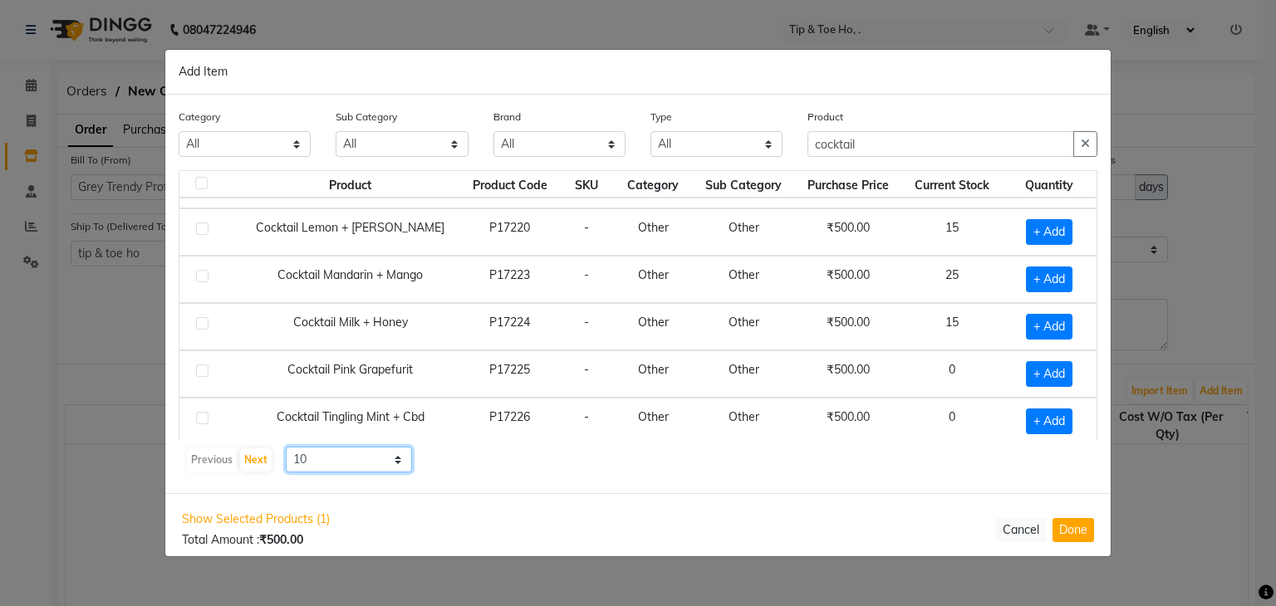
click at [374, 456] on select "10 50 100" at bounding box center [349, 460] width 126 height 26
click at [286, 447] on select "10 50 100" at bounding box center [349, 460] width 126 height 26
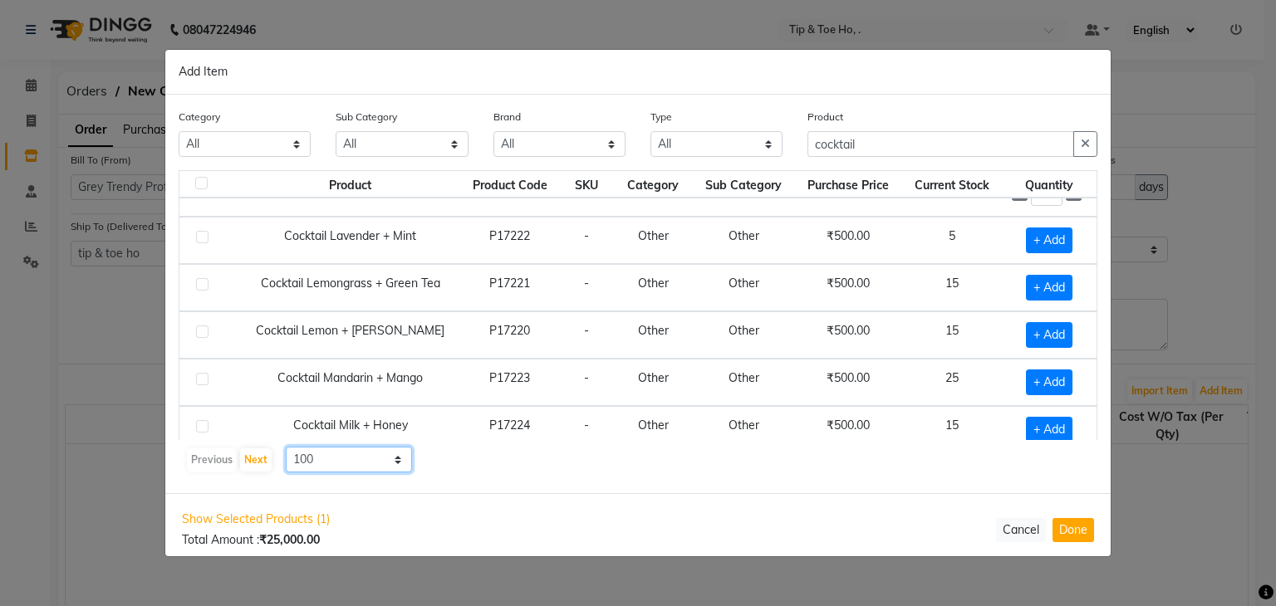
scroll to position [0, 0]
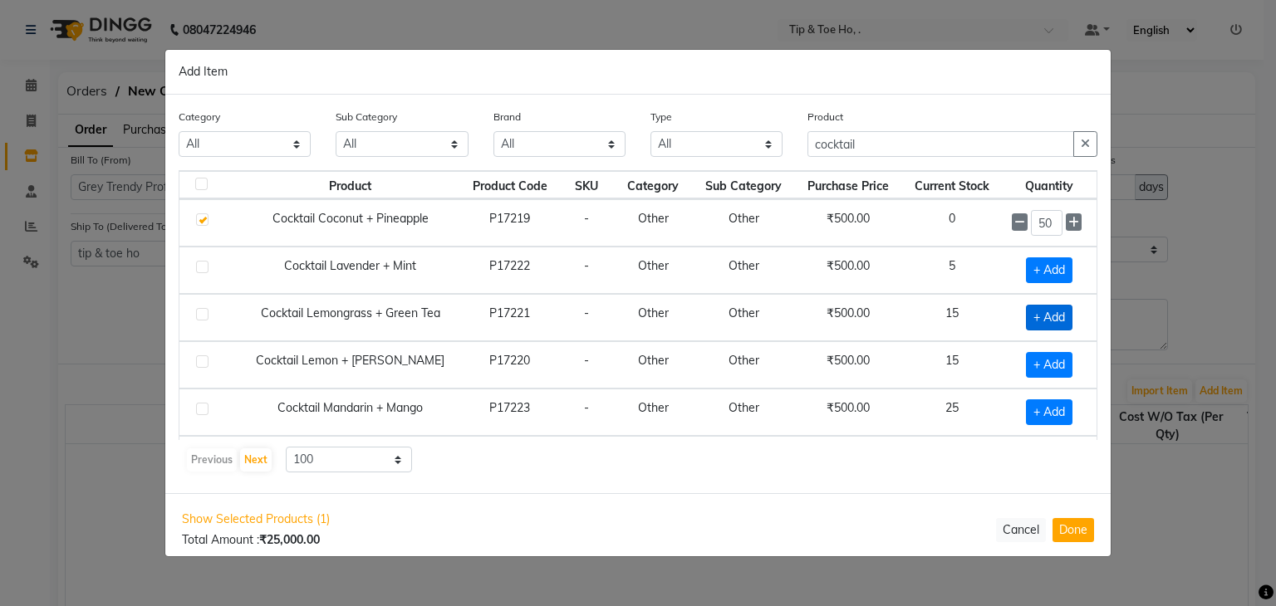
click at [1043, 315] on span "+ Add" at bounding box center [1049, 318] width 47 height 26
click at [1043, 315] on input "1" at bounding box center [1046, 318] width 31 height 26
click at [795, 297] on td "₹500.00" at bounding box center [848, 317] width 106 height 47
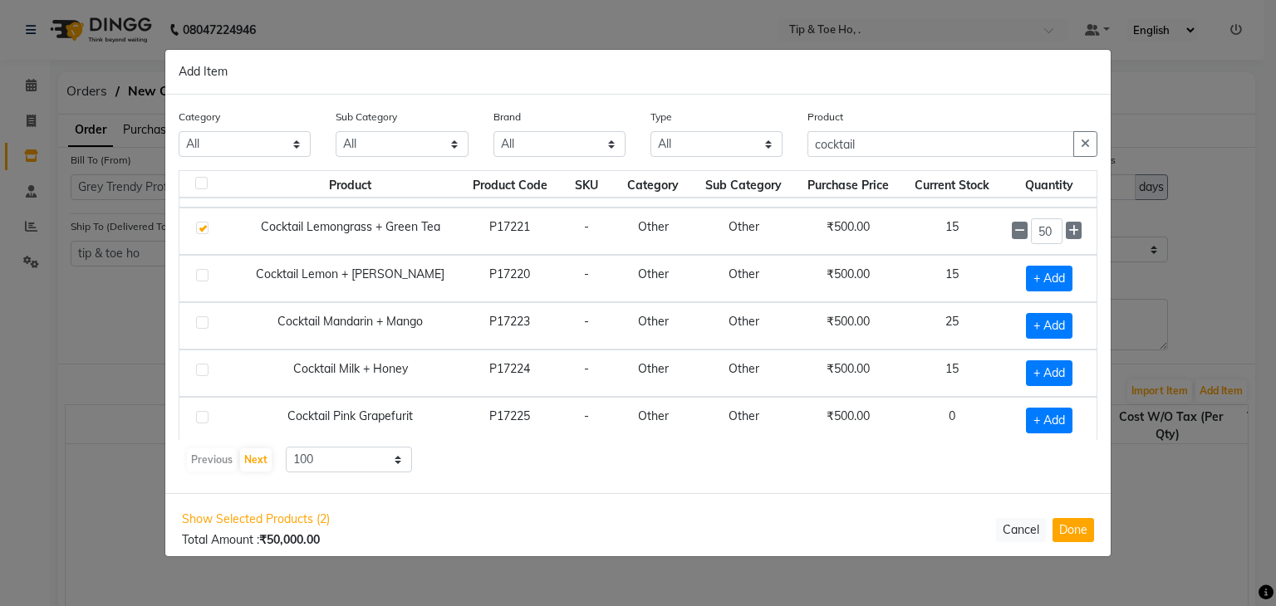
scroll to position [91, 0]
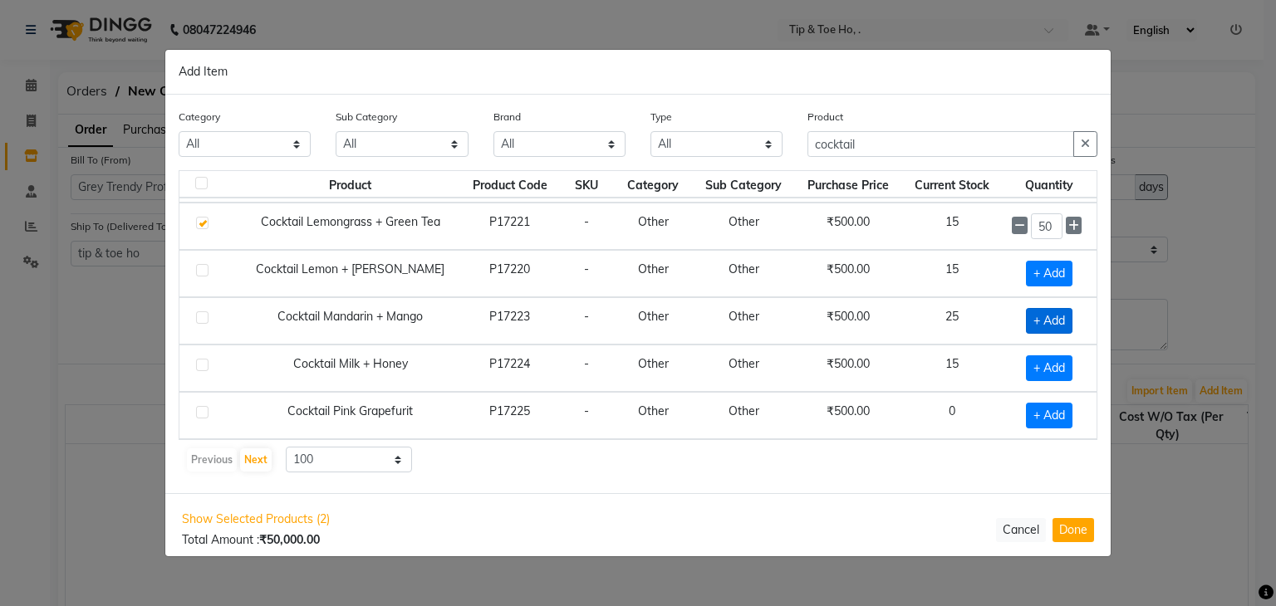
click at [1041, 316] on span "+ Add" at bounding box center [1049, 321] width 47 height 26
click at [1041, 316] on input "1" at bounding box center [1046, 321] width 31 height 26
click at [910, 348] on td "15" at bounding box center [951, 368] width 101 height 47
click at [1034, 367] on span "+ Add" at bounding box center [1049, 369] width 47 height 26
click at [1034, 367] on input "1" at bounding box center [1046, 369] width 31 height 26
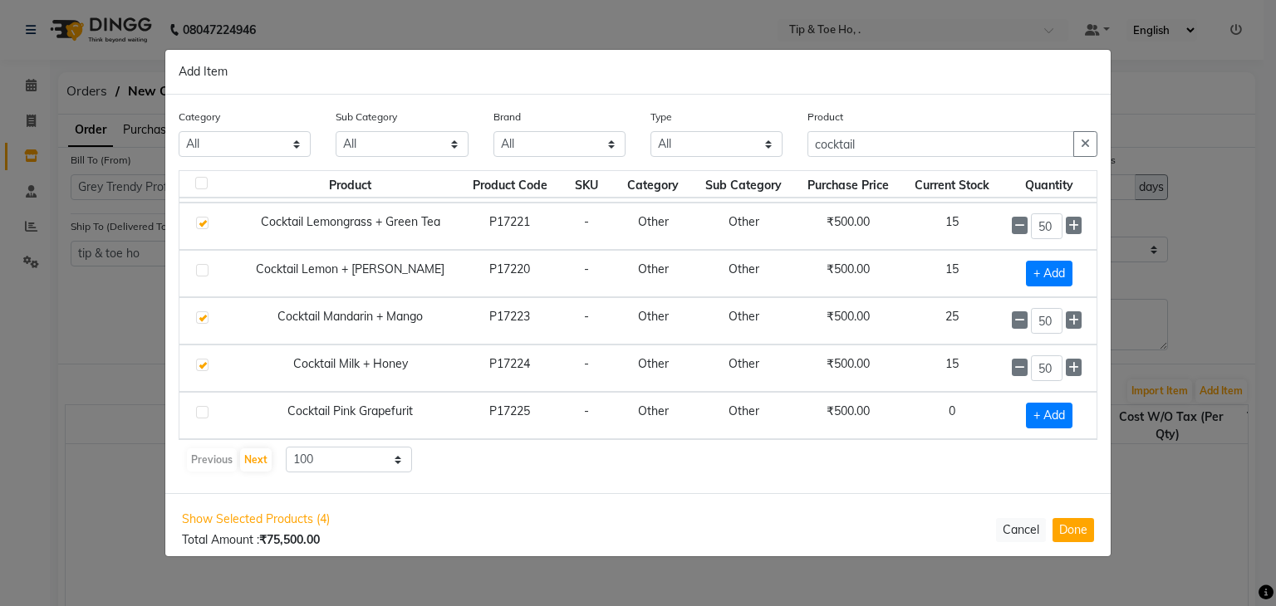
scroll to position [133, 0]
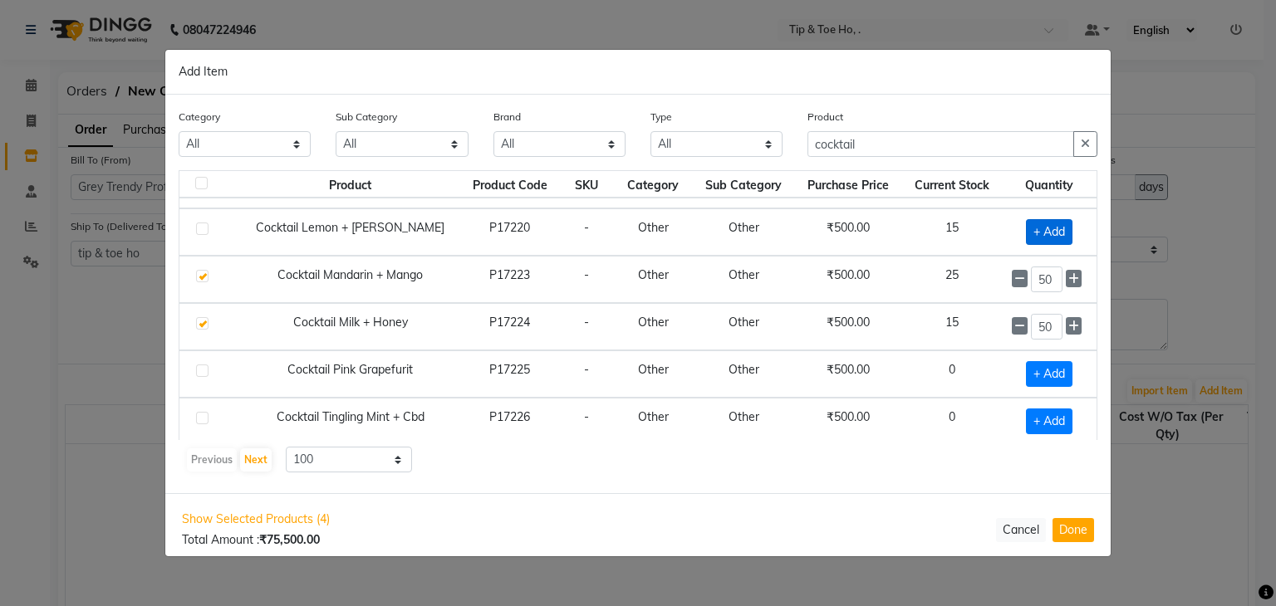
click at [1052, 228] on span "+ Add" at bounding box center [1049, 232] width 47 height 26
click at [1052, 228] on div "1" at bounding box center [1049, 232] width 75 height 26
click at [1047, 229] on input "1" at bounding box center [1046, 232] width 31 height 26
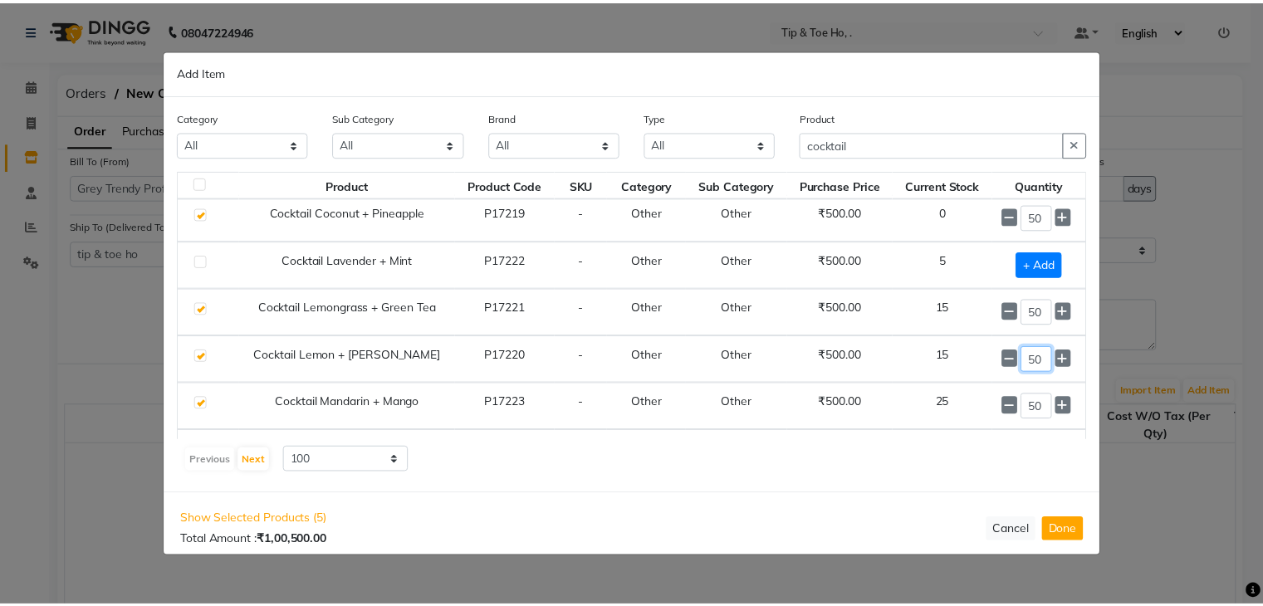
scroll to position [0, 0]
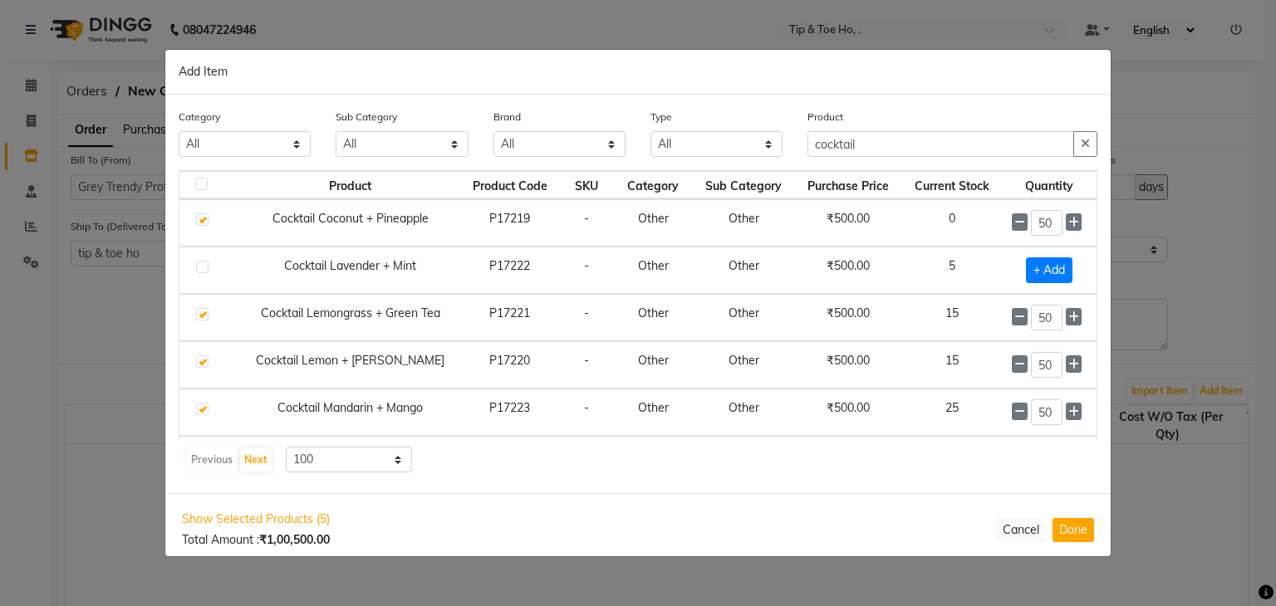
click at [927, 311] on td "15" at bounding box center [951, 317] width 101 height 47
click at [1074, 526] on button "Done" at bounding box center [1073, 530] width 42 height 24
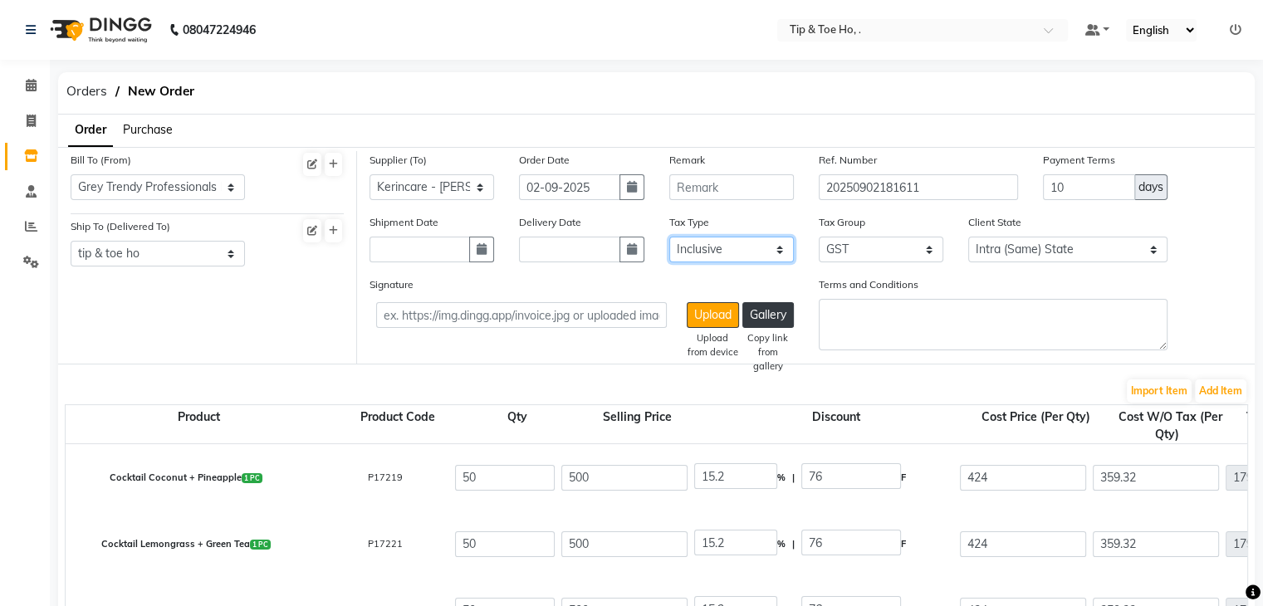
click at [757, 256] on select "Select Inclusive Exclusive" at bounding box center [732, 250] width 125 height 26
click at [670, 238] on select "Select Inclusive Exclusive" at bounding box center [732, 250] width 125 height 26
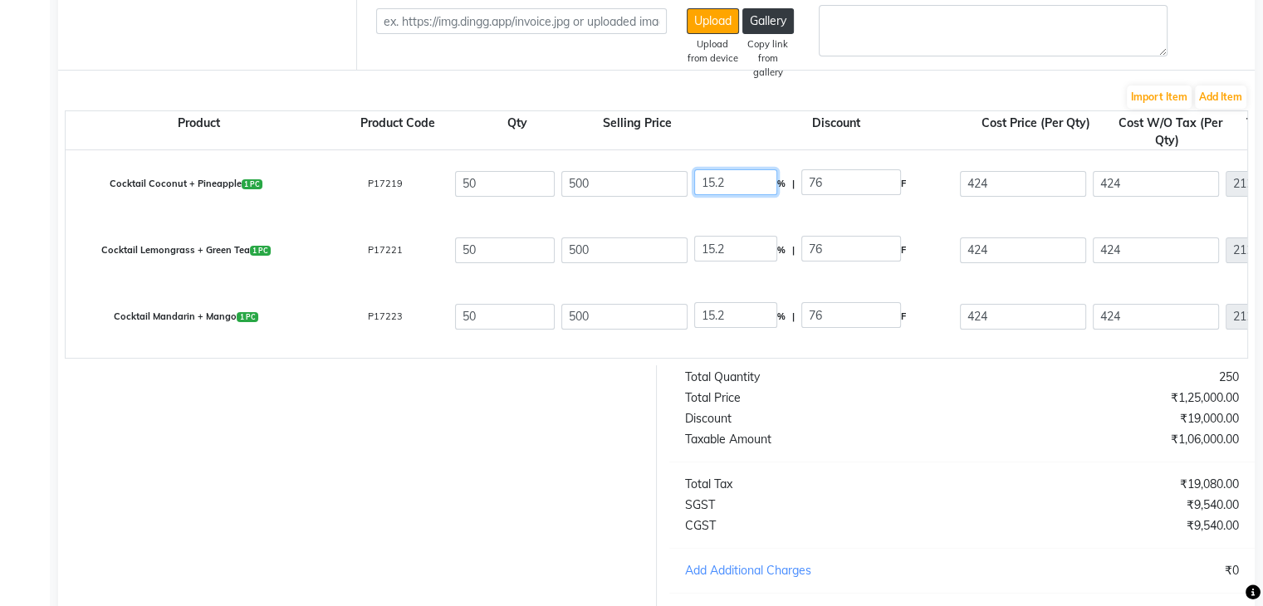
click at [711, 193] on input "15.2" at bounding box center [735, 182] width 83 height 26
click at [712, 247] on input "15.2" at bounding box center [735, 249] width 83 height 26
click at [714, 314] on input "15.2" at bounding box center [735, 315] width 83 height 26
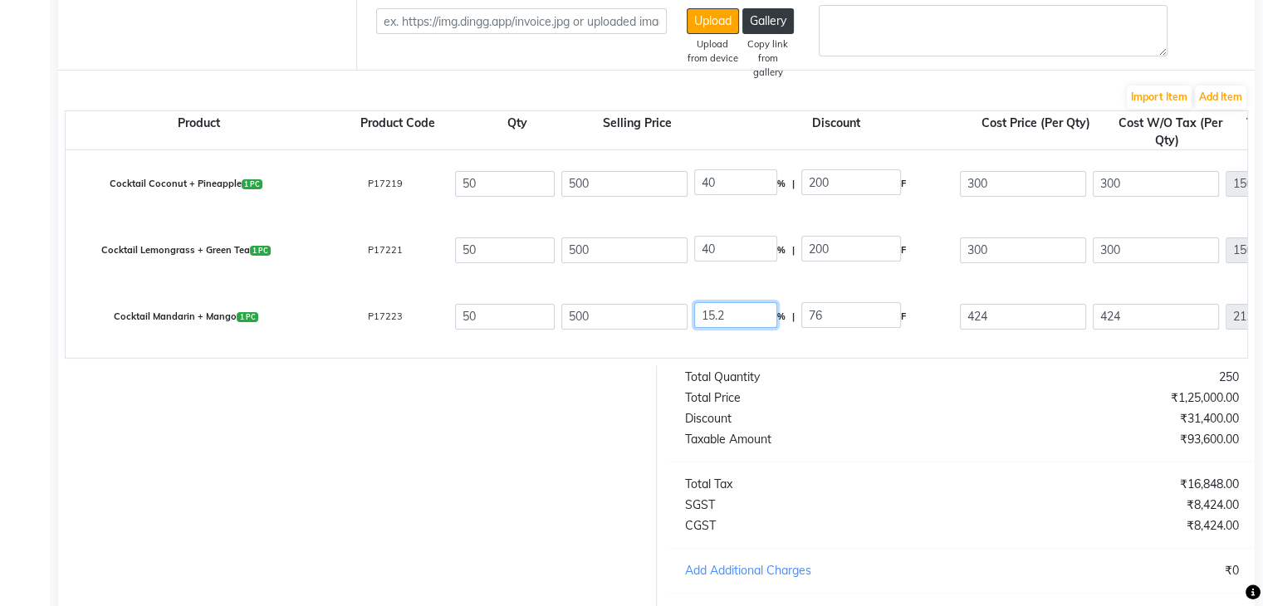
click at [714, 314] on input "15.2" at bounding box center [735, 315] width 83 height 26
click at [845, 407] on div "Total Price" at bounding box center [818, 398] width 290 height 17
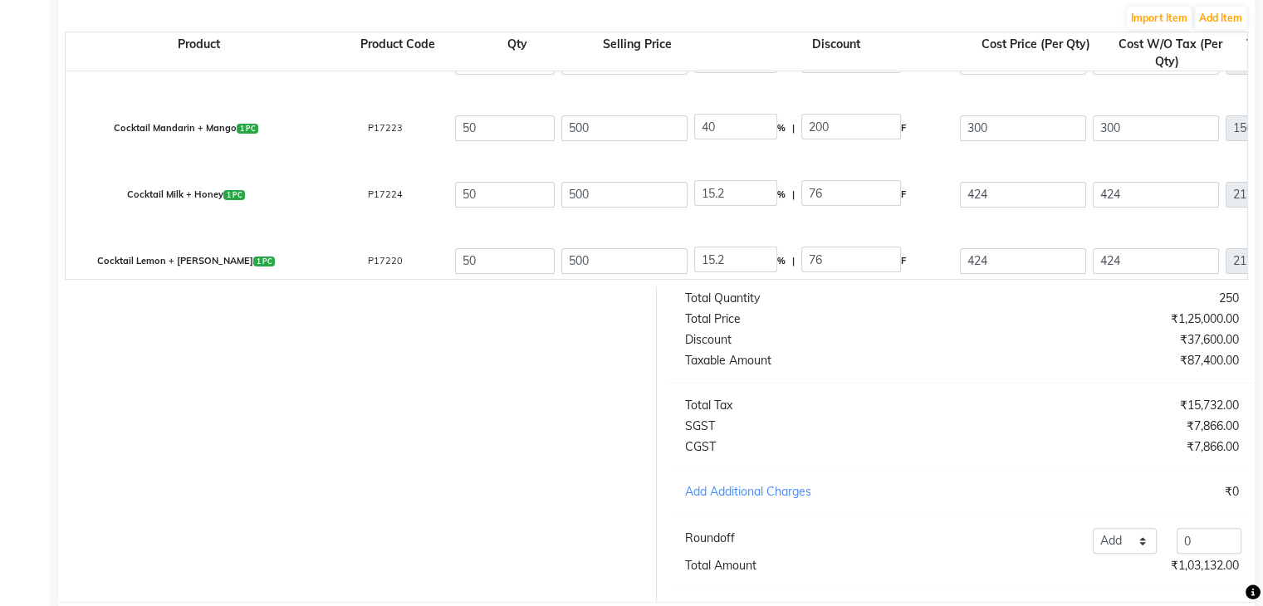
scroll to position [122, 0]
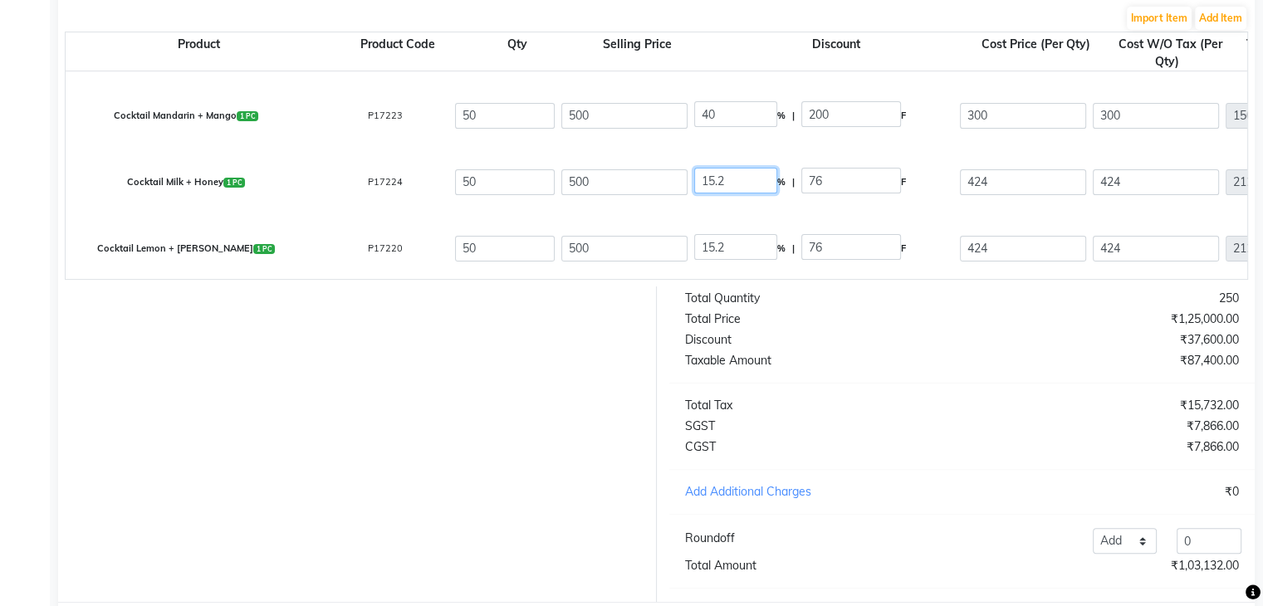
click at [707, 187] on input "15.2" at bounding box center [735, 181] width 83 height 26
click at [714, 247] on input "15.2" at bounding box center [735, 247] width 83 height 26
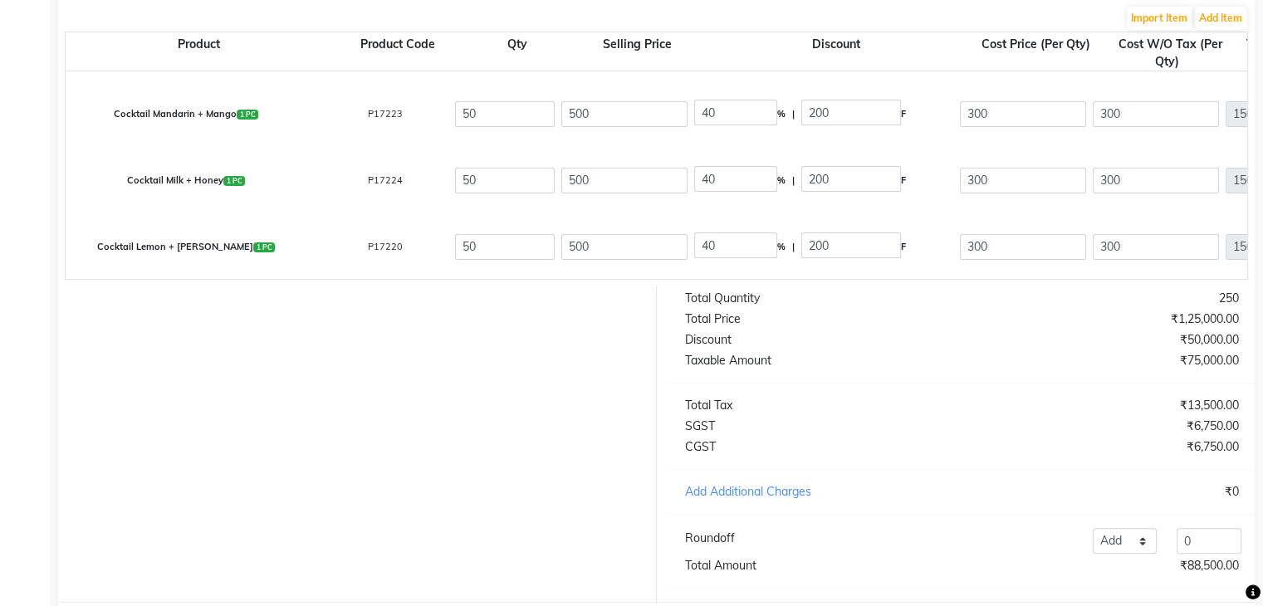
click at [906, 429] on div "Total Quantity 250 Total Price ₹1,25,000.00 Discount ₹50,000.00 Taxable Amount …" at bounding box center [962, 445] width 611 height 316
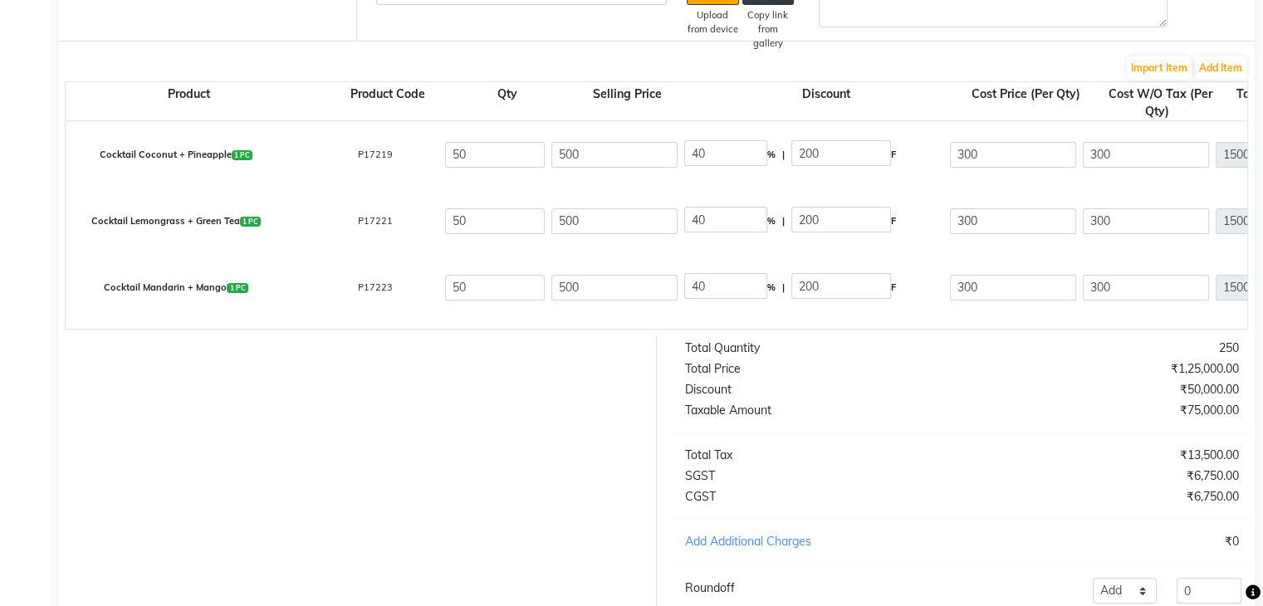
scroll to position [0, 0]
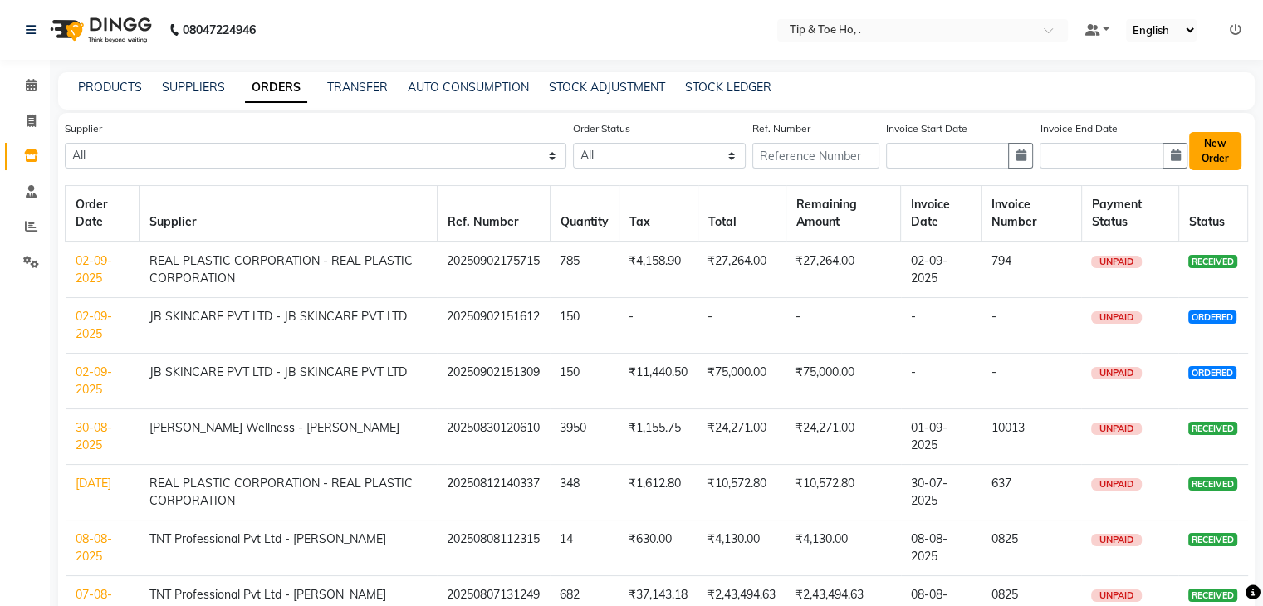
click at [1221, 150] on button "New Order" at bounding box center [1216, 151] width 52 height 38
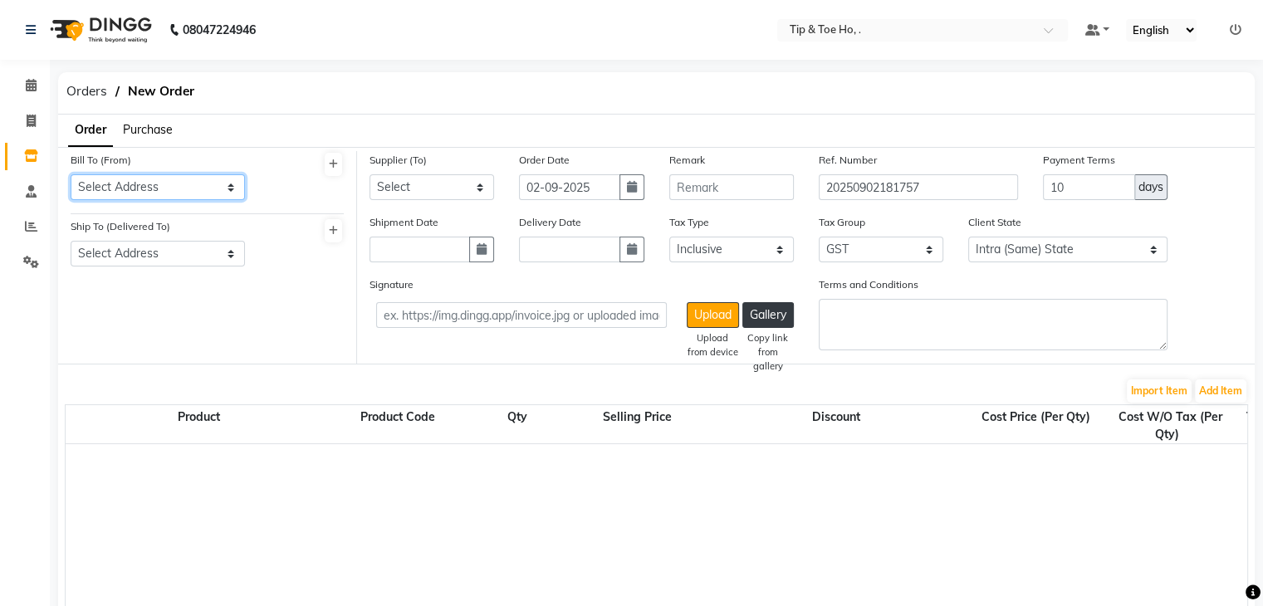
click at [185, 189] on select "Select Address tip & toe ho Grey Trendy Professionals Pvt Ltd [STREET_ADDRESS][…" at bounding box center [158, 187] width 174 height 26
click at [71, 174] on select "Select Address tip & toe ho Grey Trendy Professionals Pvt Ltd [STREET_ADDRESS][…" at bounding box center [158, 187] width 174 height 26
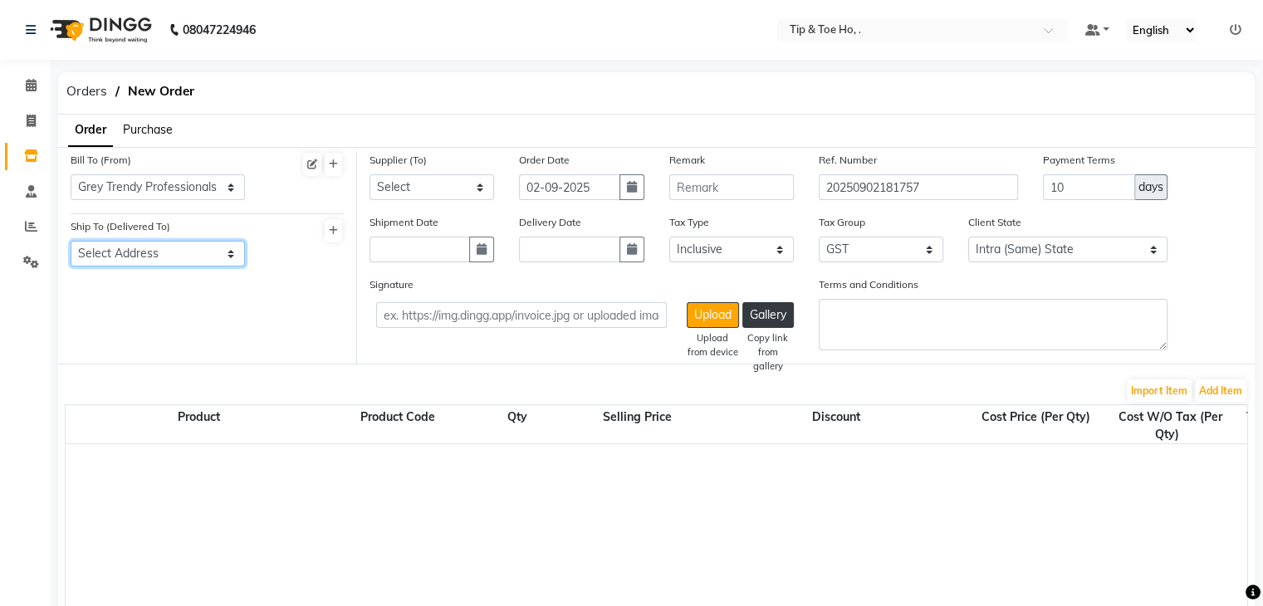
click at [184, 257] on select "Select Address tip & toe ho Grey Trendy Professionals Pvt Ltd [STREET_ADDRESS][…" at bounding box center [158, 254] width 174 height 26
click at [71, 242] on select "Select Address tip & toe ho Grey Trendy Professionals Pvt Ltd [STREET_ADDRESS][…" at bounding box center [158, 254] width 174 height 26
click at [404, 174] on select "Select Beauty Palace - Tabbasum FASHION INDENTITY PVT LTD. - FASHION INDENTITY …" at bounding box center [432, 187] width 125 height 26
click at [370, 174] on select "Select Beauty Palace - Tabbasum FASHION INDENTITY PVT LTD. - FASHION INDENTITY …" at bounding box center [432, 187] width 125 height 26
click at [1218, 392] on button "Add Item" at bounding box center [1221, 391] width 52 height 23
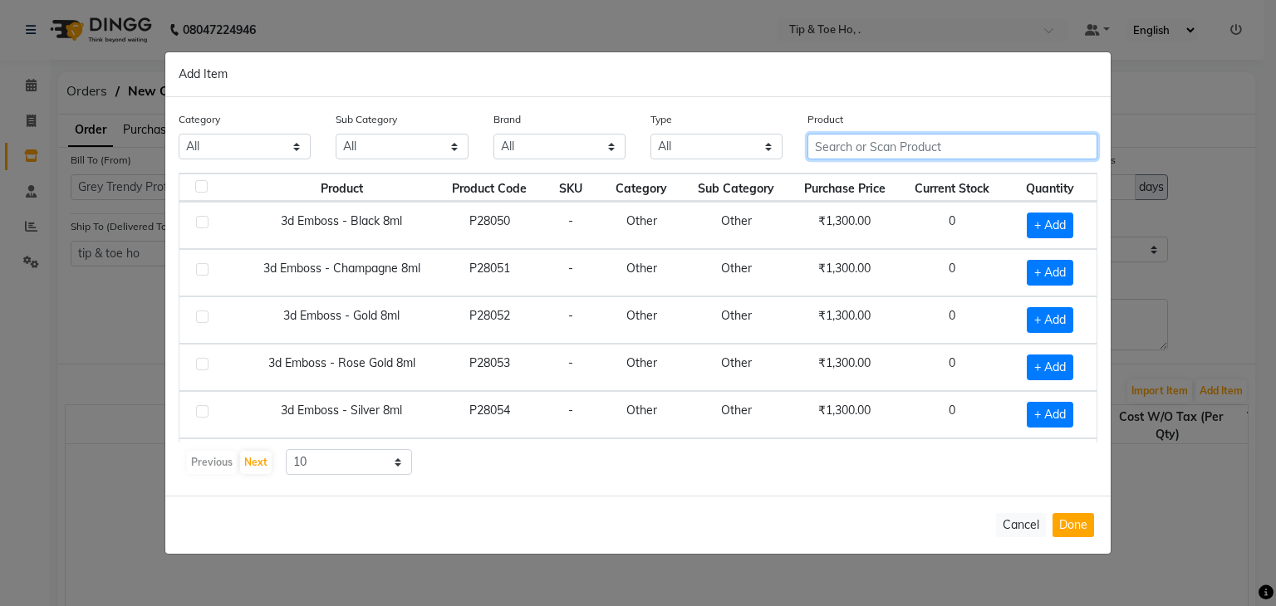
click at [900, 152] on input "text" at bounding box center [952, 147] width 290 height 26
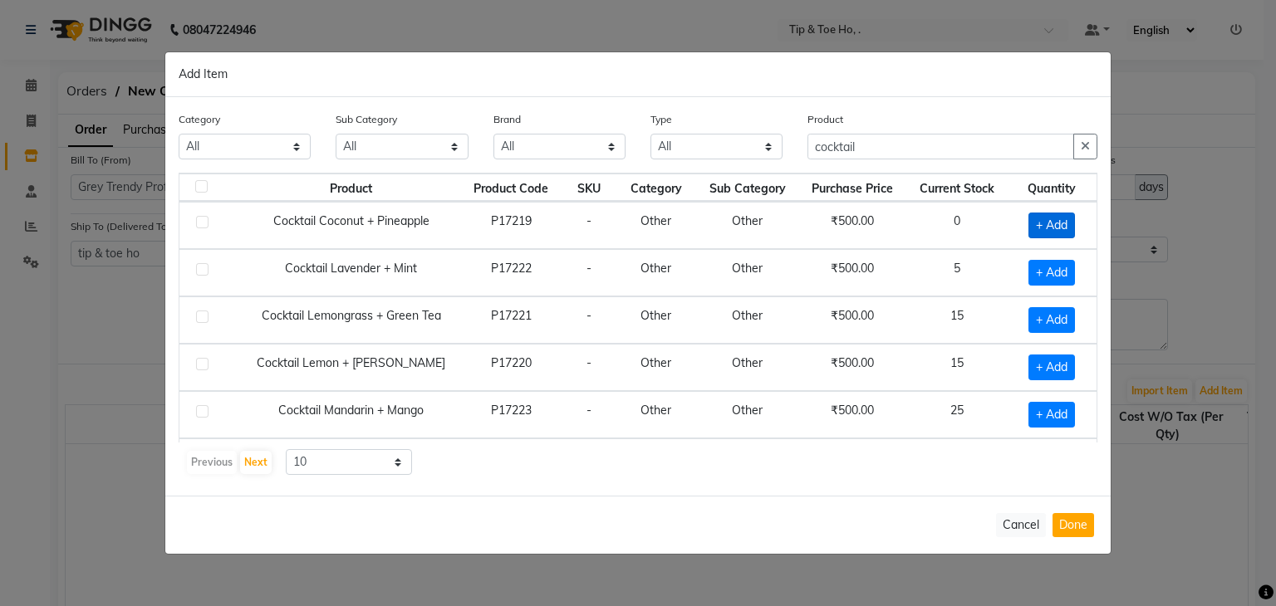
click at [1056, 222] on span "+ Add" at bounding box center [1051, 226] width 47 height 26
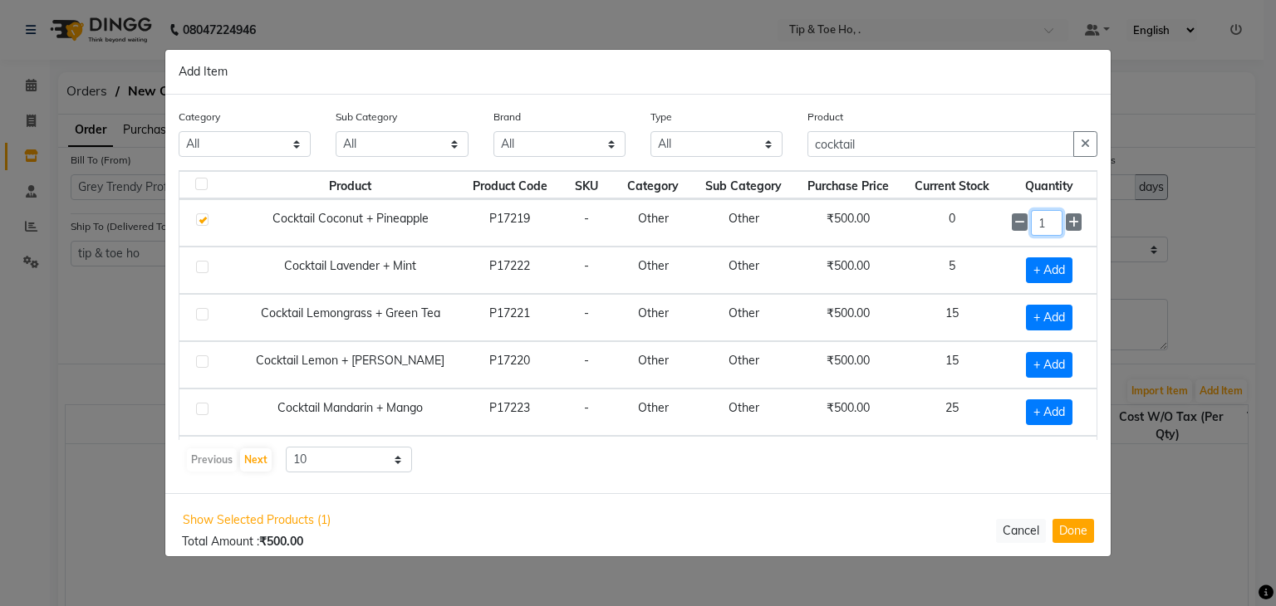
click at [1043, 223] on input "1" at bounding box center [1046, 223] width 31 height 26
click at [1042, 316] on span "+ Add" at bounding box center [1049, 318] width 47 height 26
click at [1042, 316] on input "1" at bounding box center [1046, 318] width 31 height 26
click at [1042, 316] on input "2" at bounding box center [1046, 318] width 31 height 26
click at [1038, 356] on span "+ Add" at bounding box center [1049, 365] width 47 height 26
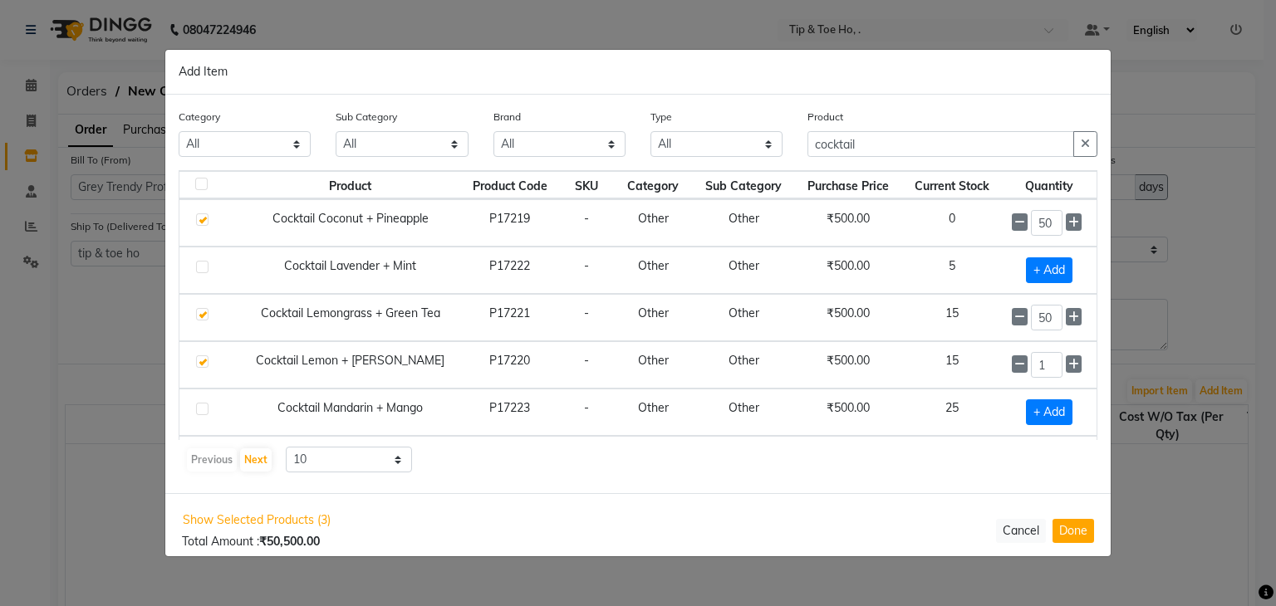
click at [1038, 356] on input "1" at bounding box center [1046, 365] width 31 height 26
click at [1043, 406] on span "+ Add" at bounding box center [1049, 413] width 47 height 26
click at [1043, 406] on input "1" at bounding box center [1046, 413] width 31 height 26
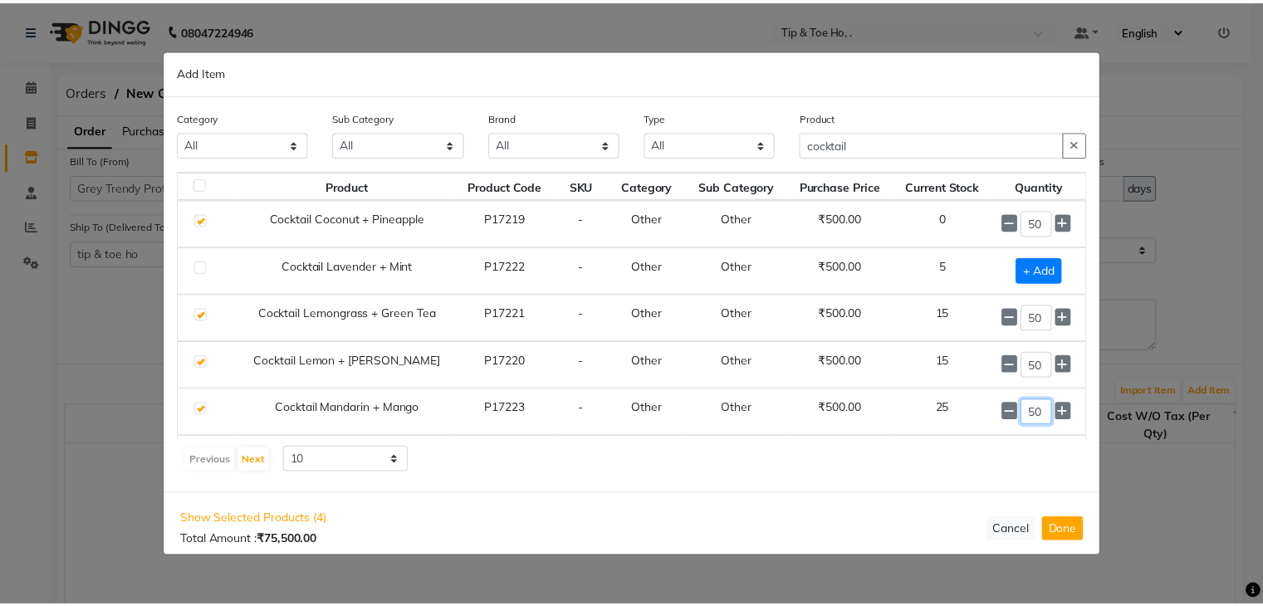
scroll to position [133, 0]
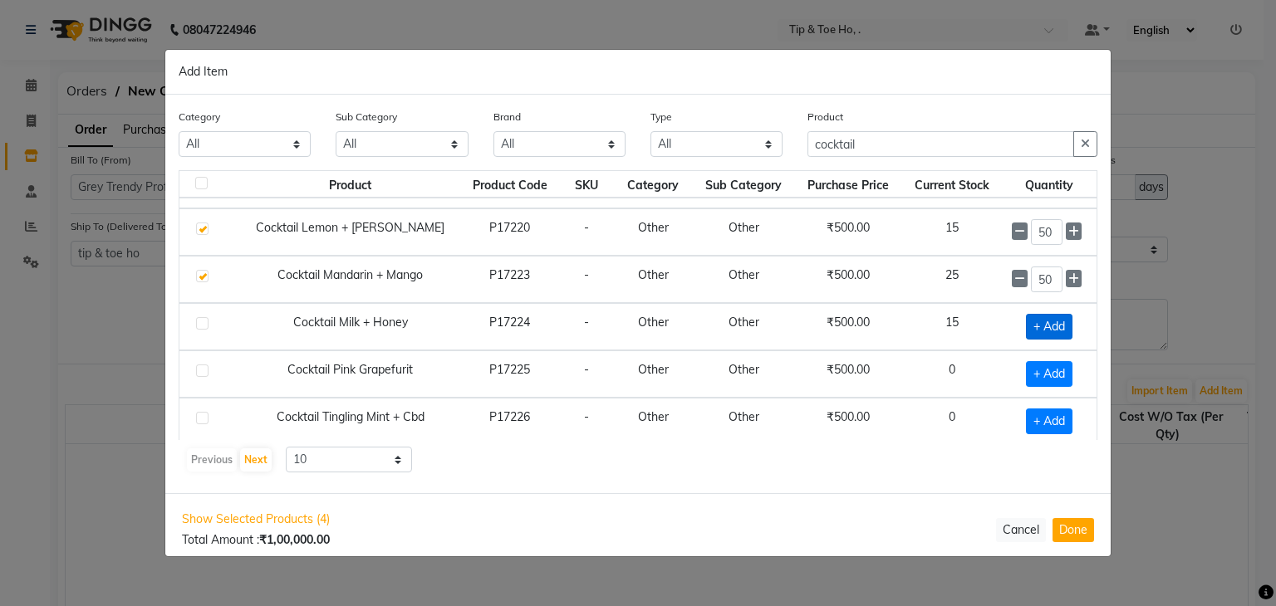
click at [1026, 323] on span "+ Add" at bounding box center [1049, 327] width 47 height 26
click at [1038, 326] on input "2" at bounding box center [1046, 327] width 31 height 26
click at [1085, 527] on button "Done" at bounding box center [1073, 530] width 42 height 24
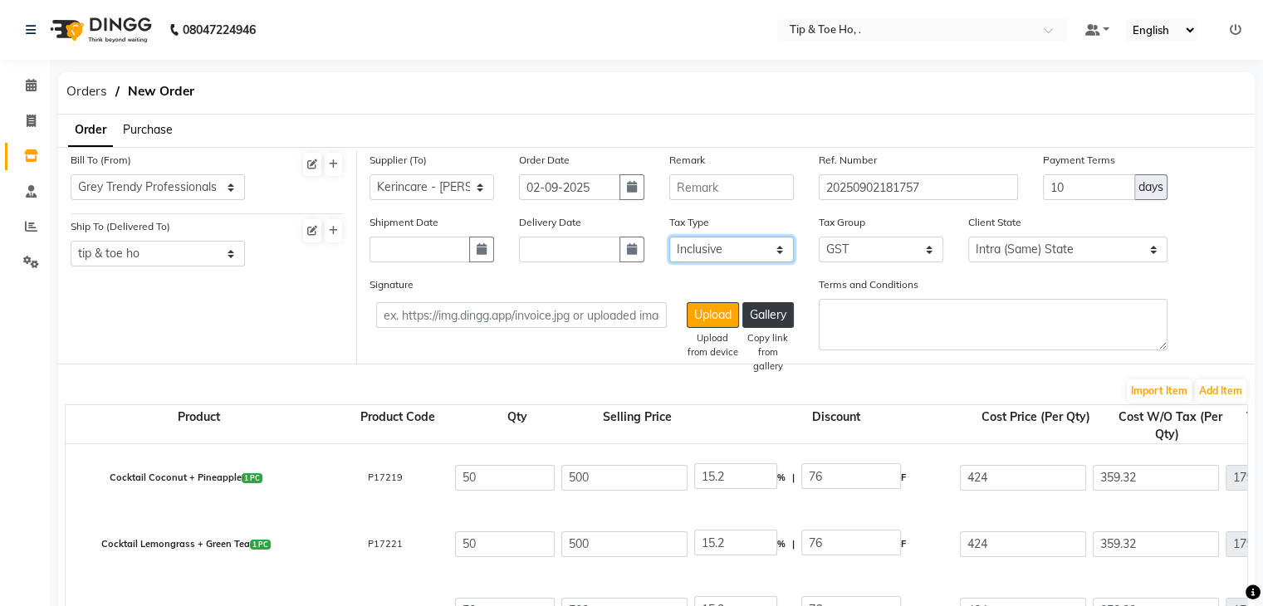
click at [749, 255] on select "Select Inclusive Exclusive" at bounding box center [732, 250] width 125 height 26
click at [670, 238] on select "Select Inclusive Exclusive" at bounding box center [732, 250] width 125 height 26
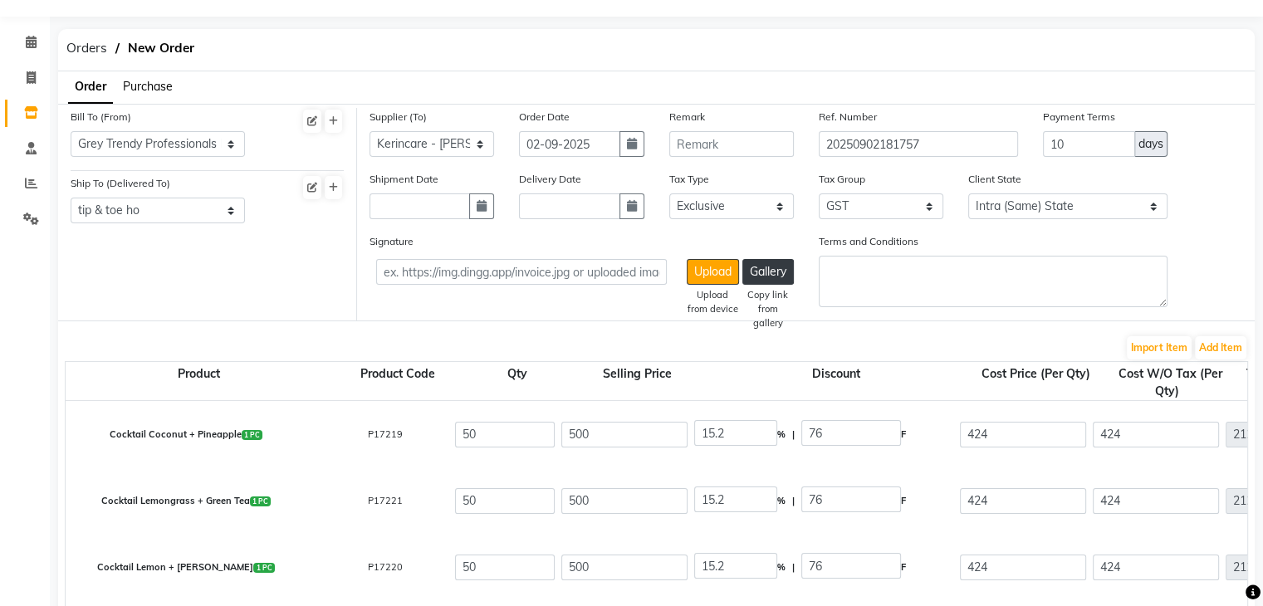
scroll to position [66, 0]
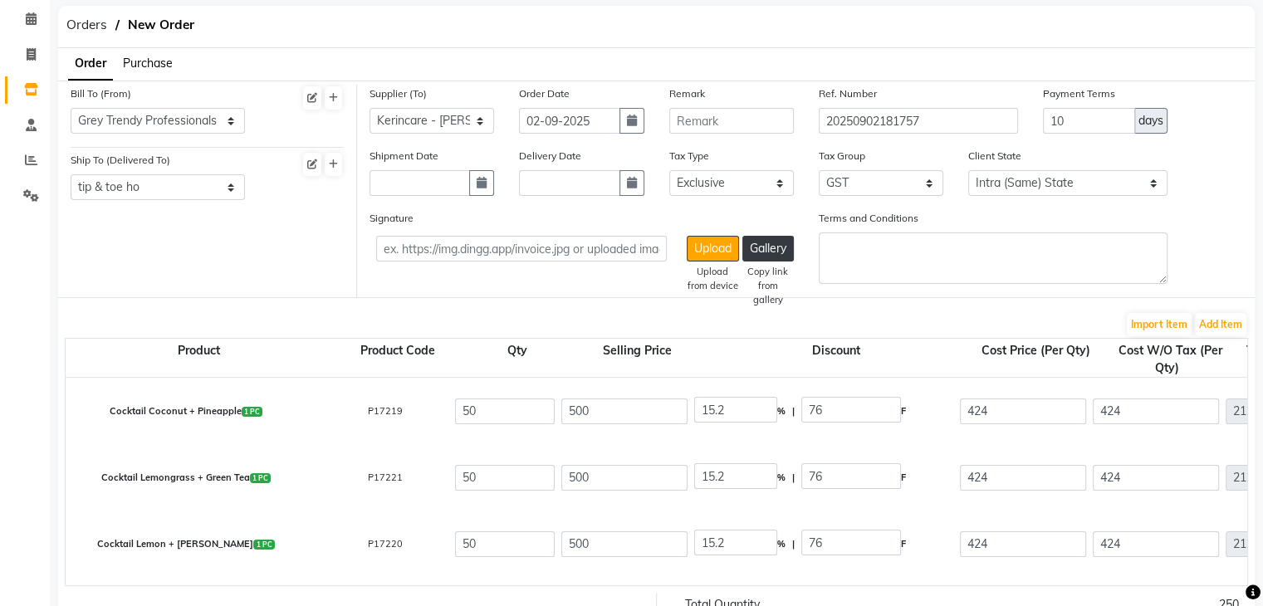
click at [702, 199] on div "Tax Type Select Inclusive Exclusive" at bounding box center [732, 178] width 150 height 62
click at [707, 194] on select "Select Inclusive Exclusive" at bounding box center [732, 183] width 125 height 26
click at [670, 171] on select "Select Inclusive Exclusive" at bounding box center [732, 183] width 125 height 26
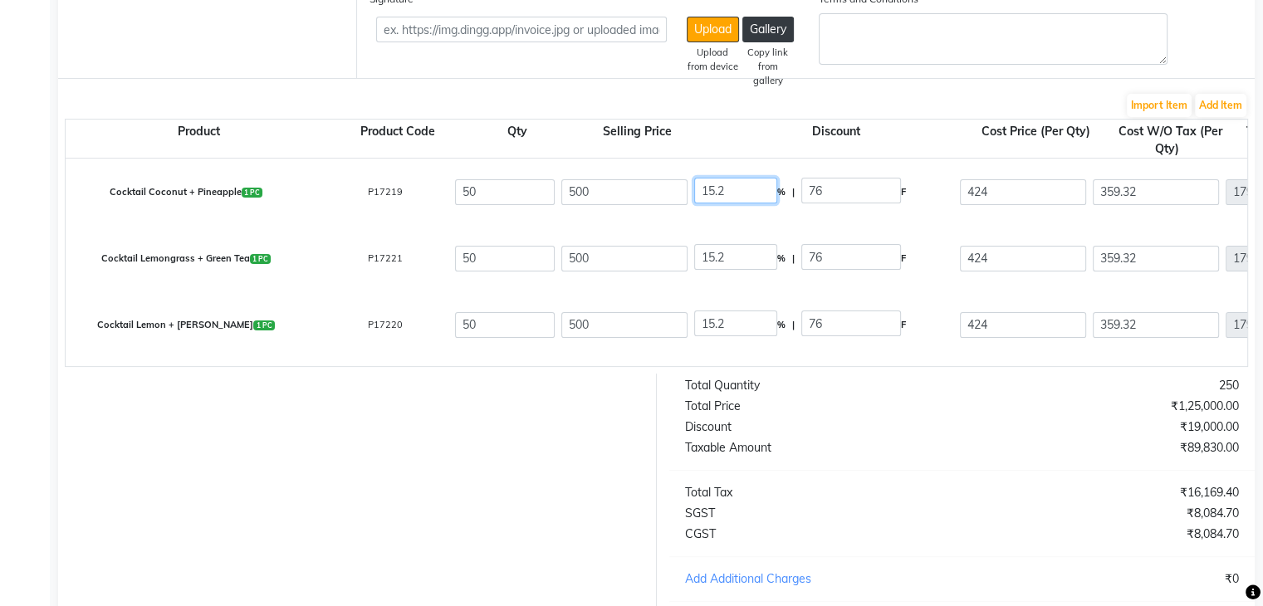
drag, startPoint x: 708, startPoint y: 171, endPoint x: 725, endPoint y: 205, distance: 38.3
click at [725, 205] on div "15.2 % | 76 F" at bounding box center [823, 192] width 259 height 28
click at [723, 199] on input "15.2" at bounding box center [735, 191] width 83 height 26
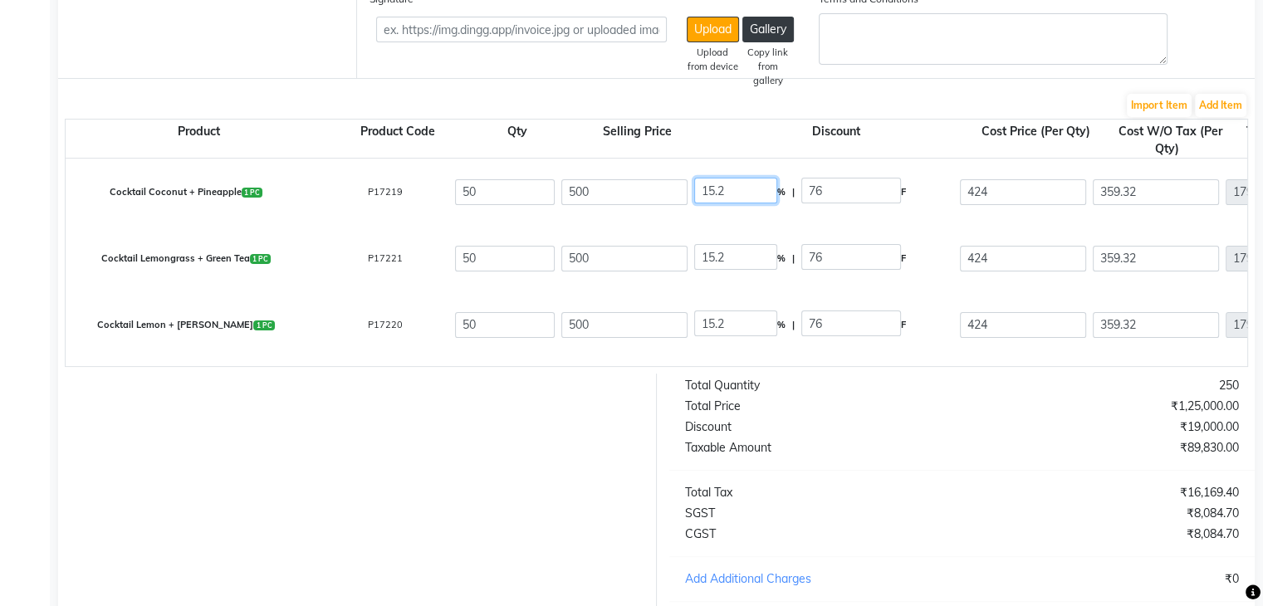
click at [723, 199] on input "15.2" at bounding box center [735, 191] width 83 height 26
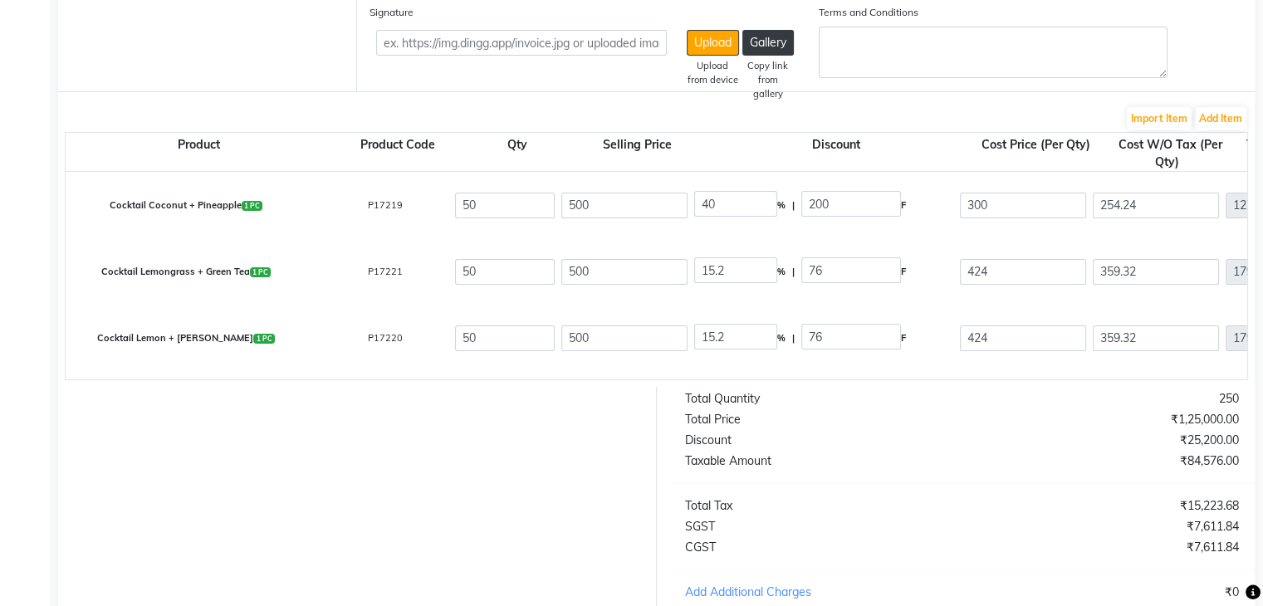
scroll to position [266, 0]
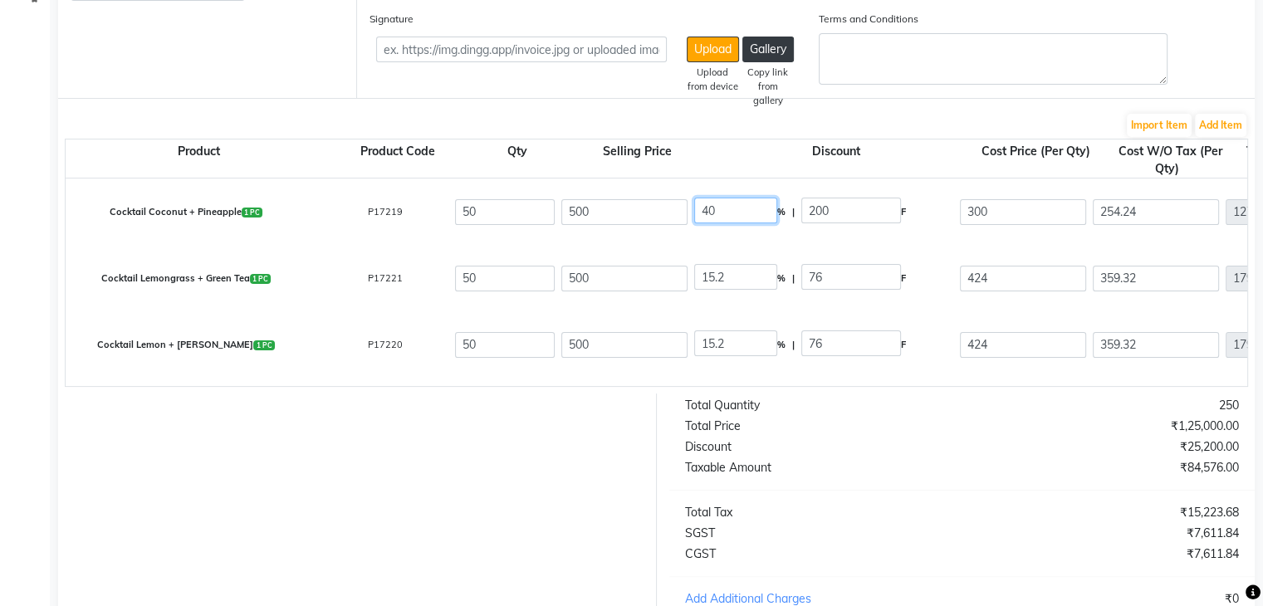
click at [714, 213] on input "40" at bounding box center [735, 211] width 83 height 26
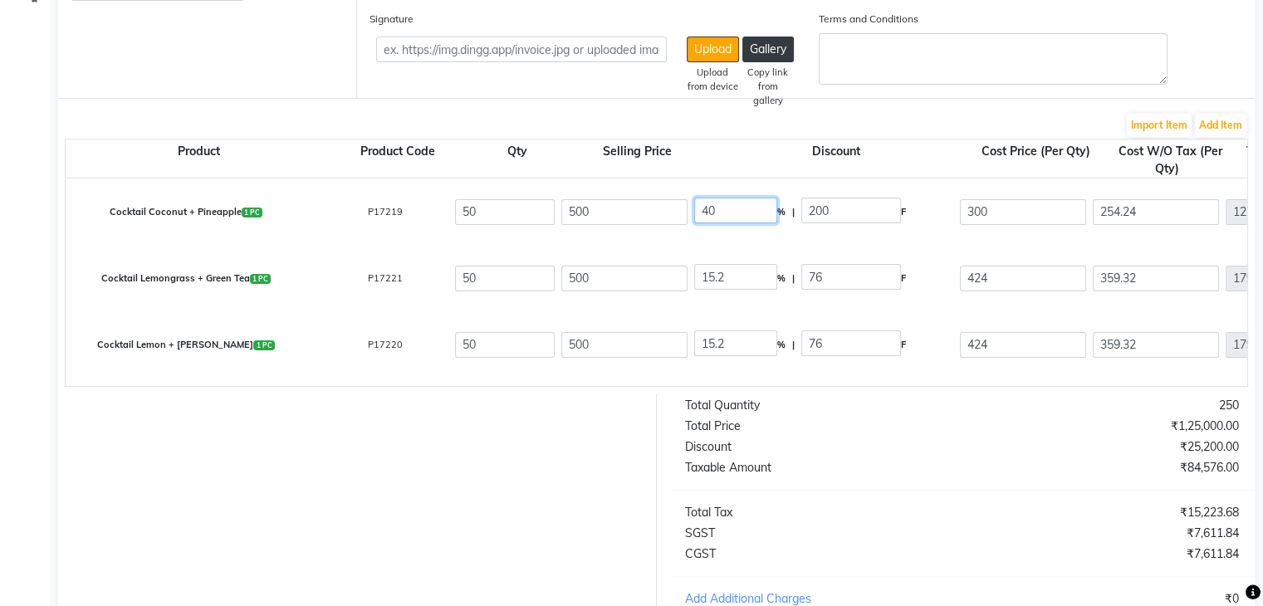
click at [714, 213] on input "40" at bounding box center [735, 211] width 83 height 26
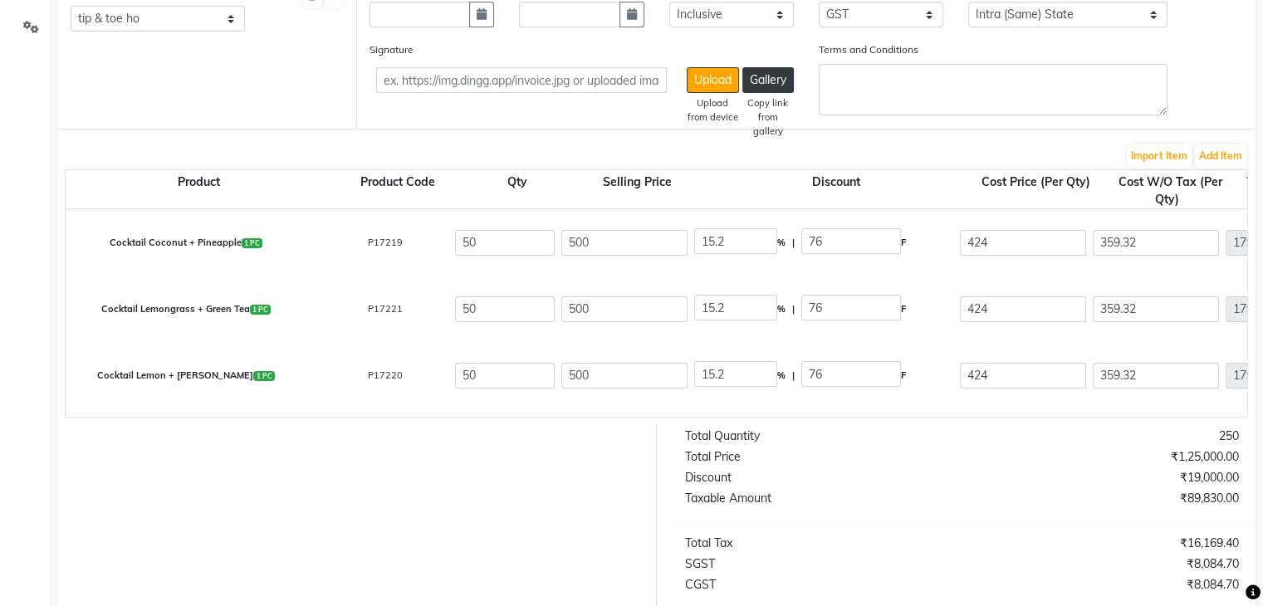
scroll to position [237, 0]
click at [570, 238] on input "500" at bounding box center [625, 241] width 126 height 26
click at [713, 236] on input "0" at bounding box center [735, 240] width 83 height 26
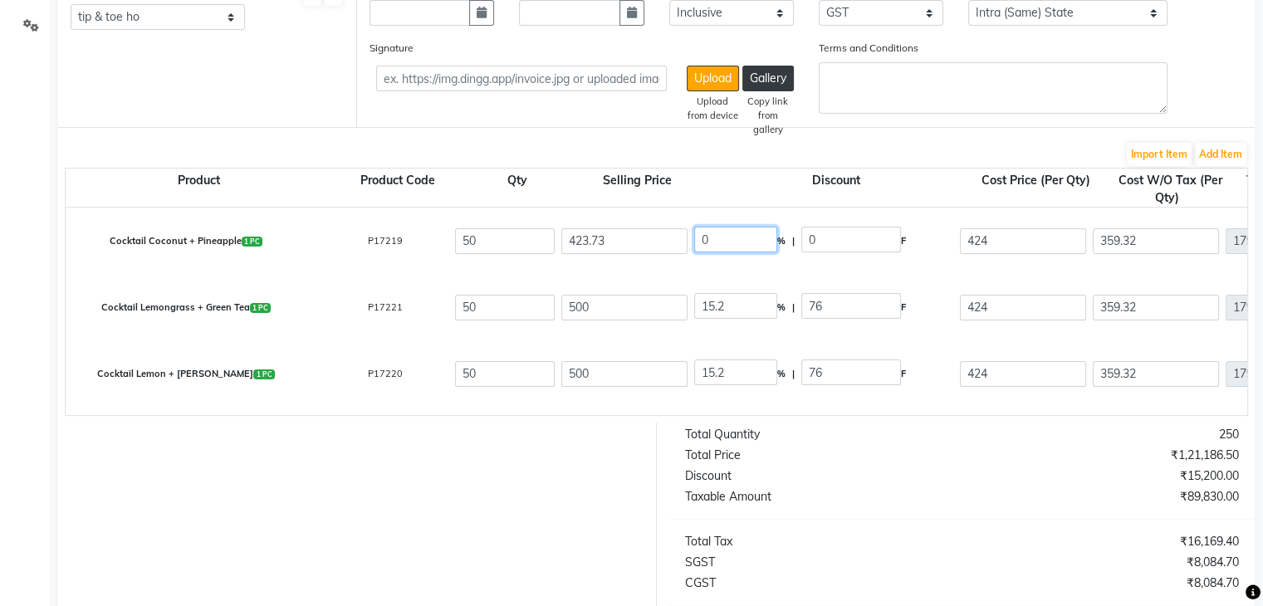
click at [713, 236] on input "0" at bounding box center [735, 240] width 83 height 26
click at [568, 305] on input "500" at bounding box center [625, 308] width 126 height 26
click at [706, 307] on input "0" at bounding box center [735, 306] width 83 height 26
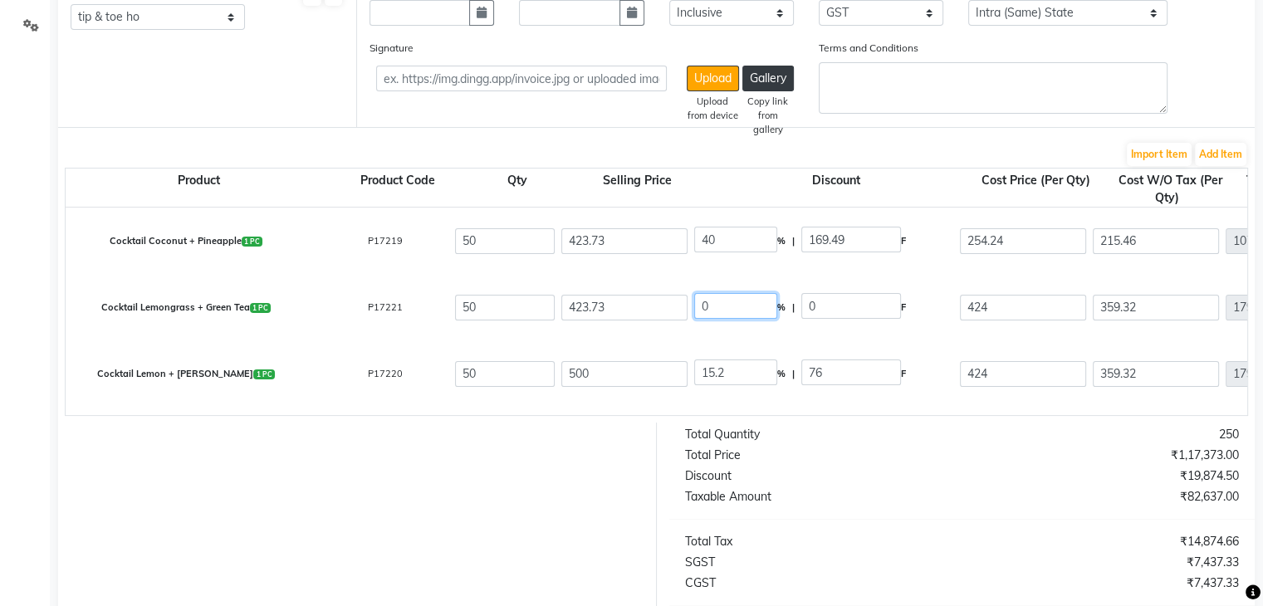
click at [706, 307] on input "0" at bounding box center [735, 306] width 83 height 26
click at [568, 372] on input "500" at bounding box center [625, 374] width 126 height 26
click at [568, 372] on input "423.73" at bounding box center [625, 374] width 126 height 26
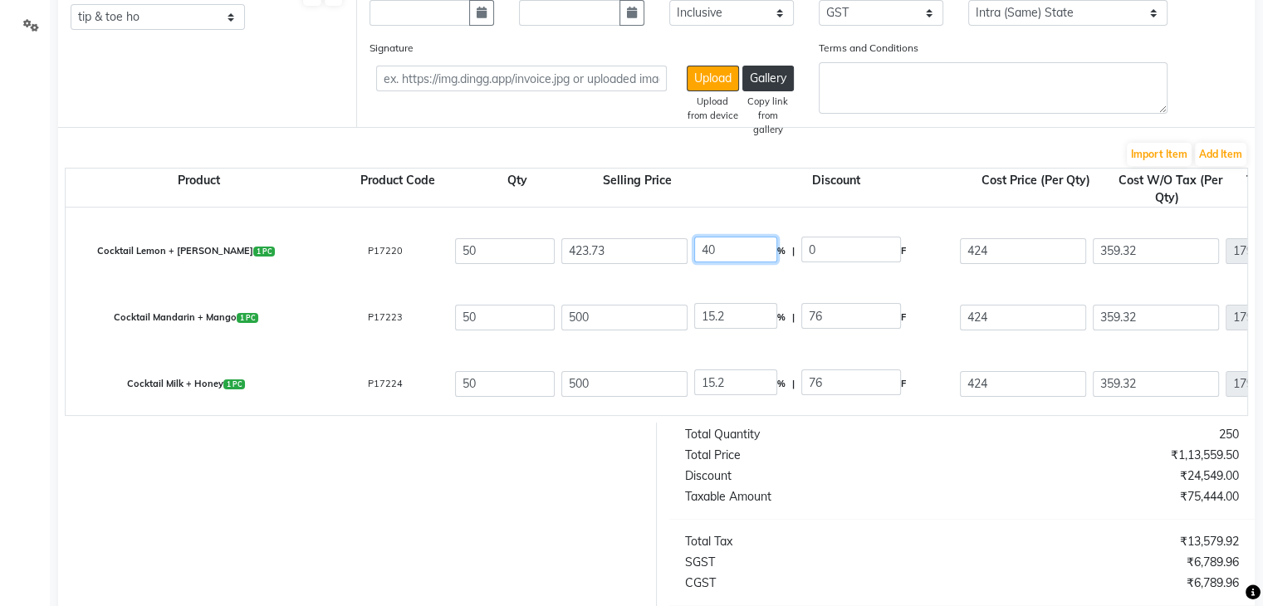
scroll to position [124, 0]
click at [577, 318] on input "500" at bounding box center [625, 317] width 126 height 26
click at [573, 380] on input "500" at bounding box center [625, 383] width 126 height 26
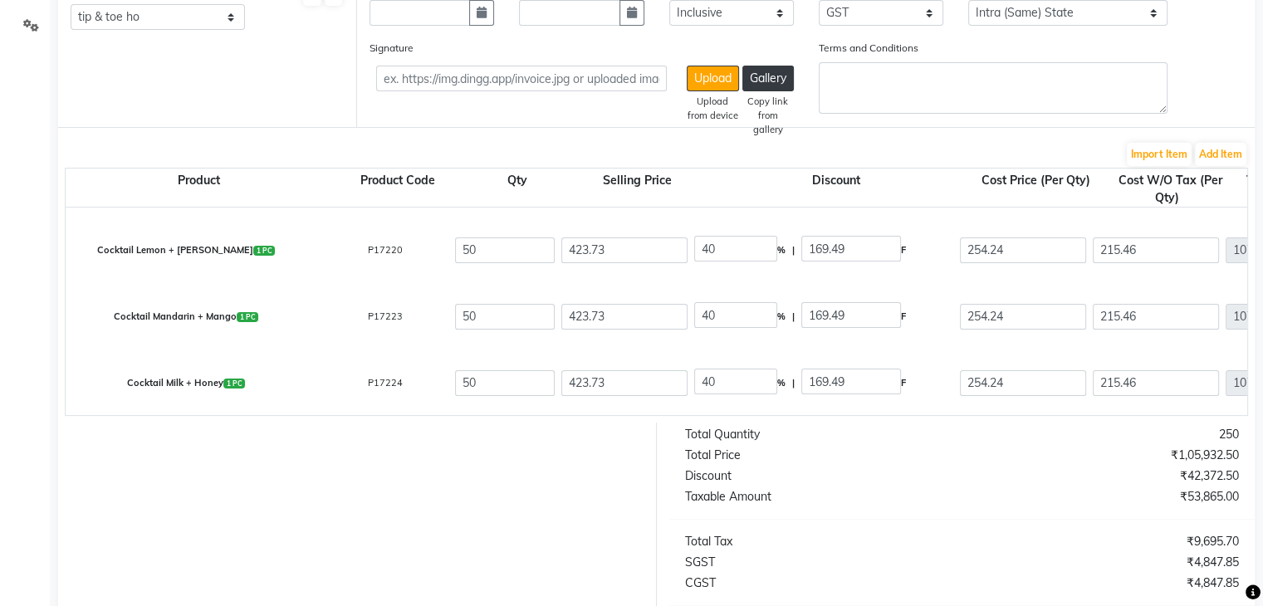
click at [931, 464] on div "Total Price" at bounding box center [818, 455] width 290 height 17
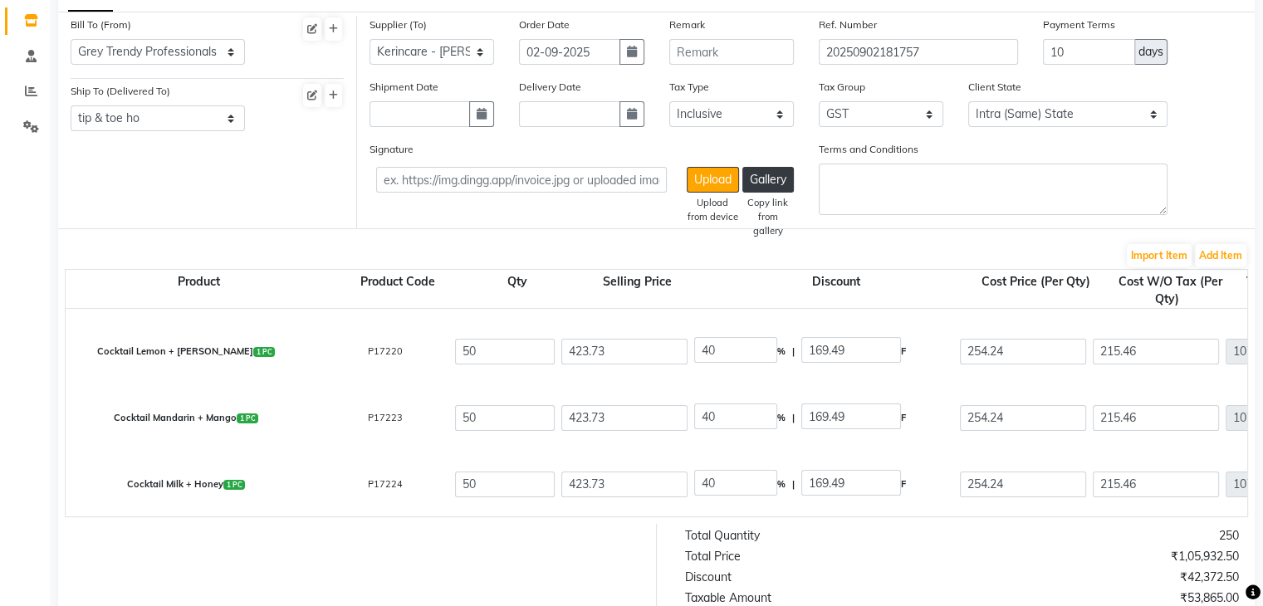
scroll to position [0, 0]
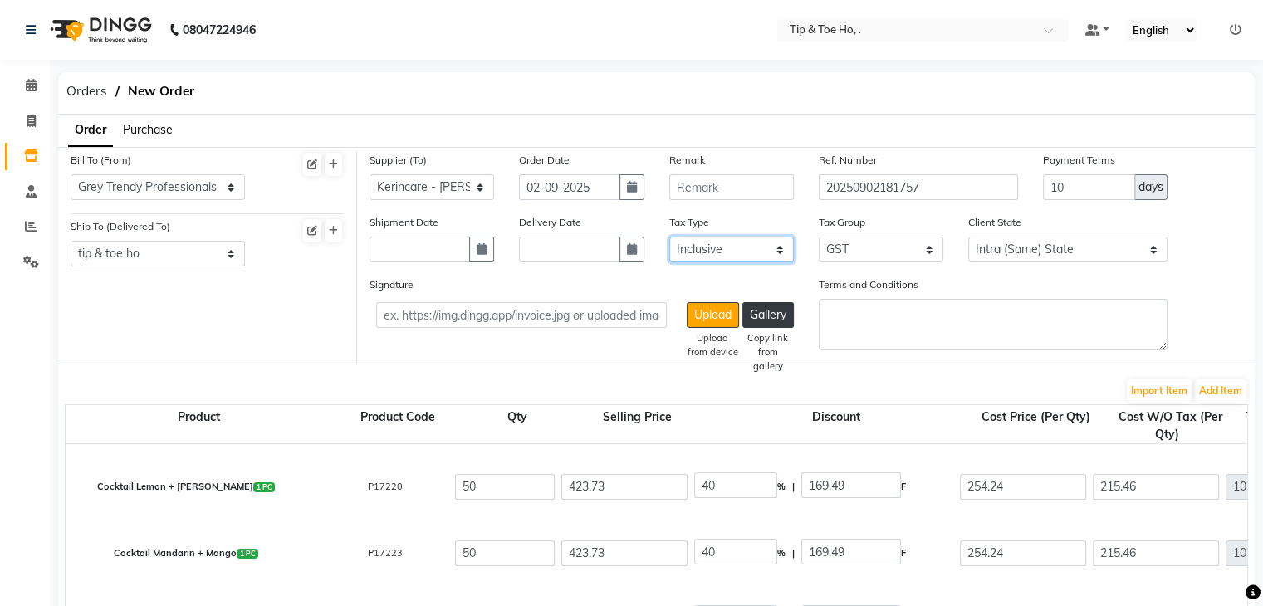
click at [741, 240] on select "Select Inclusive Exclusive" at bounding box center [732, 250] width 125 height 26
click at [670, 238] on select "Select Inclusive Exclusive" at bounding box center [732, 250] width 125 height 26
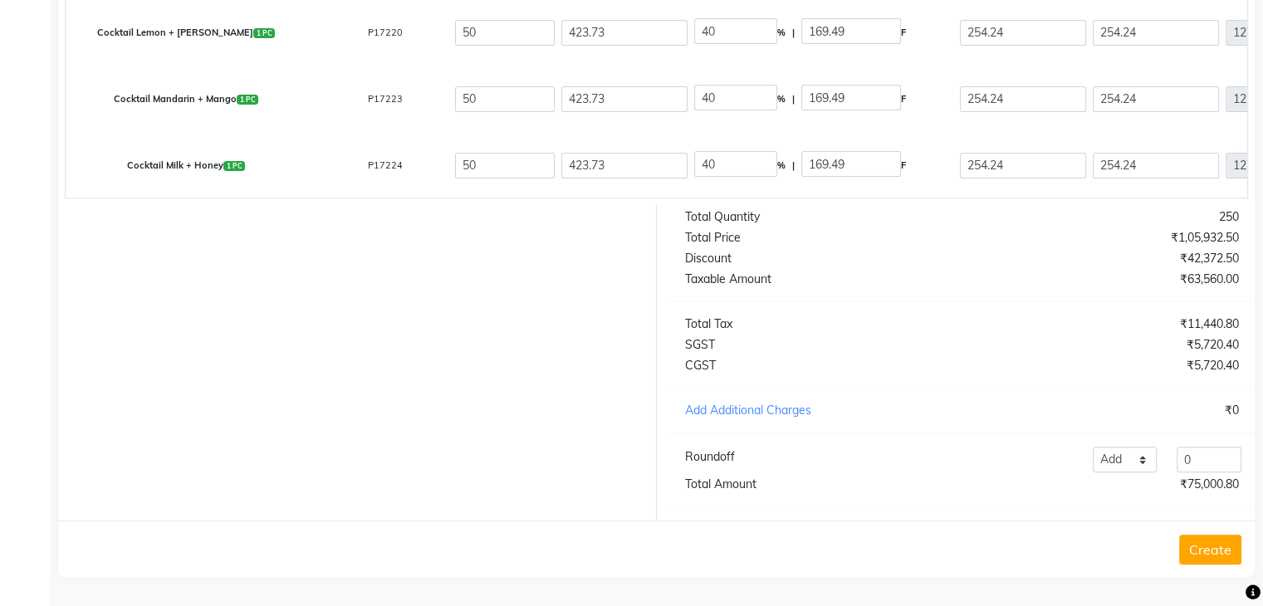
scroll to position [468, 0]
click at [1131, 456] on select "Add Reduce" at bounding box center [1125, 460] width 65 height 26
click at [1093, 447] on select "Add Reduce" at bounding box center [1125, 460] width 65 height 26
click at [1226, 456] on input "0" at bounding box center [1209, 460] width 65 height 26
click at [1136, 390] on div "Total Quantity 250 Total Price ₹1,05,932.50 Discount ₹42,372.50 Taxable Amount …" at bounding box center [962, 363] width 611 height 316
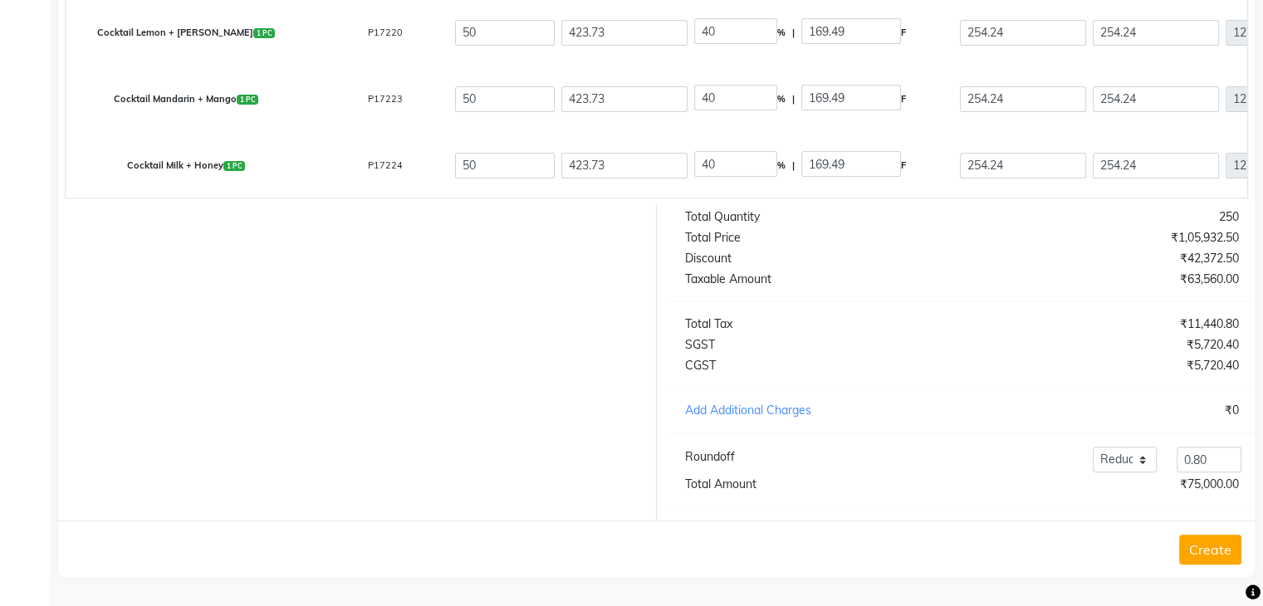
click at [1219, 552] on button "Create" at bounding box center [1211, 550] width 62 height 30
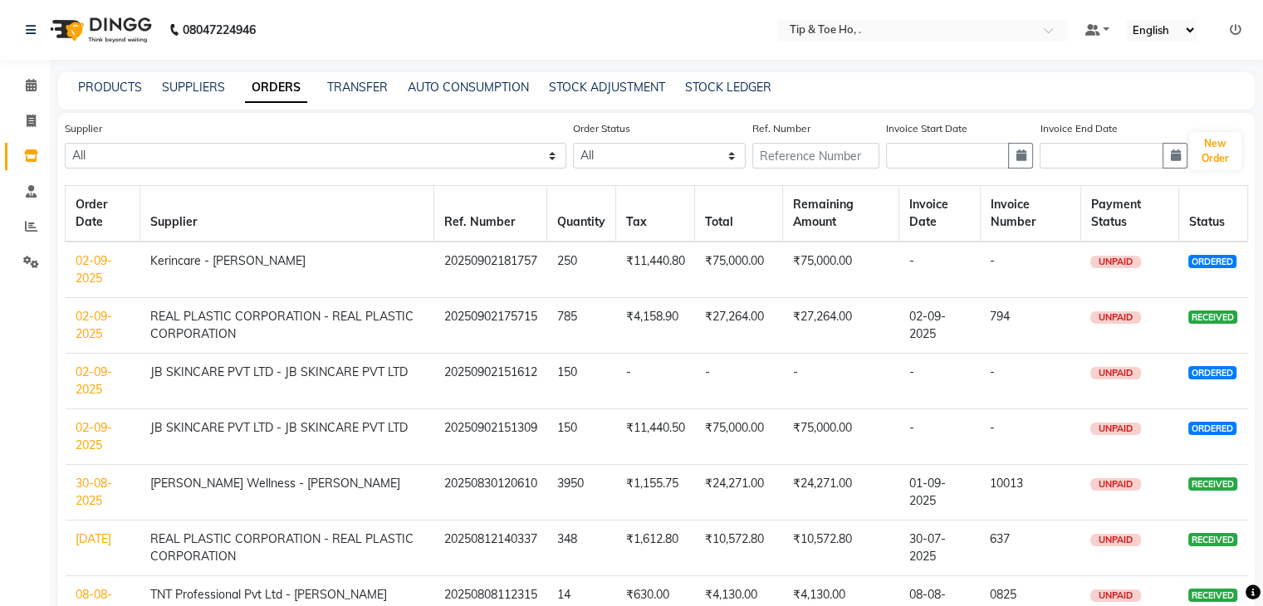
click at [92, 264] on link "02-09-2025" at bounding box center [94, 269] width 37 height 32
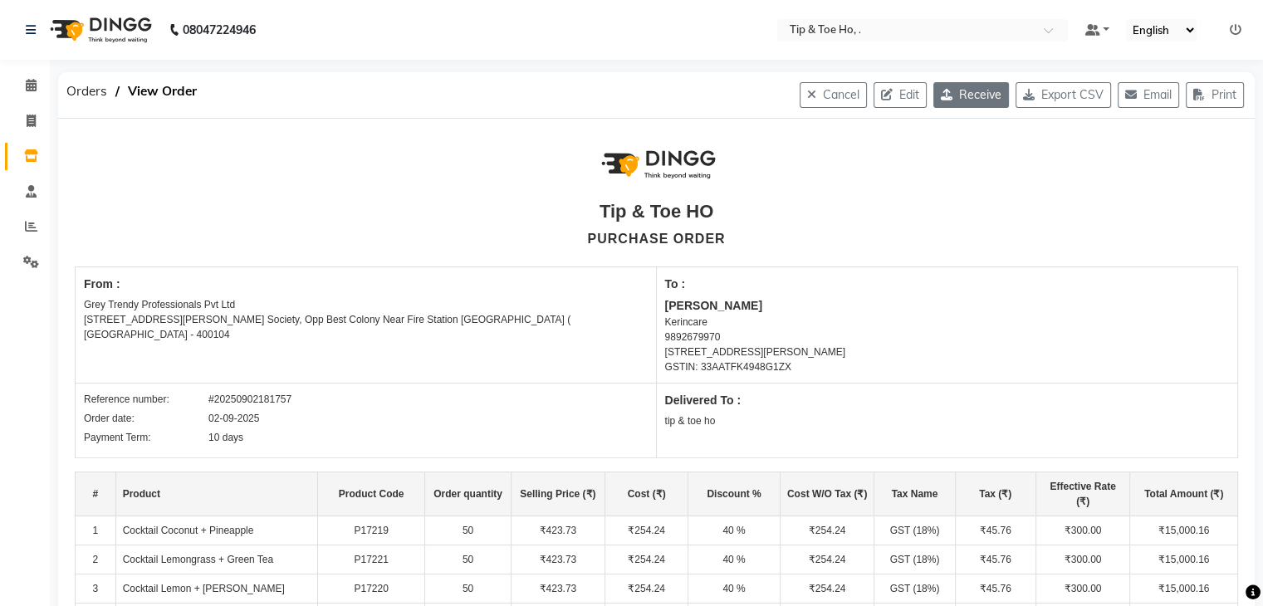
click at [968, 93] on button "Receive" at bounding box center [972, 95] width 76 height 26
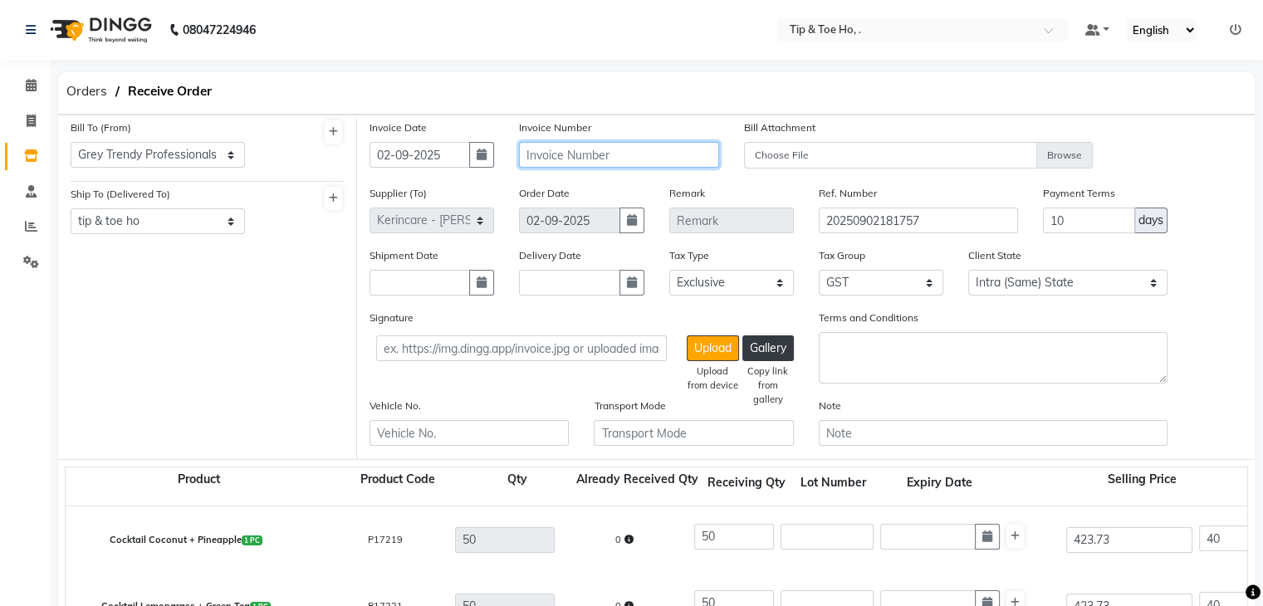
click at [593, 153] on input "text" at bounding box center [618, 155] width 199 height 26
drag, startPoint x: 593, startPoint y: 153, endPoint x: 848, endPoint y: 270, distance: 280.6
click at [848, 270] on div "Invoice Date [DATE] Invoice Number 2873 Bill Attachment Choose File Supplier (T…" at bounding box center [806, 289] width 898 height 341
click at [1140, 159] on div "Invoice Date [DATE] Invoice Number 2873 Bill Attachment Choose File" at bounding box center [806, 152] width 898 height 66
click at [1064, 221] on input "10" at bounding box center [1089, 221] width 92 height 26
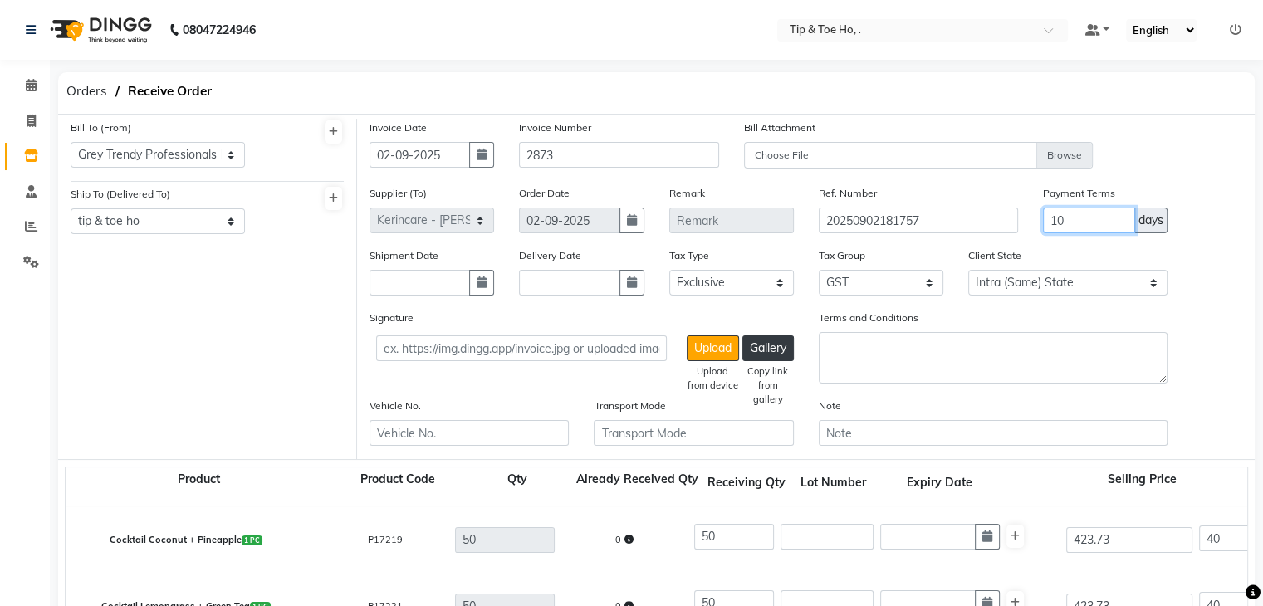
click at [1064, 221] on input "10" at bounding box center [1089, 221] width 92 height 26
click at [1225, 265] on div "Shipment Date Delivery Date Tax Type Select Inclusive Exclusive Tax Group None …" at bounding box center [806, 278] width 898 height 62
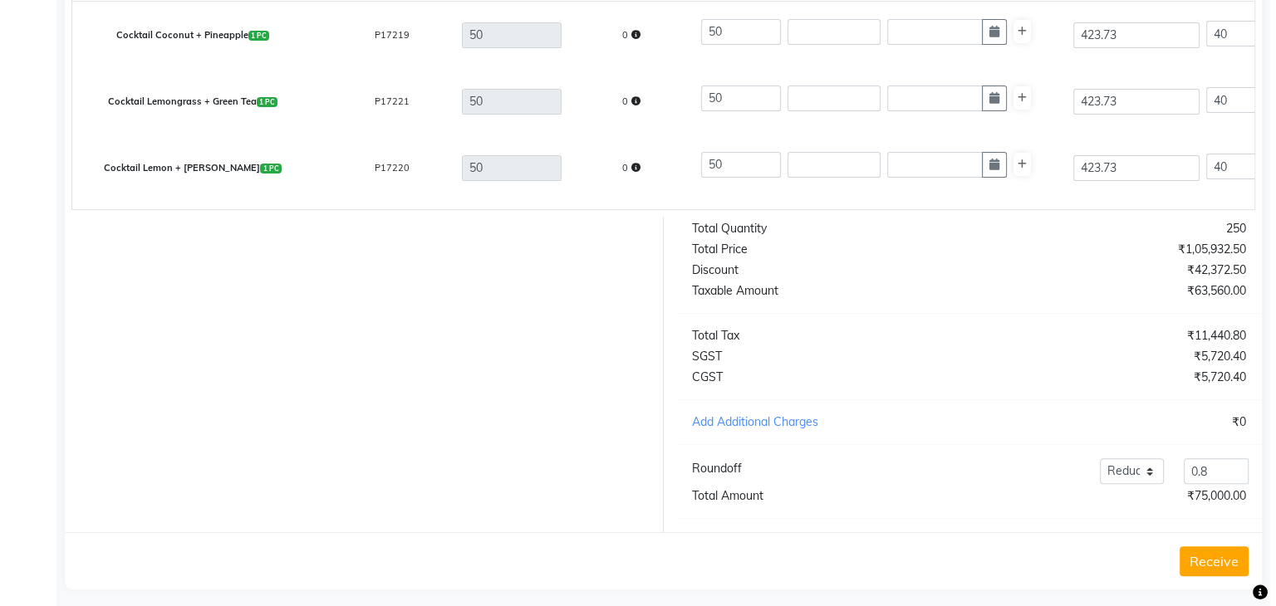
scroll to position [532, 0]
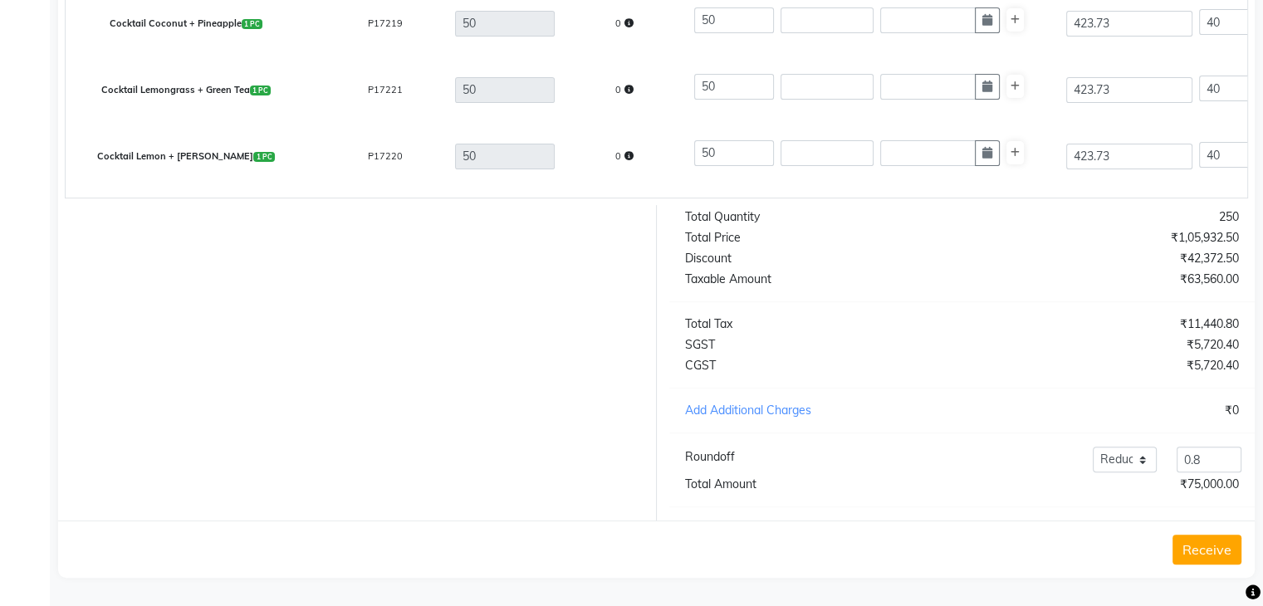
click at [1216, 541] on button "Receive" at bounding box center [1207, 550] width 69 height 30
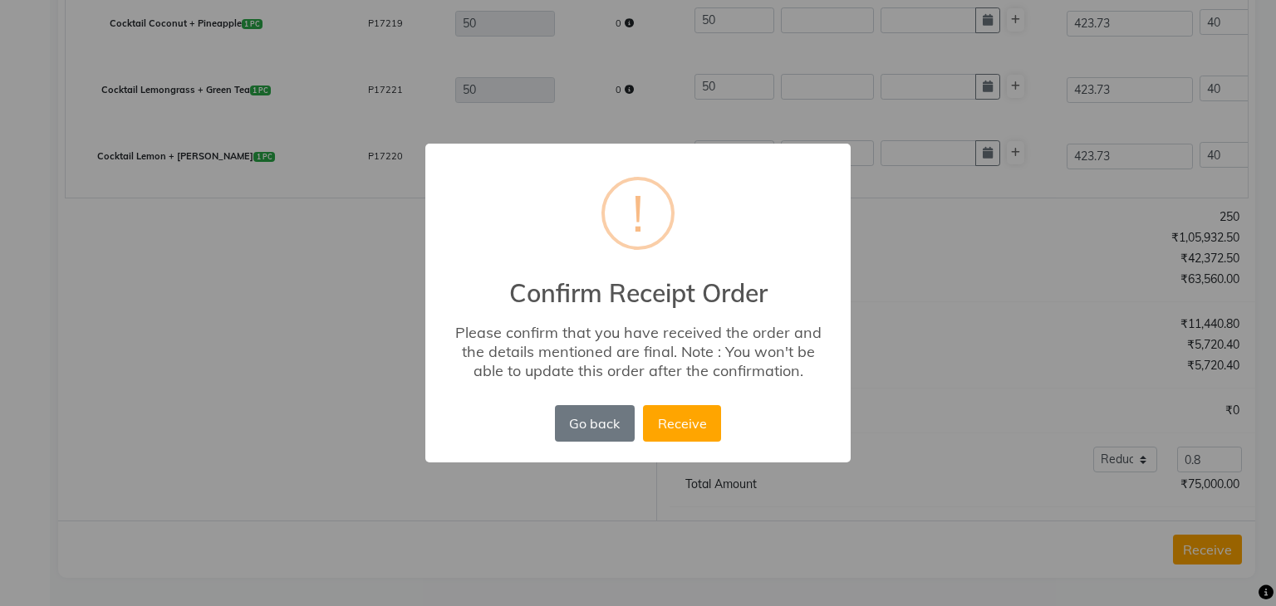
click at [643, 405] on button "Receive" at bounding box center [682, 423] width 78 height 37
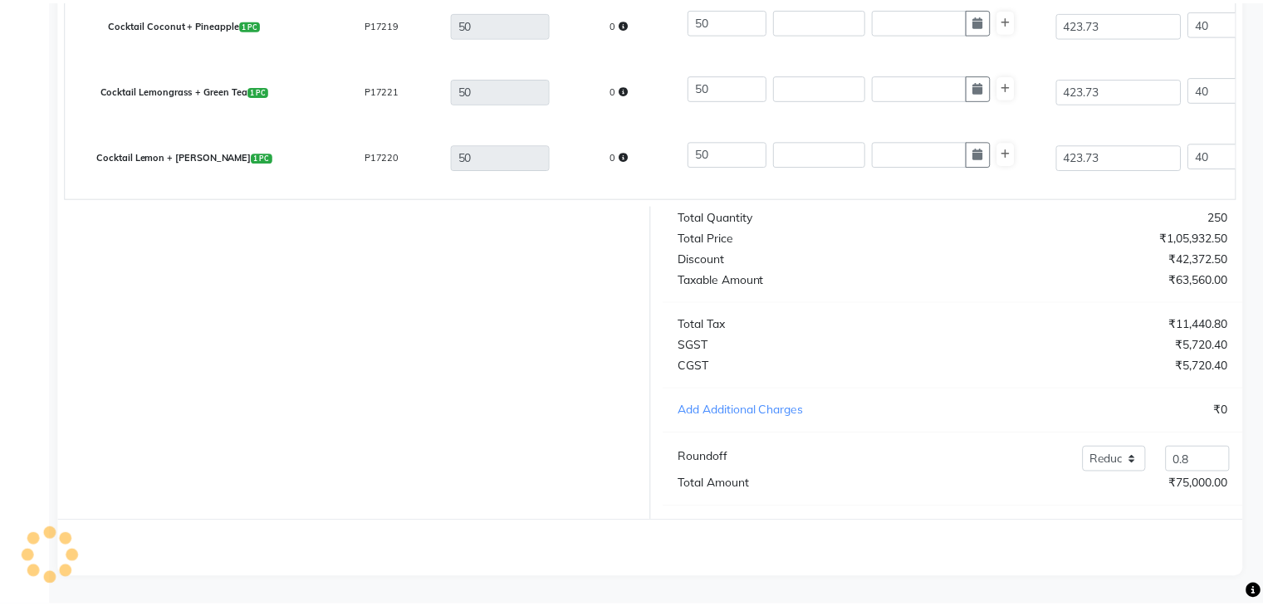
scroll to position [0, 0]
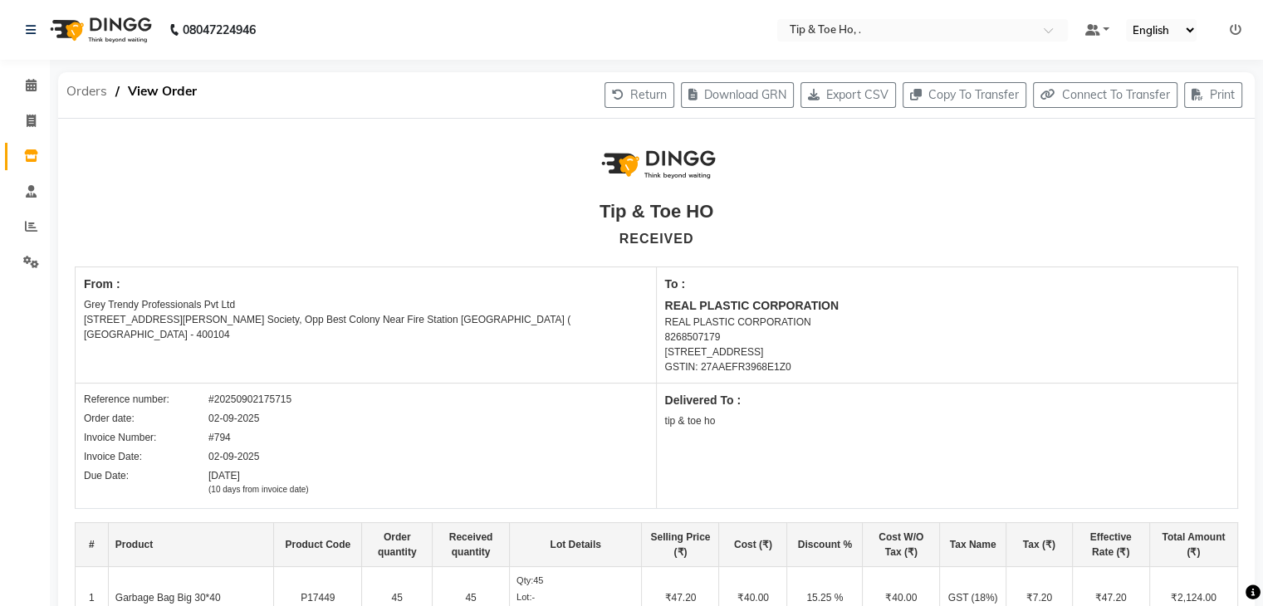
click at [87, 89] on span "Orders" at bounding box center [86, 91] width 57 height 30
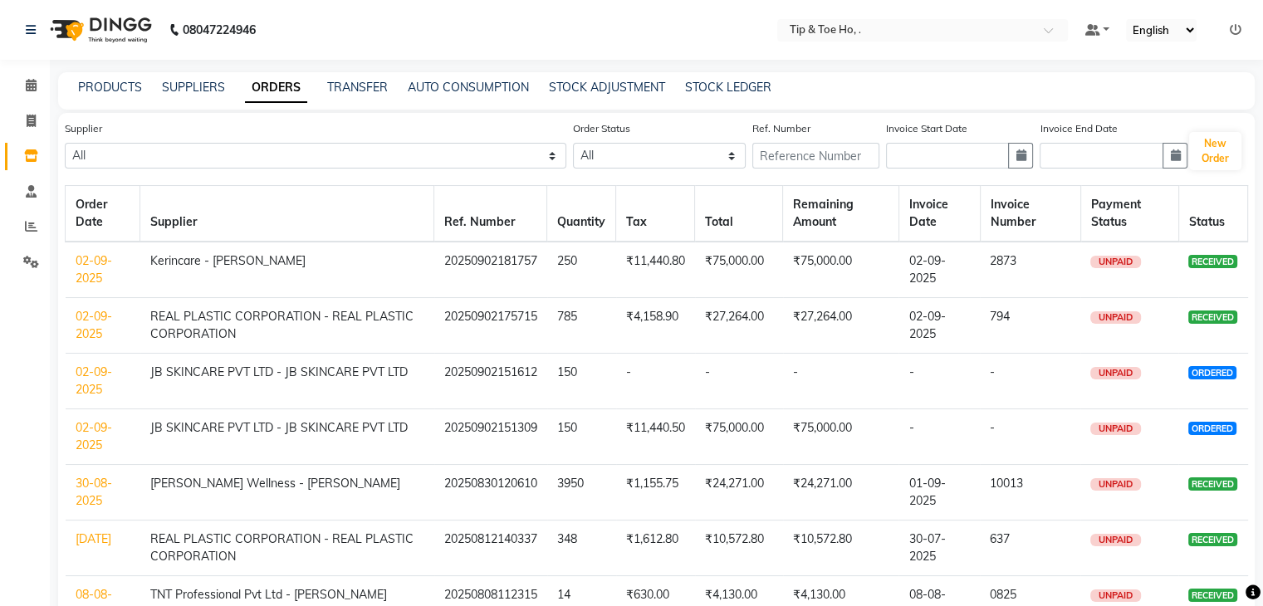
click at [93, 424] on link "02-09-2025" at bounding box center [94, 436] width 37 height 32
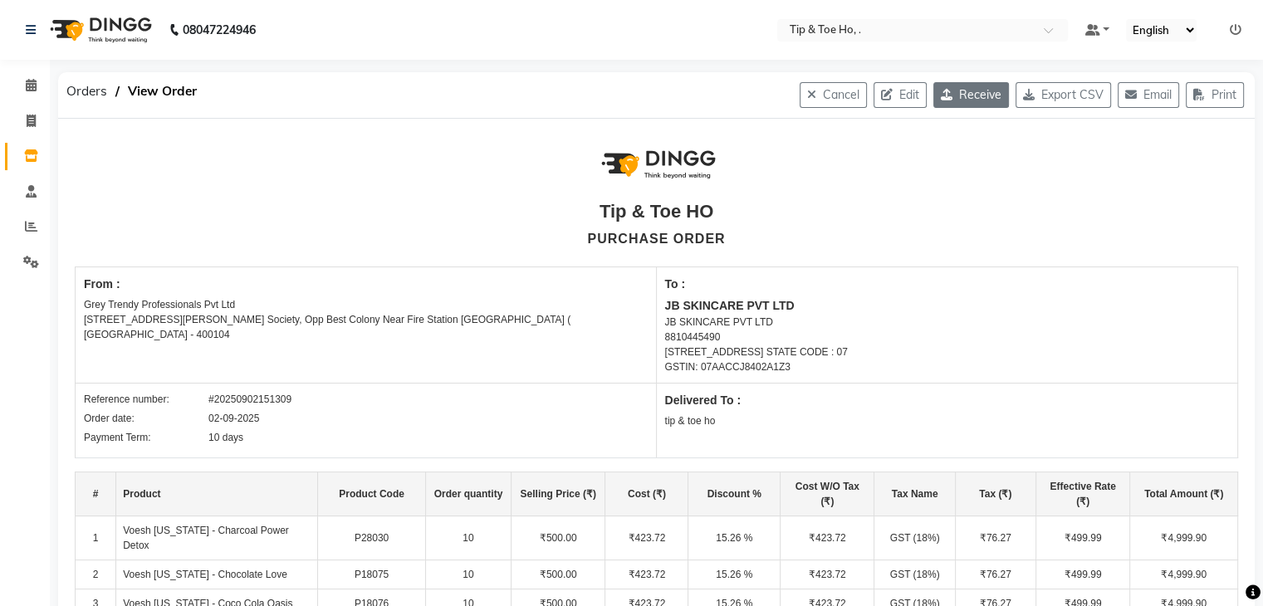
click at [953, 86] on button "Receive" at bounding box center [972, 95] width 76 height 26
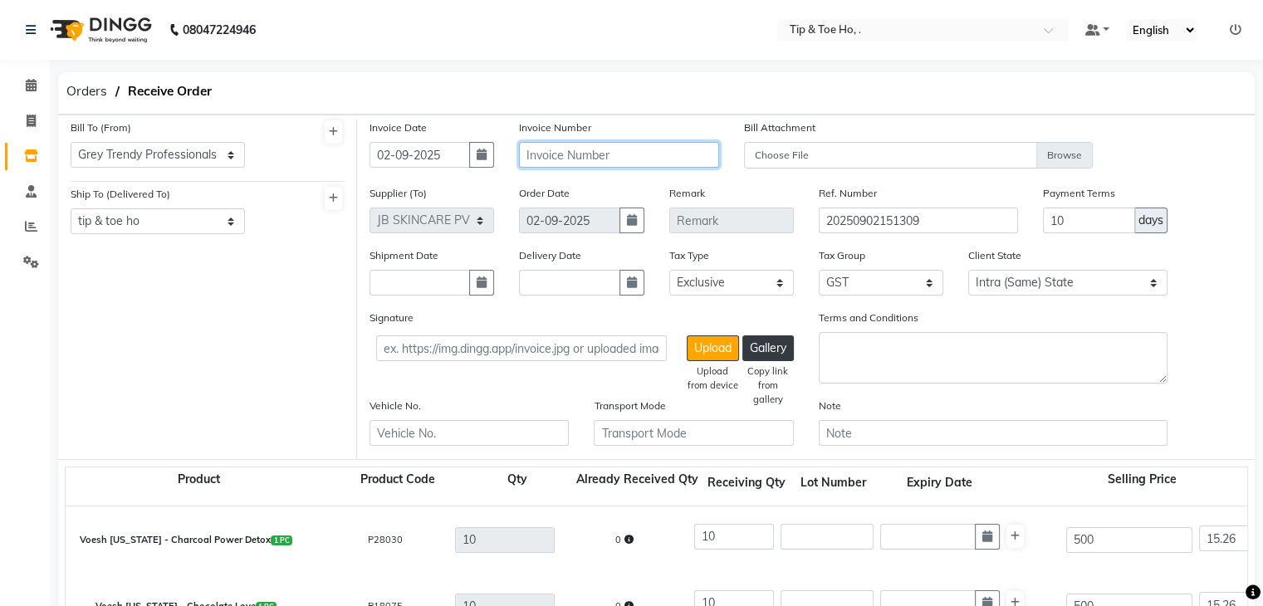
click at [627, 155] on input "text" at bounding box center [618, 155] width 199 height 26
click at [1160, 160] on div "Invoice Date [DATE] Invoice Number JB/25-26/612 Bill Attachment Choose File" at bounding box center [806, 152] width 898 height 66
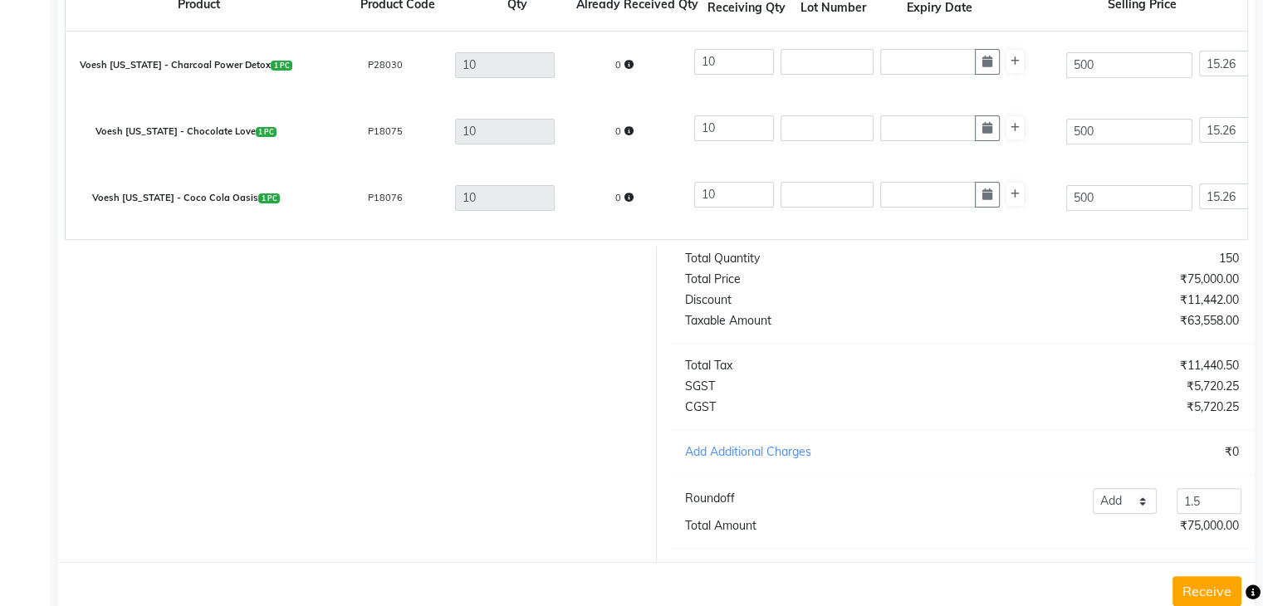
scroll to position [532, 0]
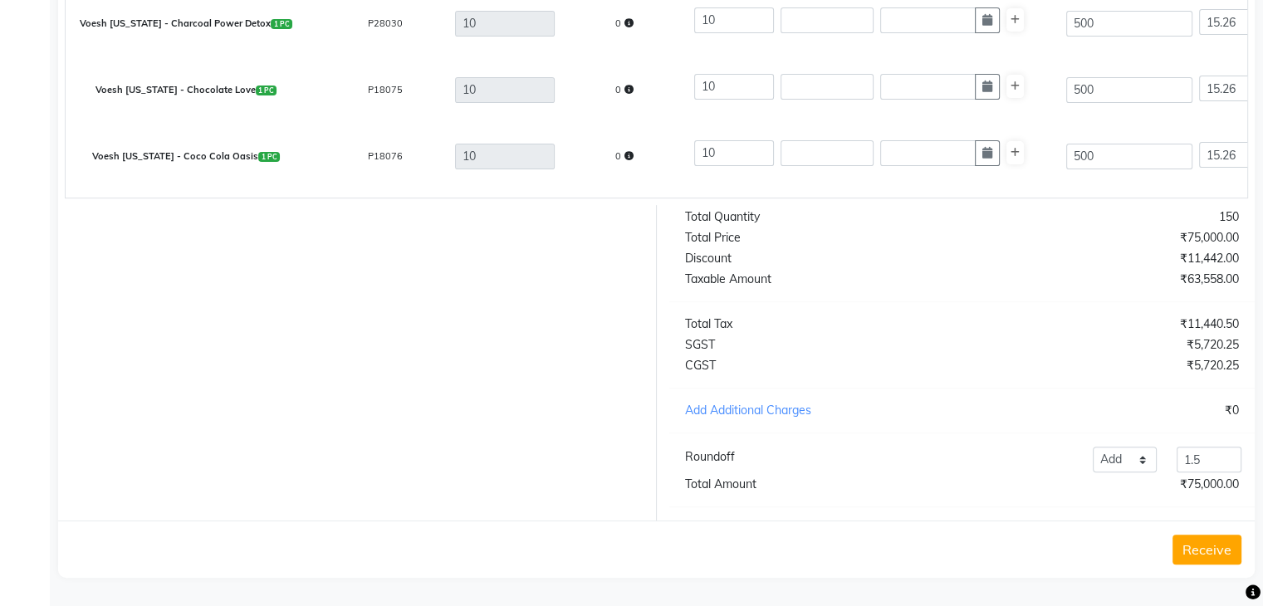
click at [1224, 552] on button "Receive" at bounding box center [1207, 550] width 69 height 30
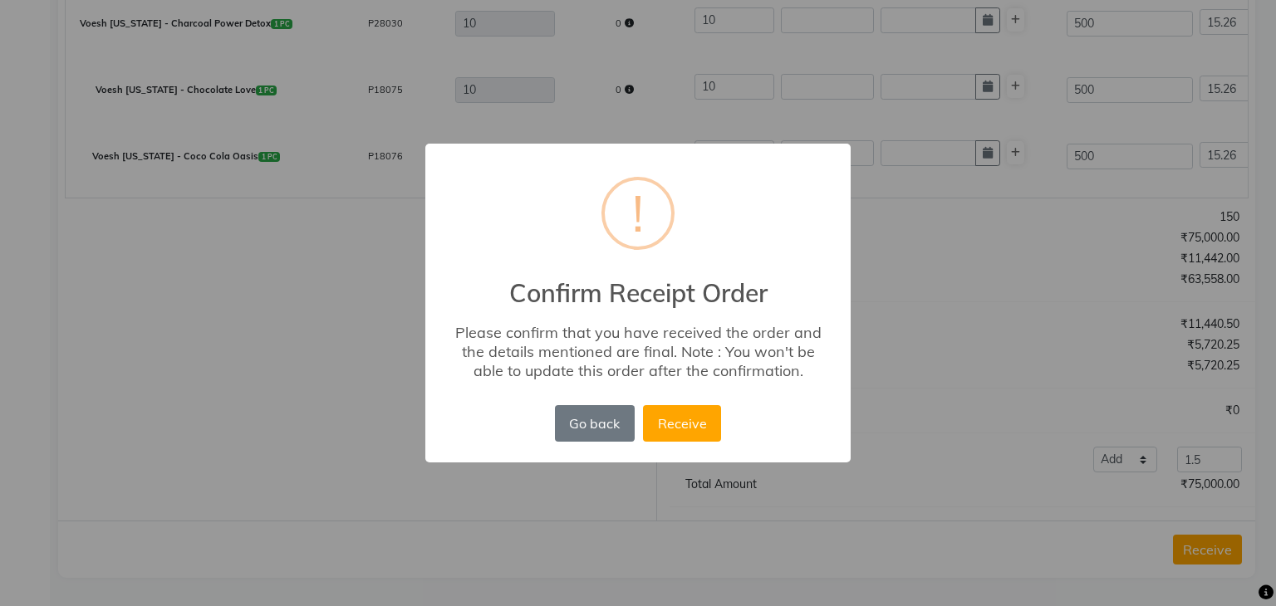
click at [643, 405] on button "Receive" at bounding box center [682, 423] width 78 height 37
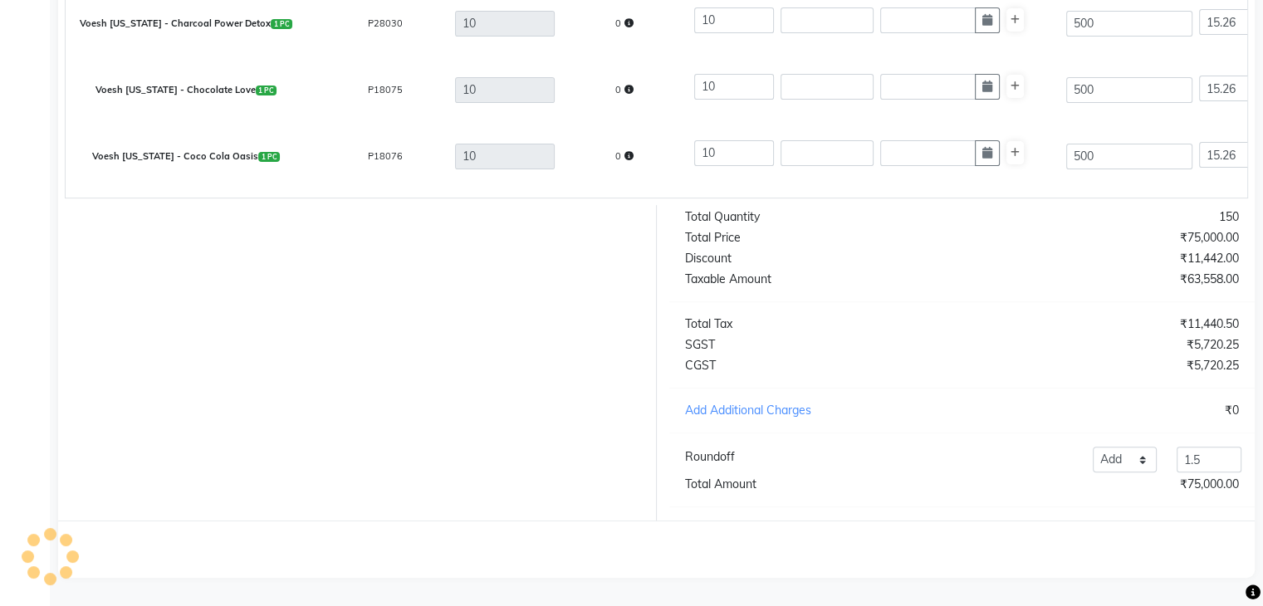
scroll to position [0, 0]
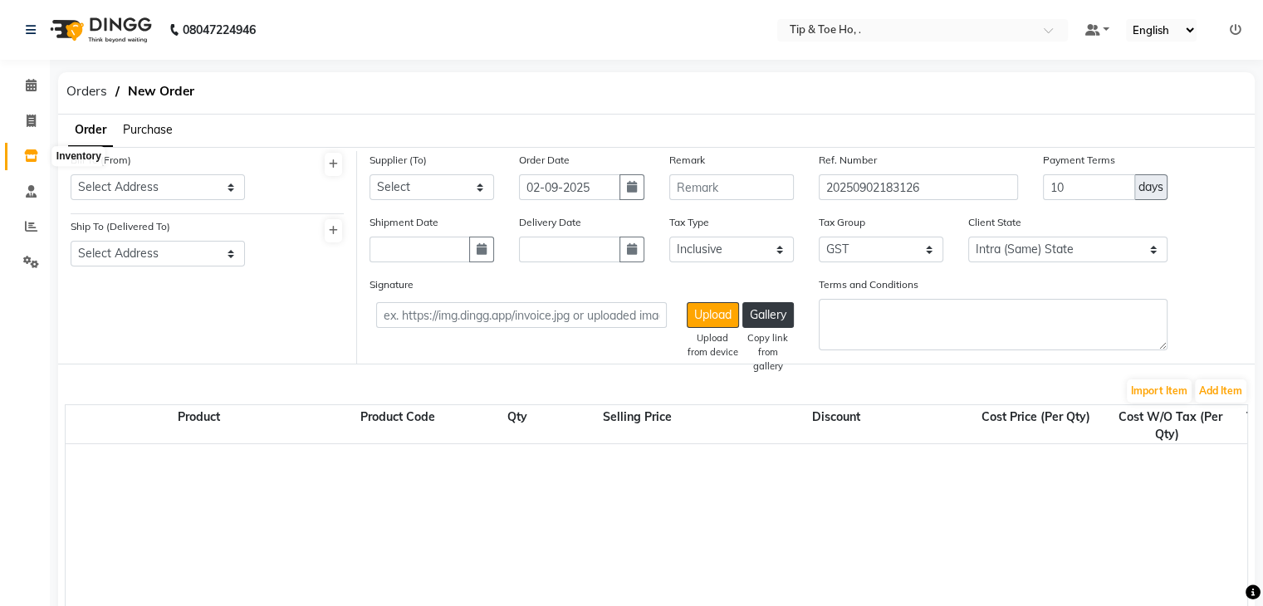
click at [32, 155] on icon at bounding box center [31, 156] width 14 height 12
